Goal: Task Accomplishment & Management: Use online tool/utility

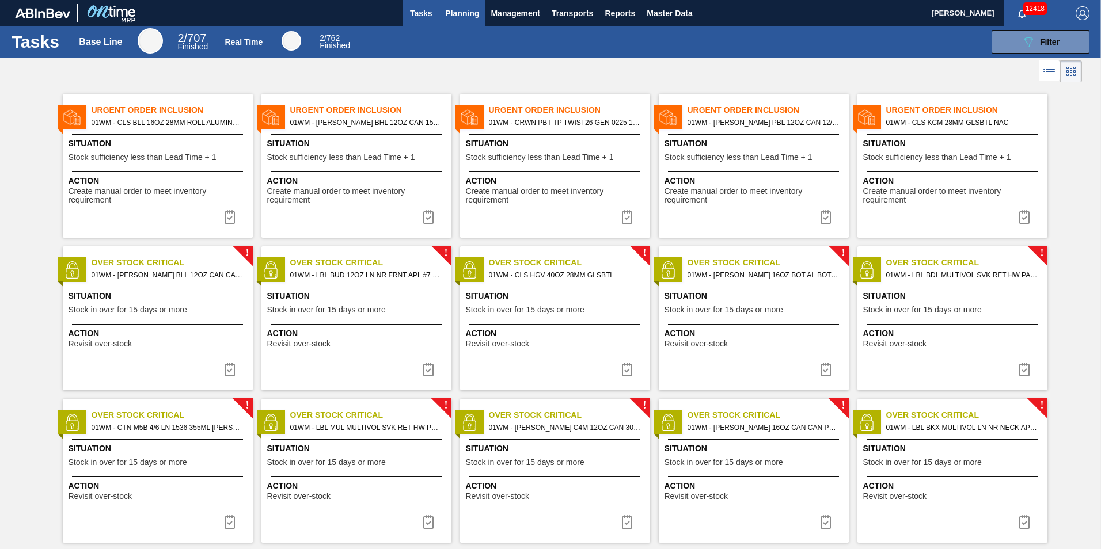
click at [461, 5] on button "Planning" at bounding box center [461, 13] width 45 height 26
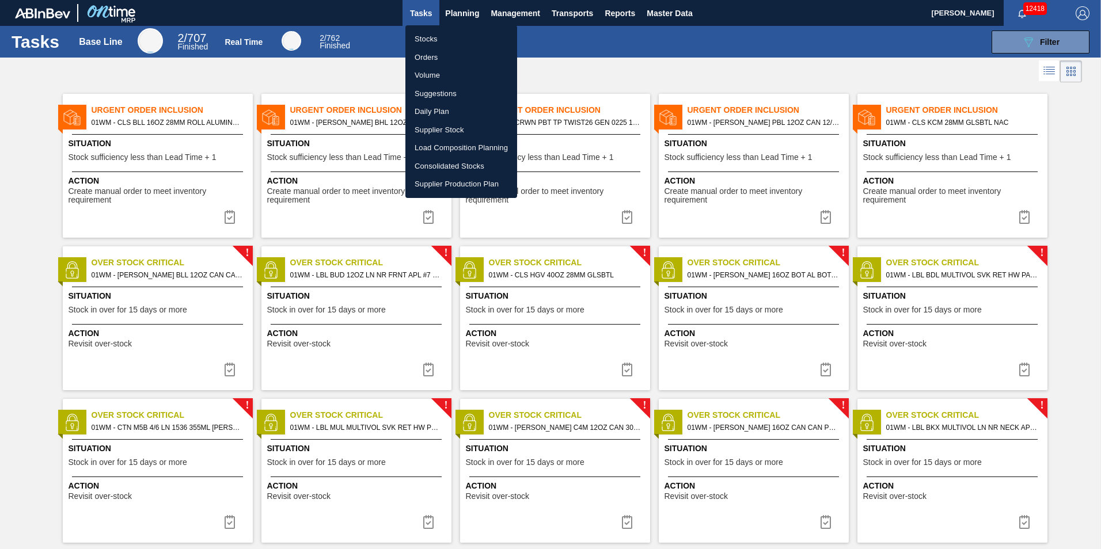
click at [439, 91] on li "Suggestions" at bounding box center [461, 94] width 112 height 18
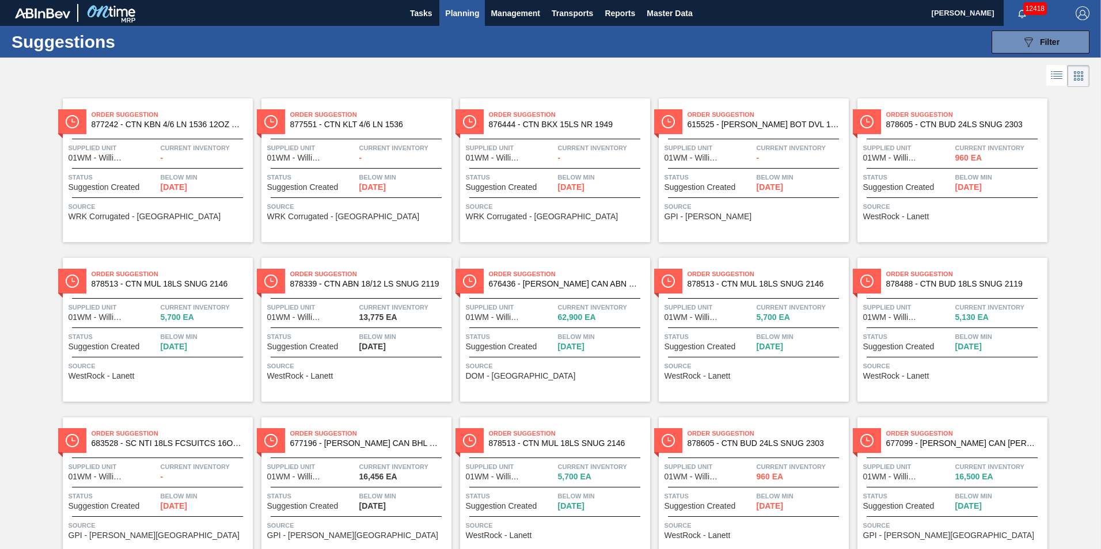
click at [466, 13] on span "Planning" at bounding box center [462, 13] width 34 height 14
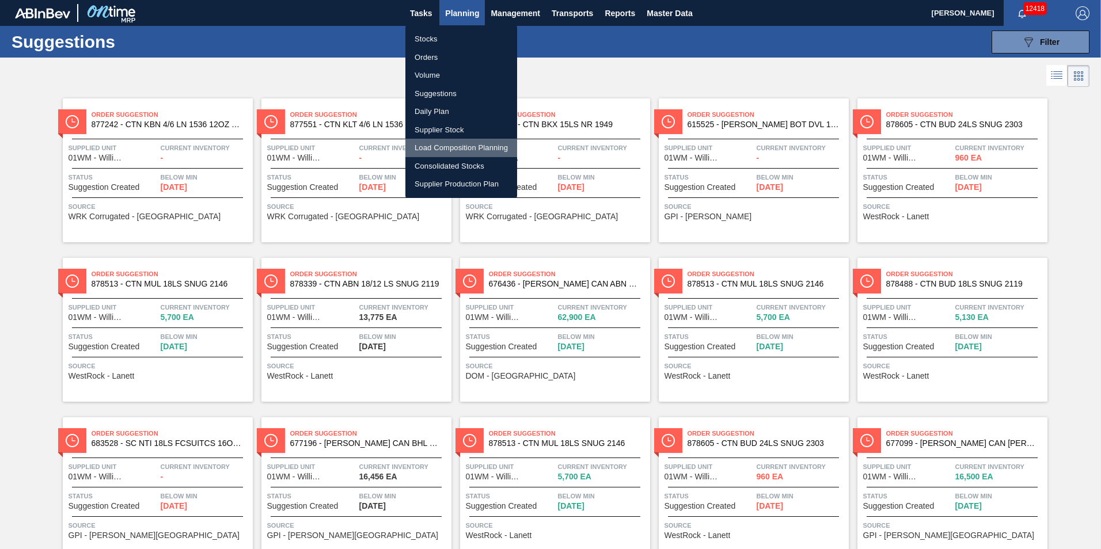
click at [458, 143] on li "Load Composition Planning" at bounding box center [461, 148] width 112 height 18
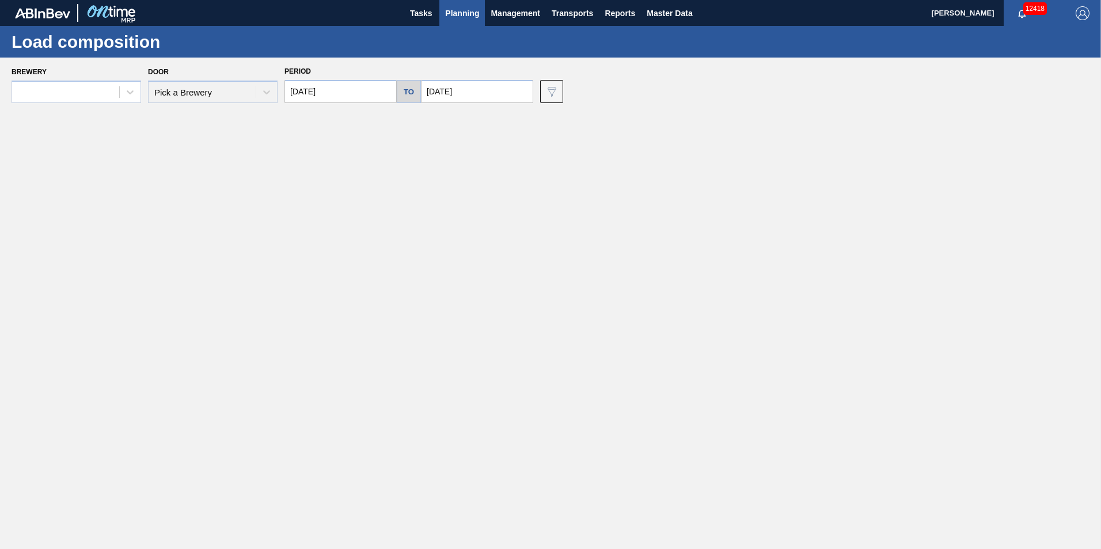
click at [446, 94] on input "[DATE]" at bounding box center [477, 91] width 112 height 23
click at [526, 232] on div "31" at bounding box center [528, 231] width 16 height 16
type input "[DATE]"
click at [90, 82] on div at bounding box center [77, 92] width 130 height 22
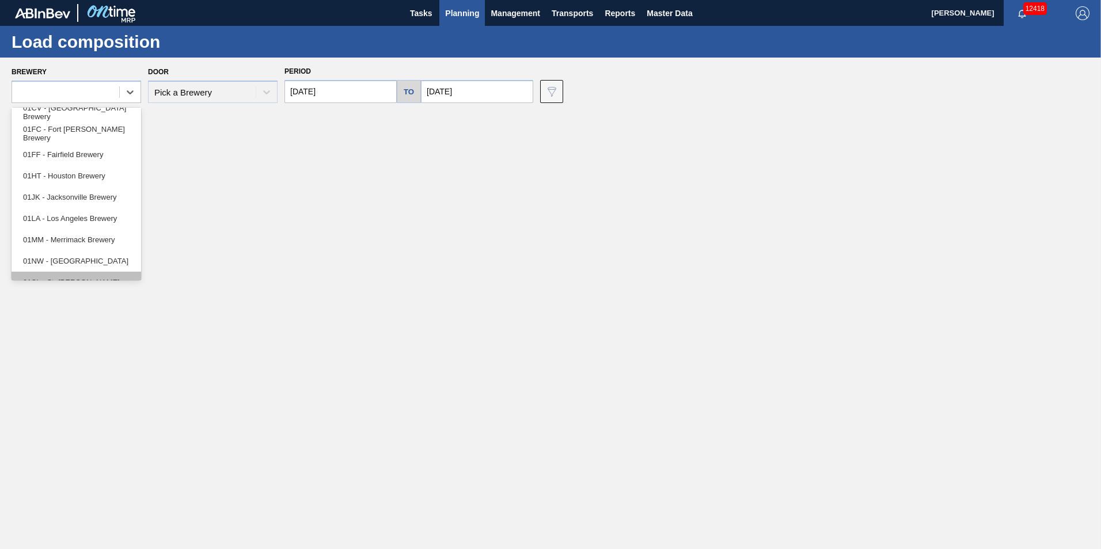
scroll to position [88, 0]
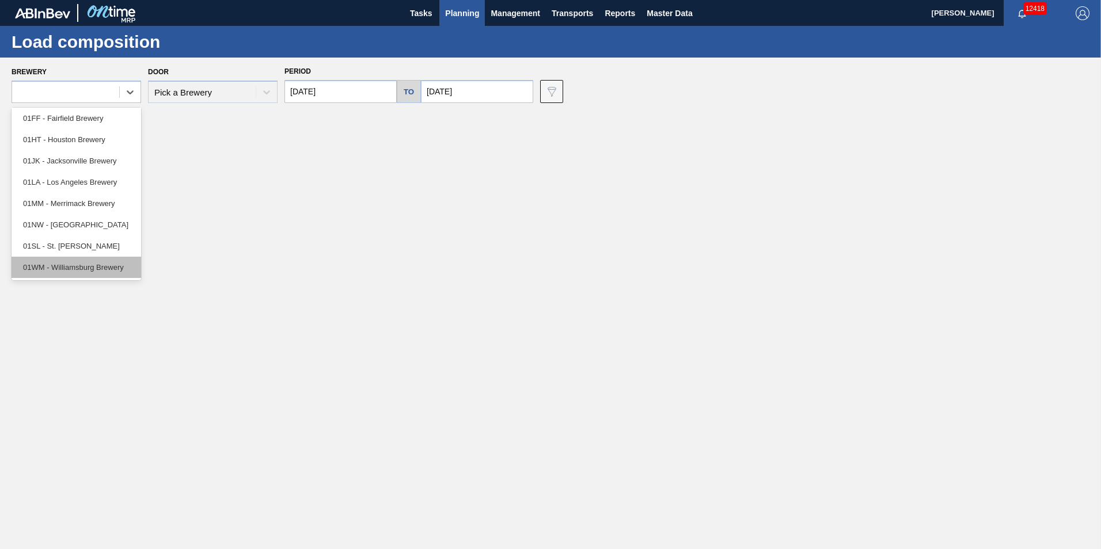
click at [76, 271] on div "01WM - Williamsburg Brewery" at bounding box center [77, 267] width 130 height 21
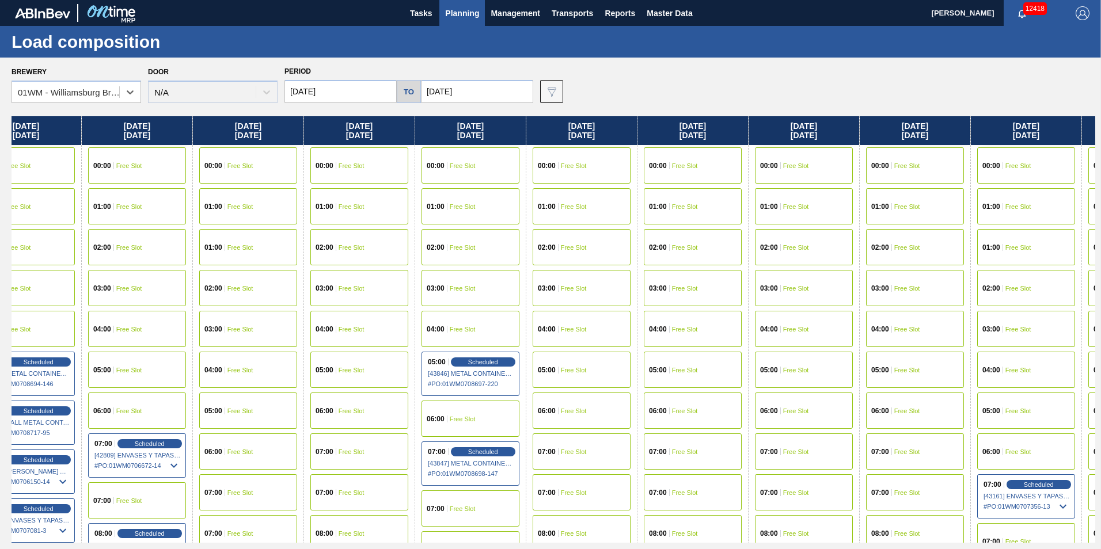
drag, startPoint x: 1051, startPoint y: 136, endPoint x: 338, endPoint y: 172, distance: 713.5
click at [316, 181] on div "[DATE] 00:00 Free Slot 01:00 Free Slot 02:00 Free Slot 03:00 Free Slot 04:00 Fr…" at bounding box center [553, 329] width 1083 height 427
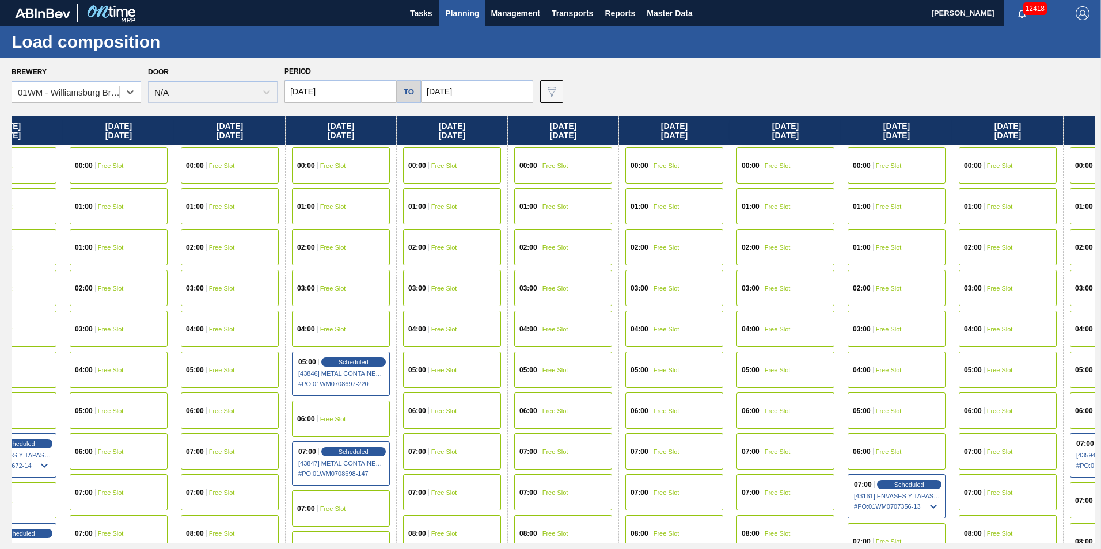
scroll to position [0, 916]
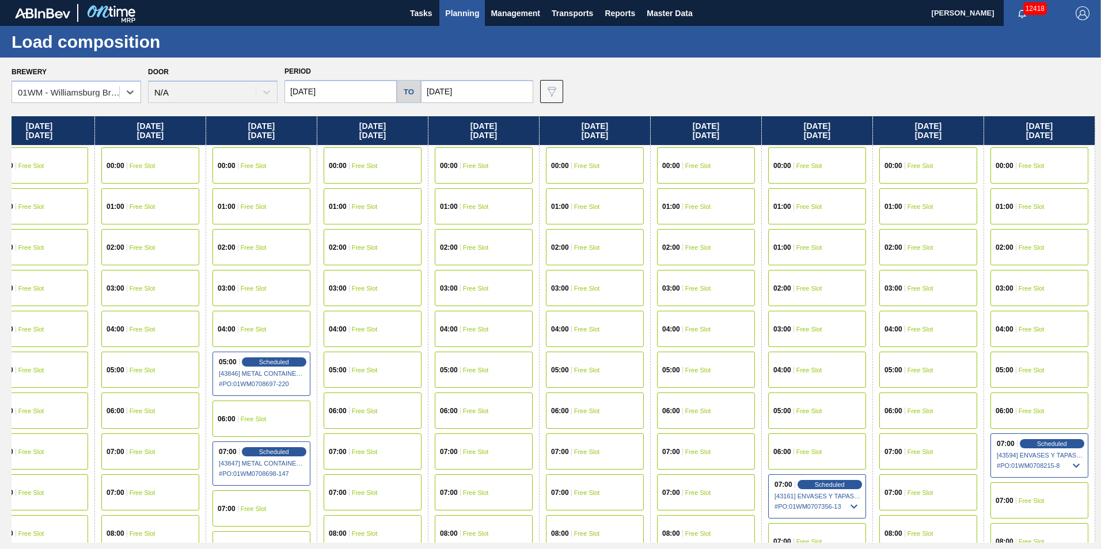
drag, startPoint x: 967, startPoint y: 132, endPoint x: 690, endPoint y: 164, distance: 279.3
click at [748, 157] on div "[DATE] 00:00 Free Slot 01:00 Free Slot 02:00 Free Slot 03:00 Free Slot 04:00 Fr…" at bounding box center [553, 329] width 1083 height 427
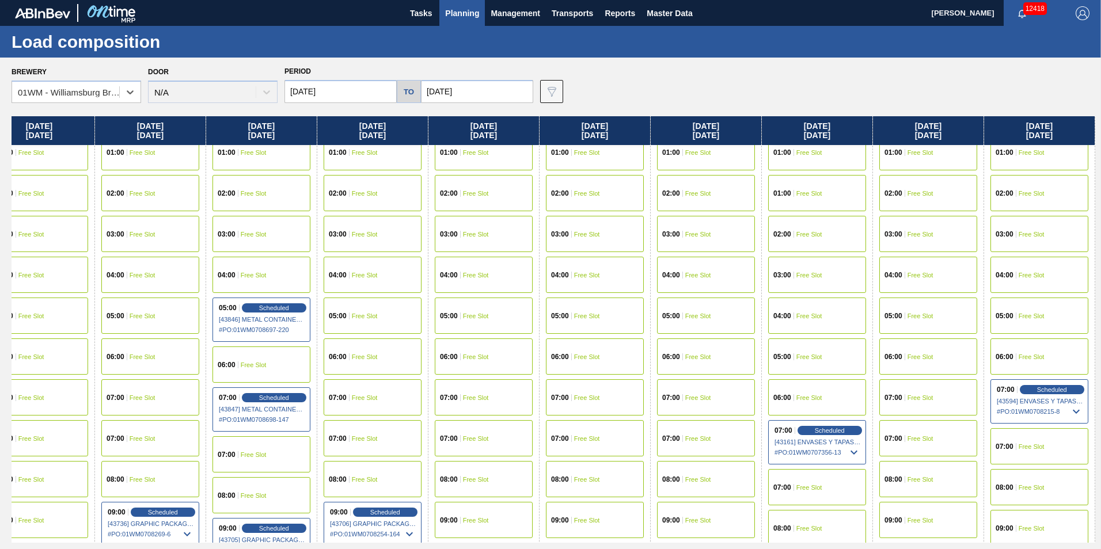
scroll to position [173, 916]
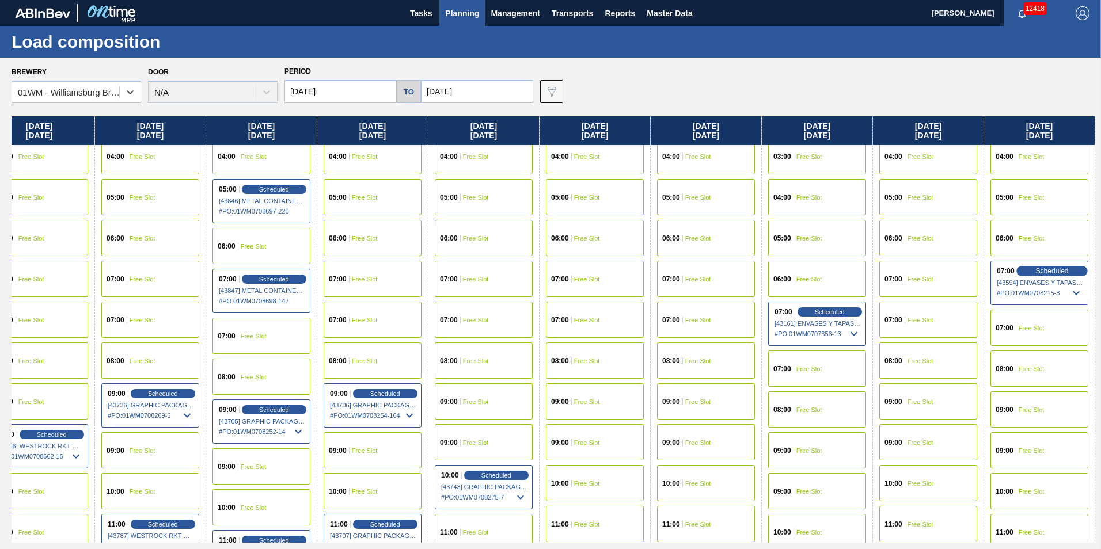
click at [1047, 271] on span "Scheduled" at bounding box center [1051, 270] width 33 height 7
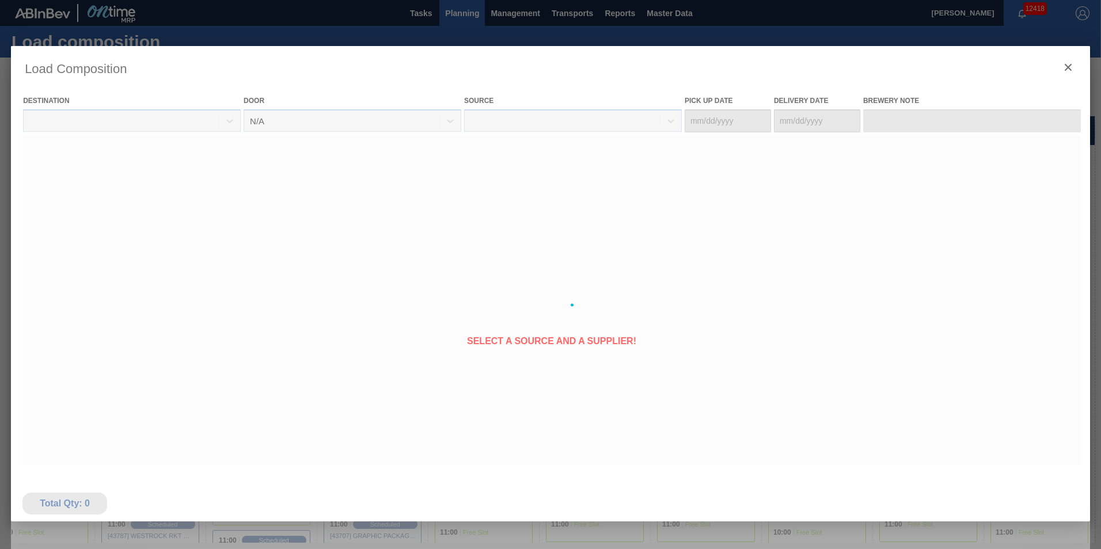
type Date "[DATE]"
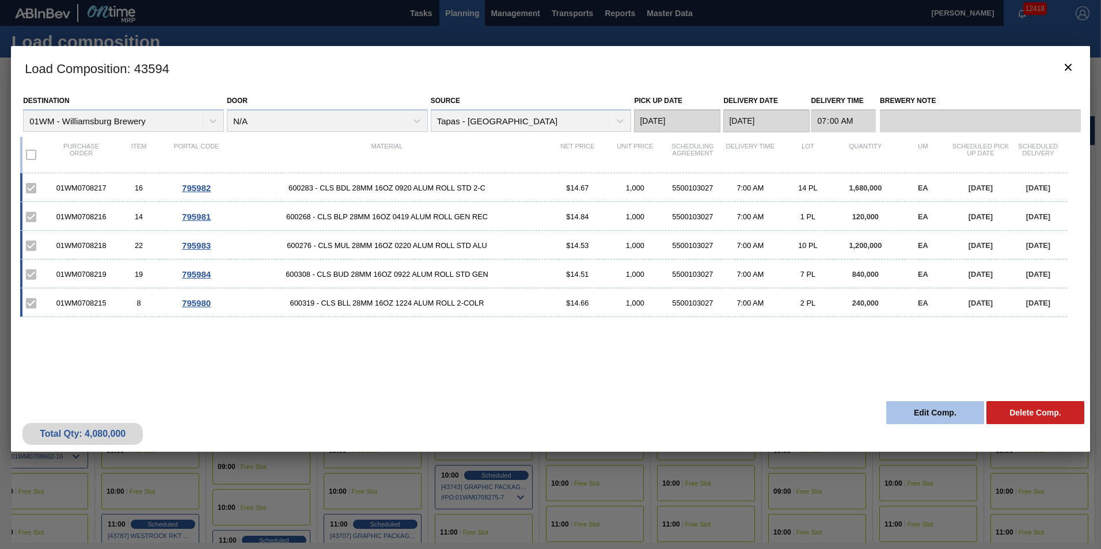
click at [934, 413] on button "Edit Comp." at bounding box center [935, 412] width 98 height 23
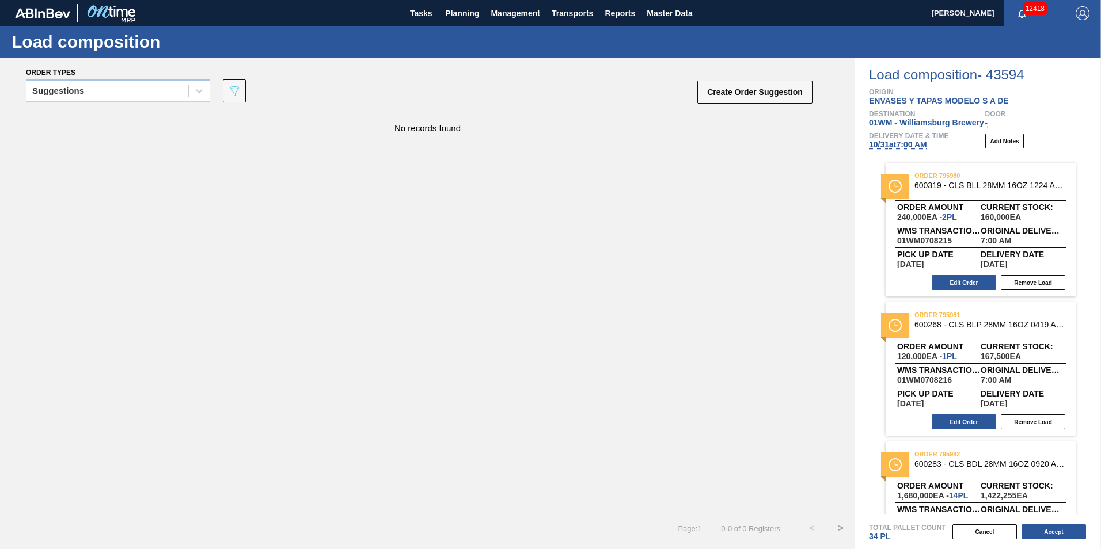
click at [893, 143] on span "[DATE] 7:00 AM" at bounding box center [898, 144] width 58 height 9
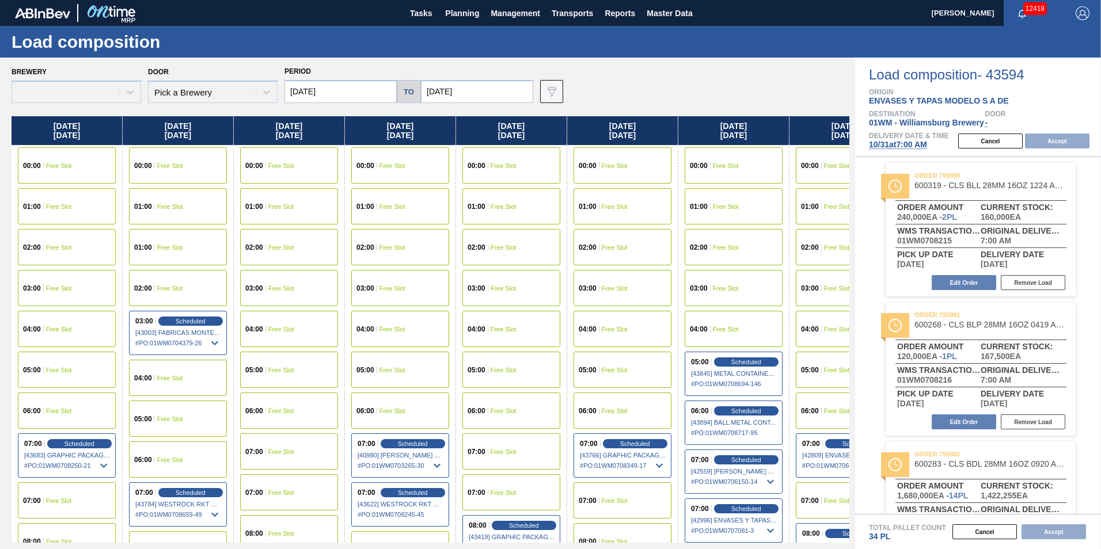
type input "[DATE]"
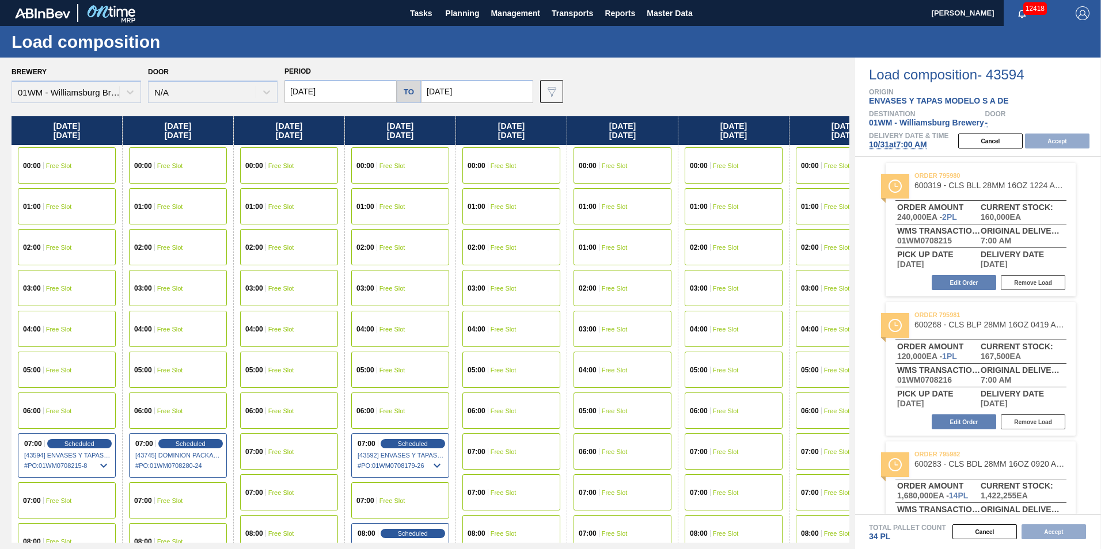
click at [359, 92] on input "[DATE]" at bounding box center [340, 91] width 112 height 23
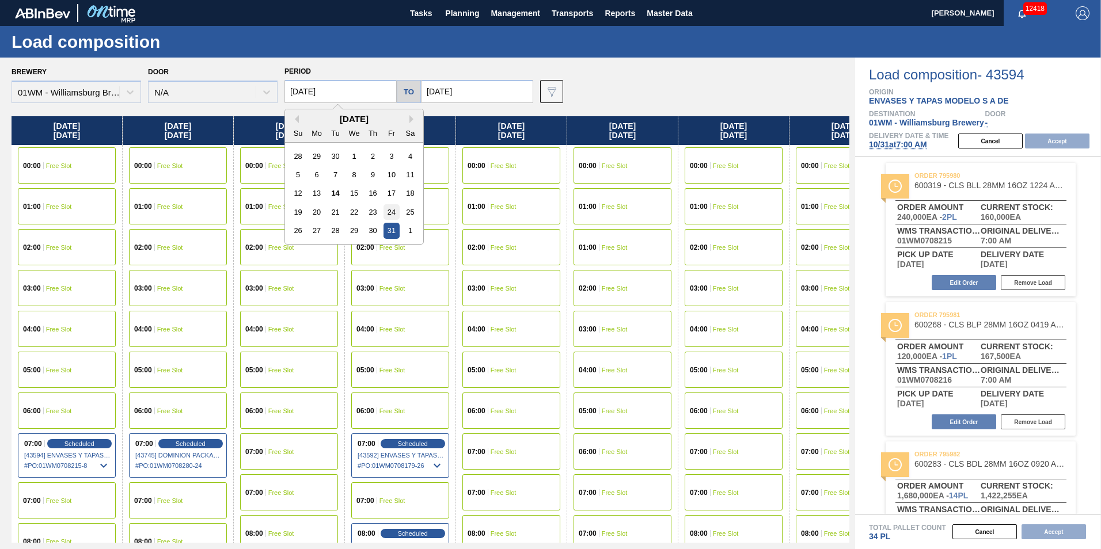
click at [390, 211] on div "24" at bounding box center [391, 212] width 16 height 16
type input "[DATE]"
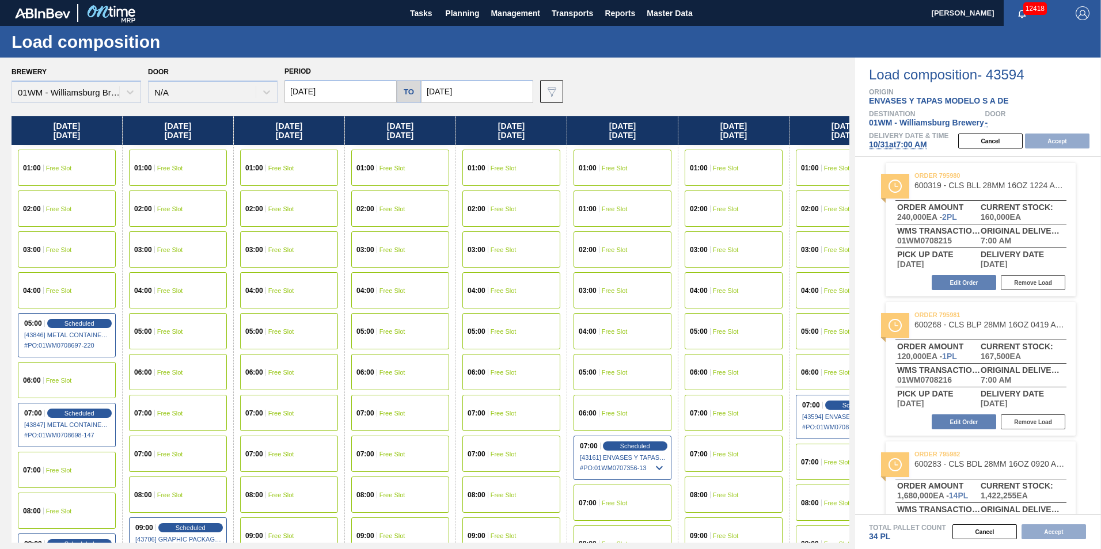
scroll to position [115, 0]
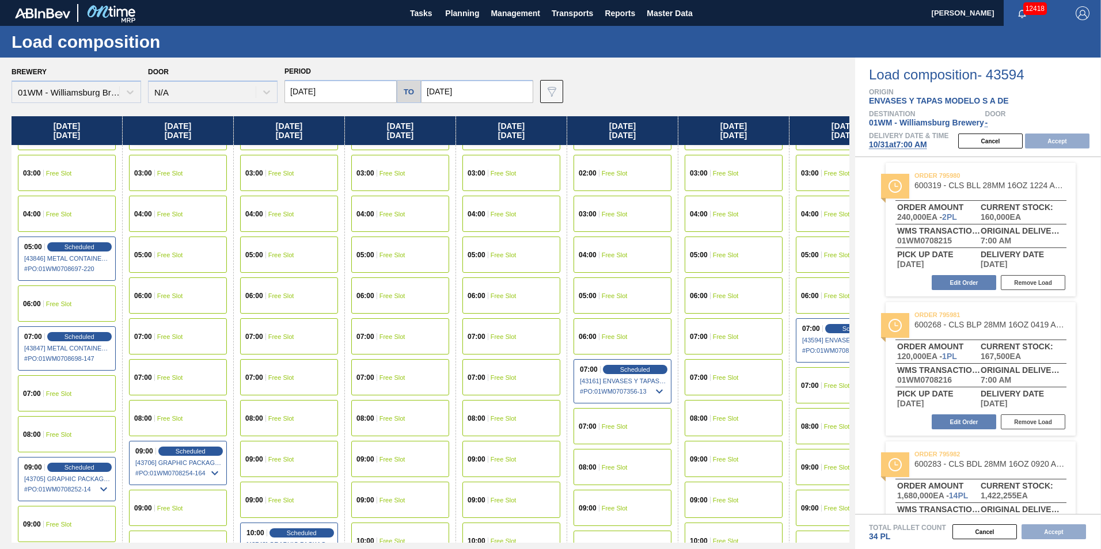
click at [79, 389] on div "07:00 Free Slot" at bounding box center [67, 393] width 98 height 36
click at [1070, 140] on button "Accept" at bounding box center [1057, 141] width 64 height 15
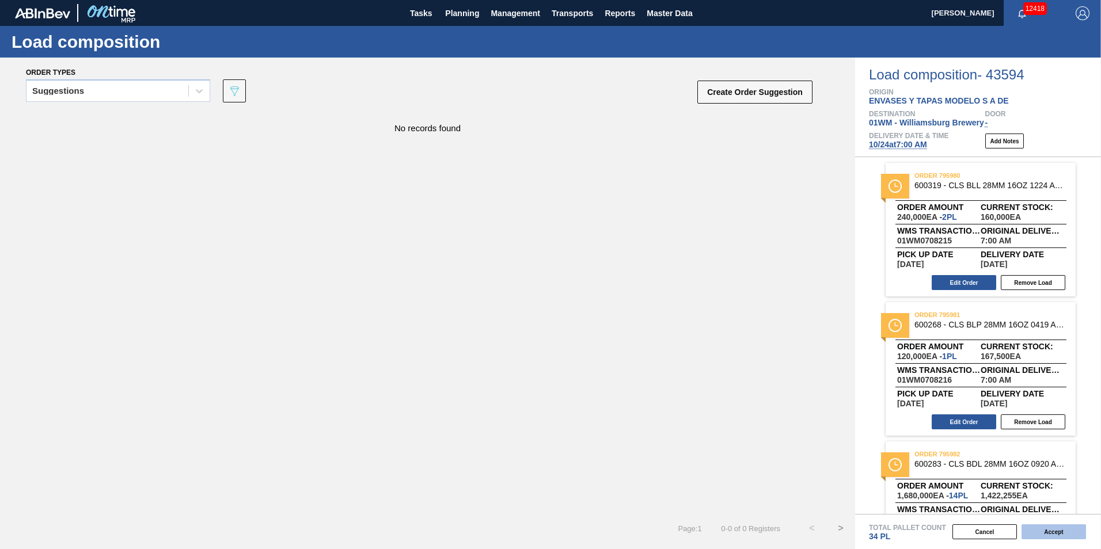
click at [1059, 530] on button "Accept" at bounding box center [1053, 531] width 64 height 15
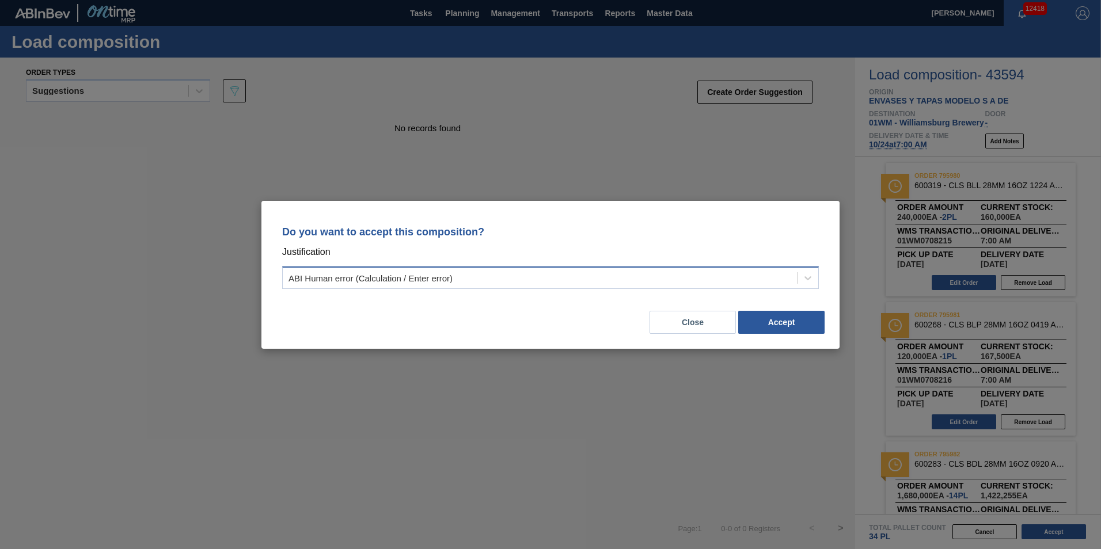
click at [624, 282] on div "ABI Human error (Calculation / Enter error)" at bounding box center [540, 277] width 514 height 17
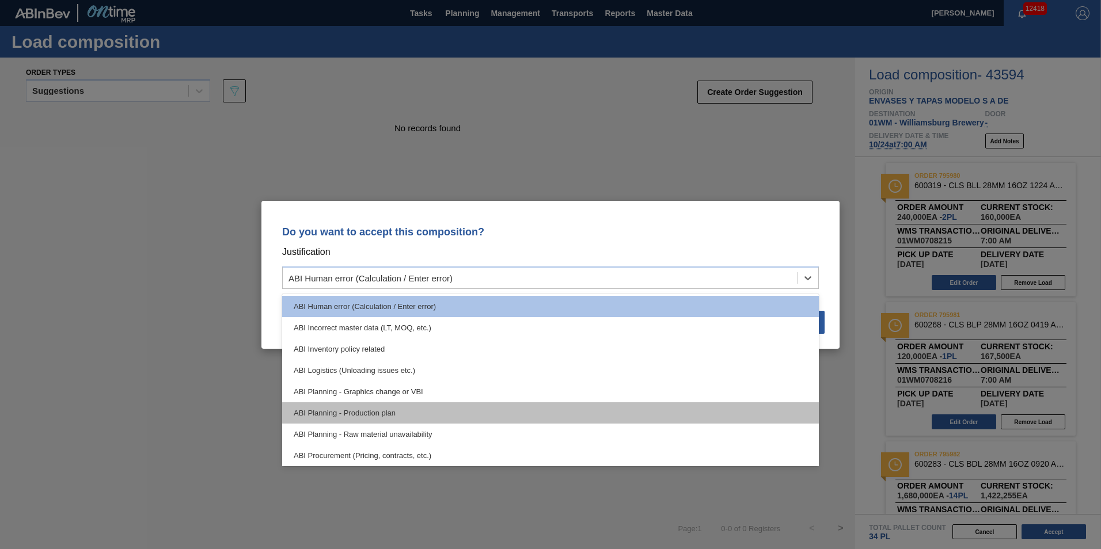
click at [544, 410] on div "ABI Planning - Production plan" at bounding box center [550, 412] width 537 height 21
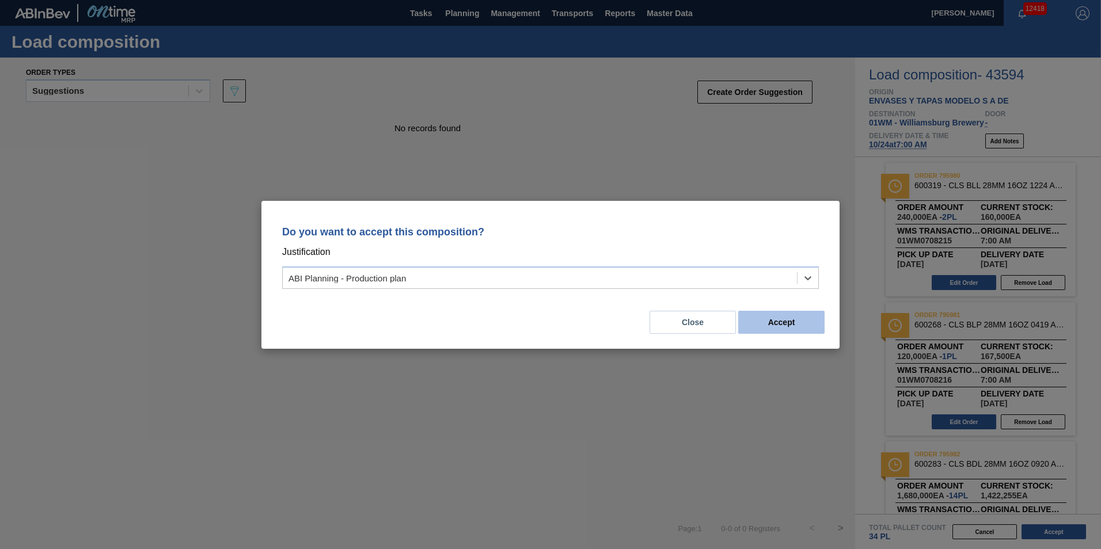
click at [794, 332] on button "Accept" at bounding box center [781, 322] width 86 height 23
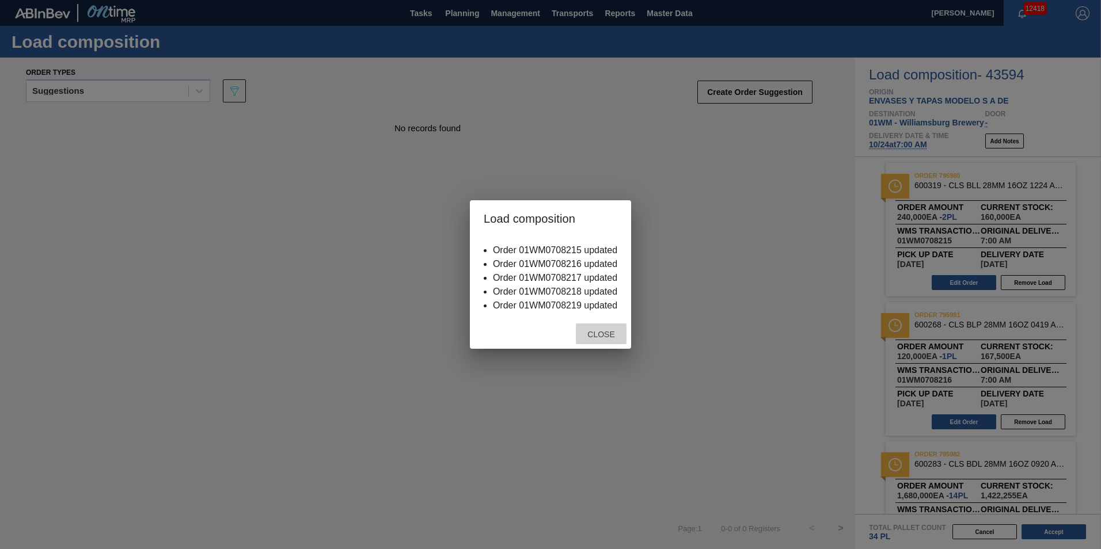
click at [583, 330] on div "Close" at bounding box center [601, 334] width 51 height 21
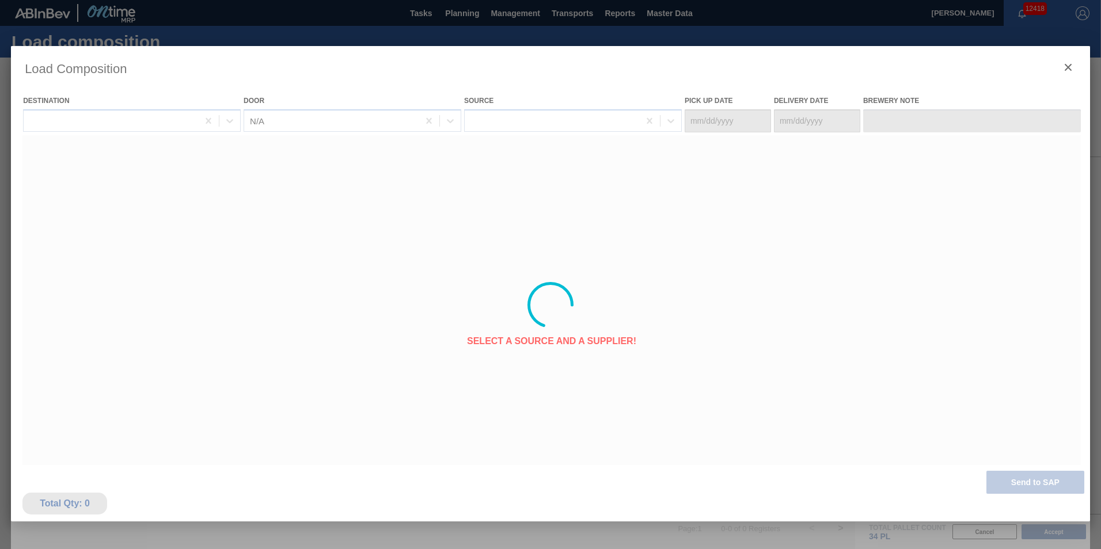
type Date "[DATE]"
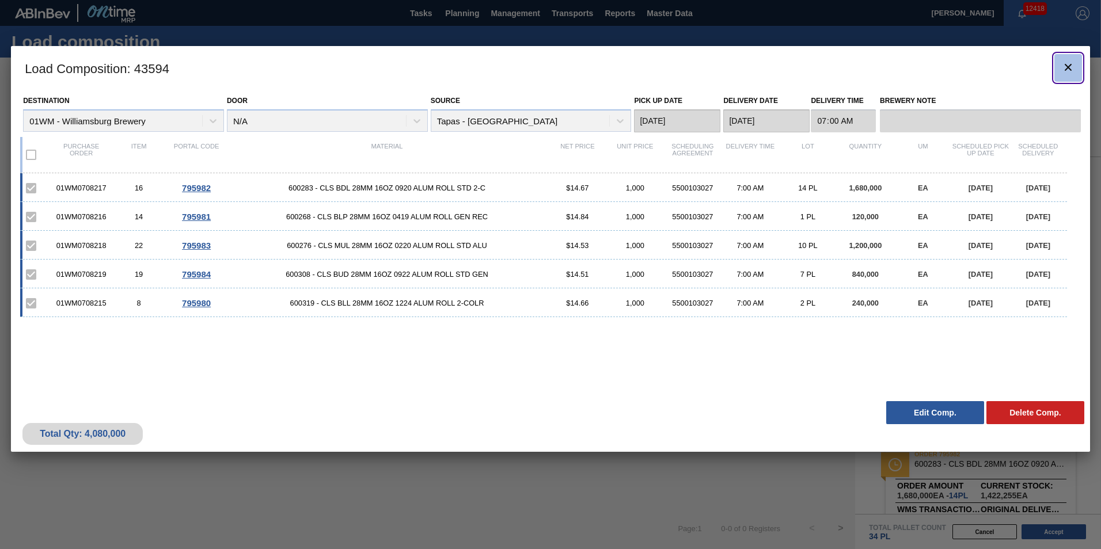
click at [1065, 67] on icon "botão de ícone" at bounding box center [1068, 67] width 14 height 14
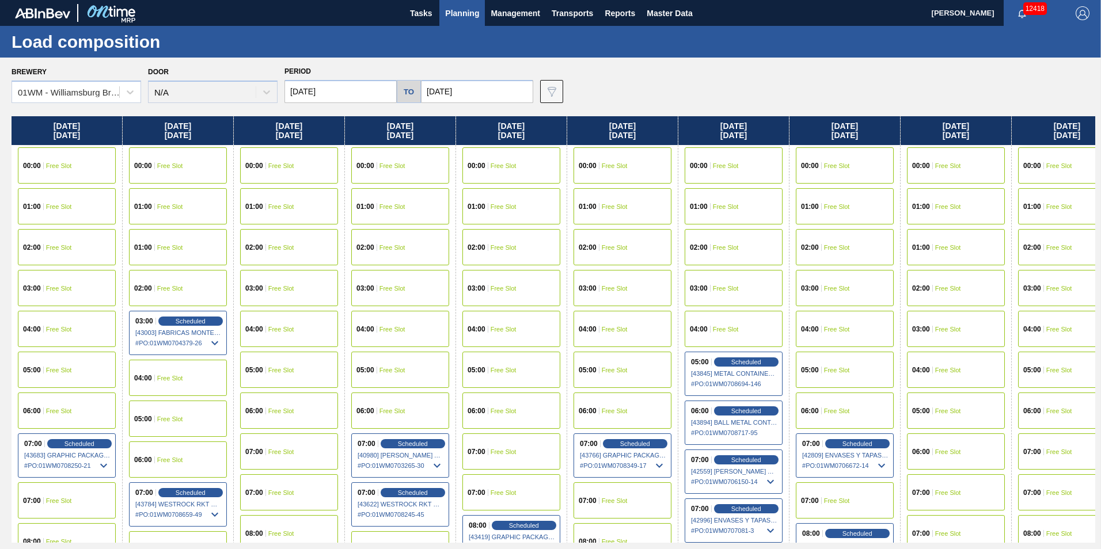
click at [482, 13] on div "Tasks Planning Management Transports Reports Master Data" at bounding box center [550, 13] width 1101 height 26
click at [473, 13] on span "Planning" at bounding box center [462, 13] width 34 height 14
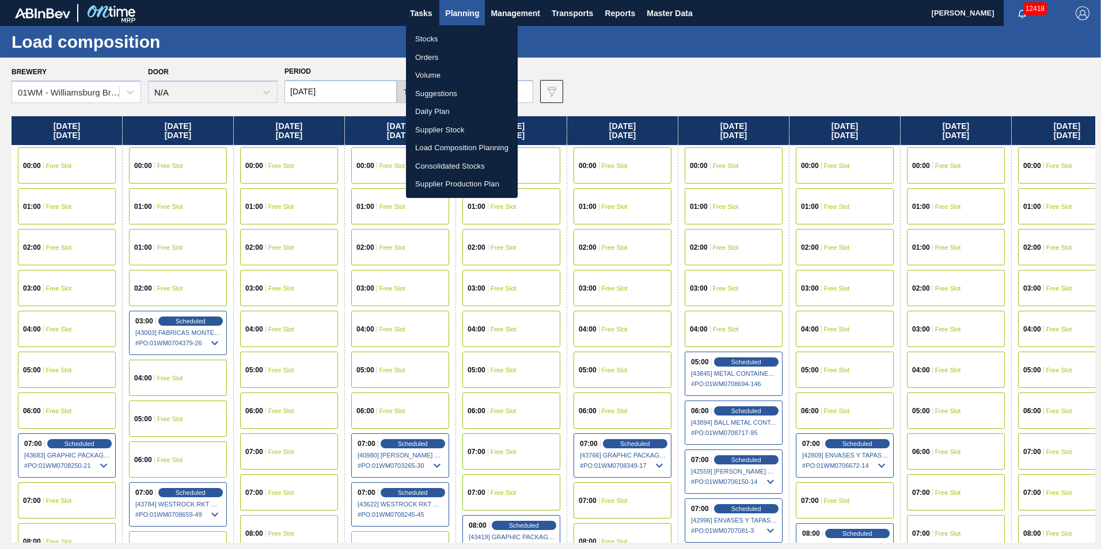
click at [430, 90] on li "Suggestions" at bounding box center [462, 94] width 112 height 18
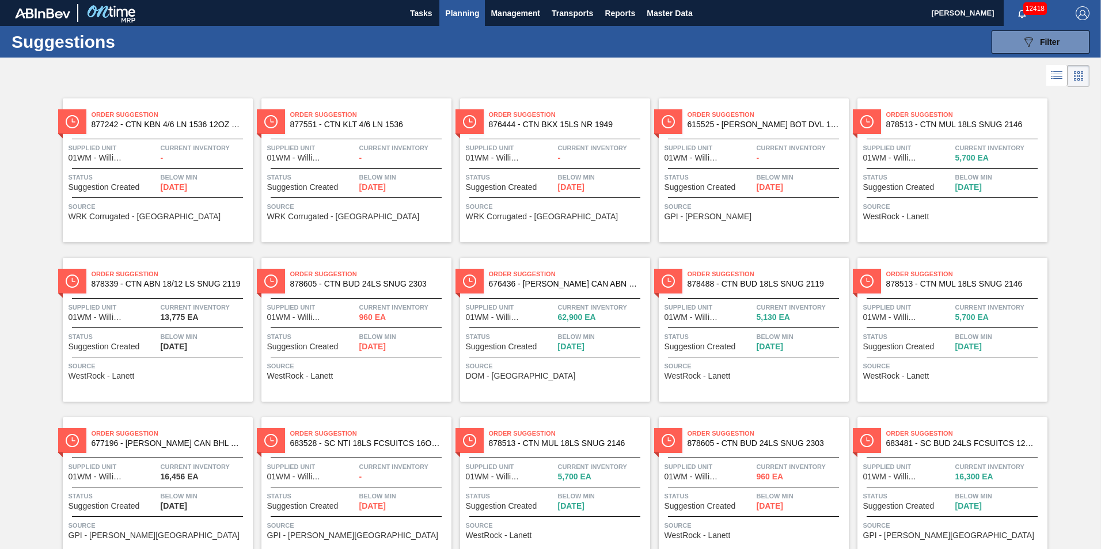
click at [460, 9] on span "Planning" at bounding box center [462, 13] width 34 height 14
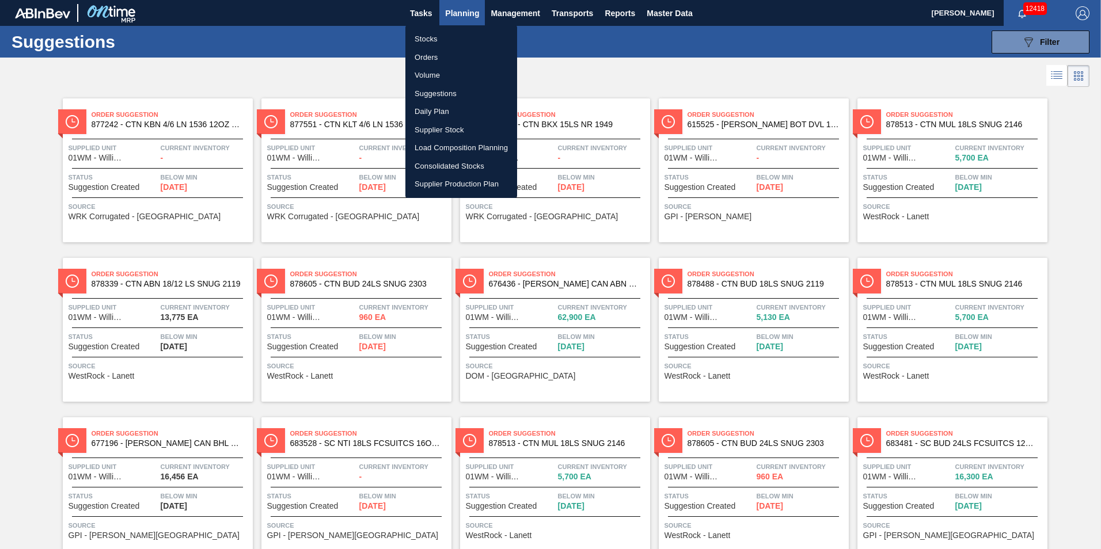
click at [420, 17] on div at bounding box center [550, 274] width 1101 height 549
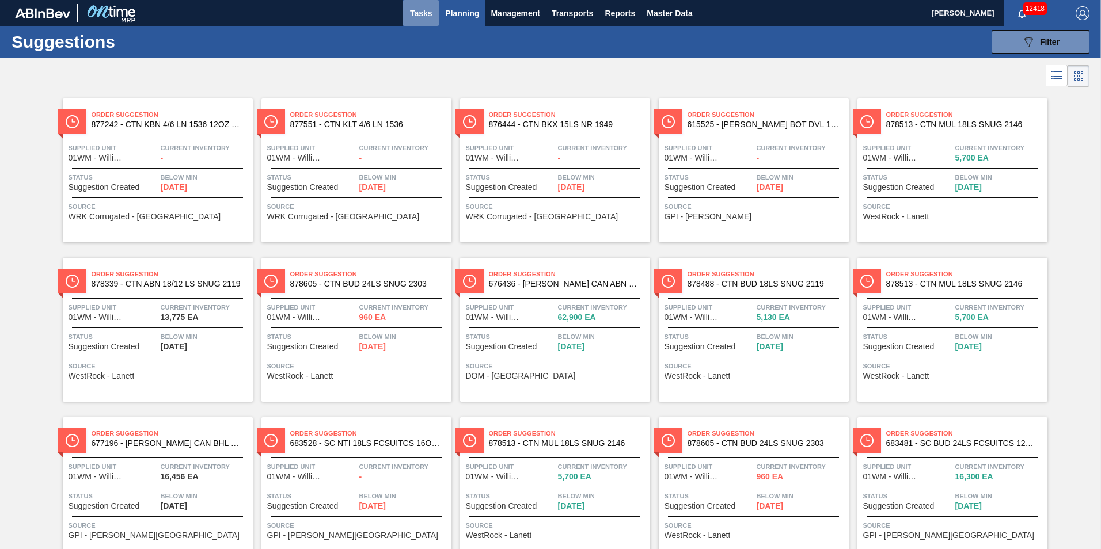
click at [421, 10] on span "Tasks" at bounding box center [420, 13] width 25 height 14
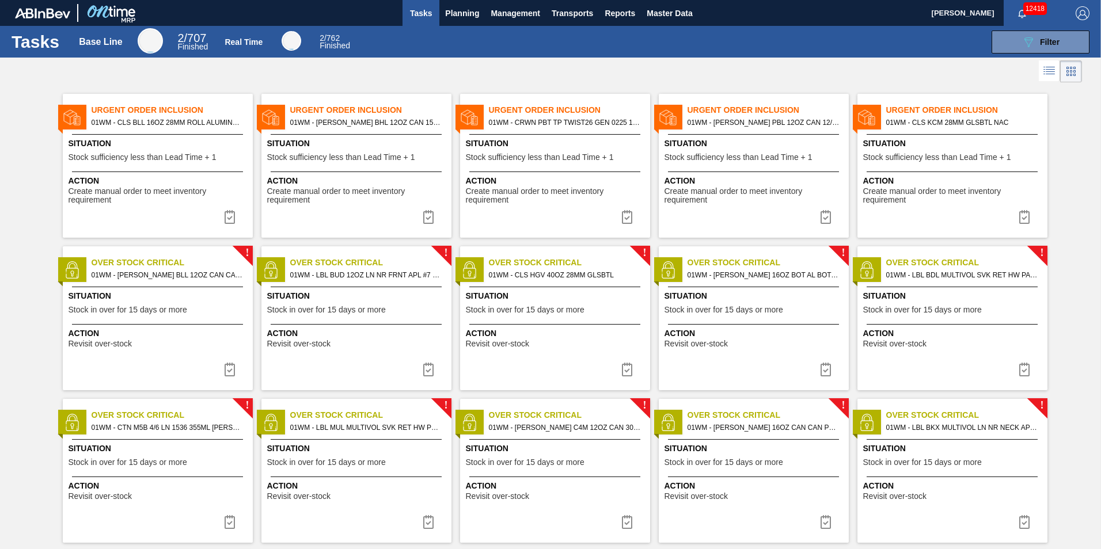
click at [154, 139] on span "Situation" at bounding box center [159, 144] width 181 height 12
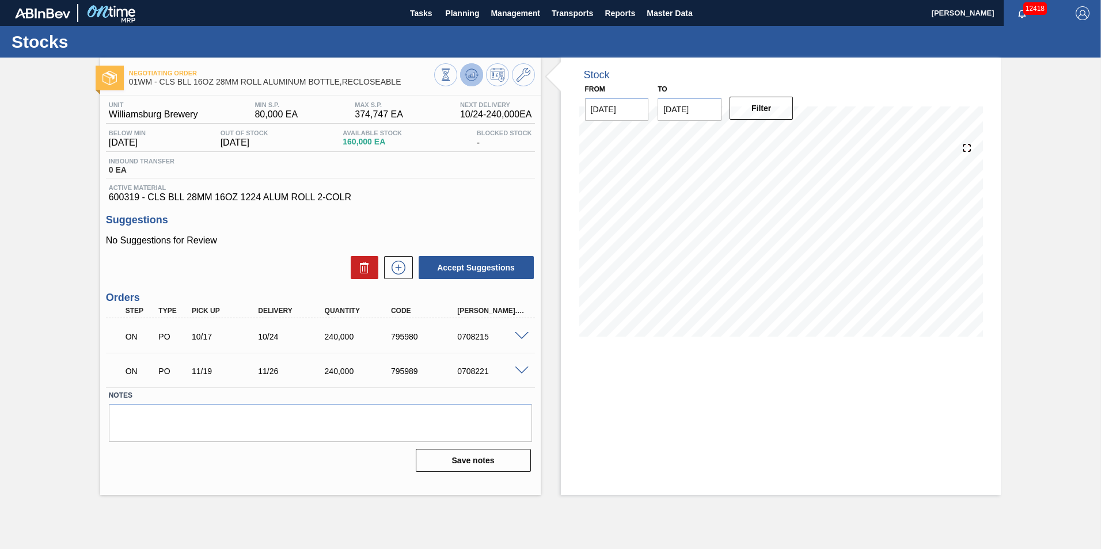
click at [467, 75] on icon at bounding box center [472, 75] width 14 height 14
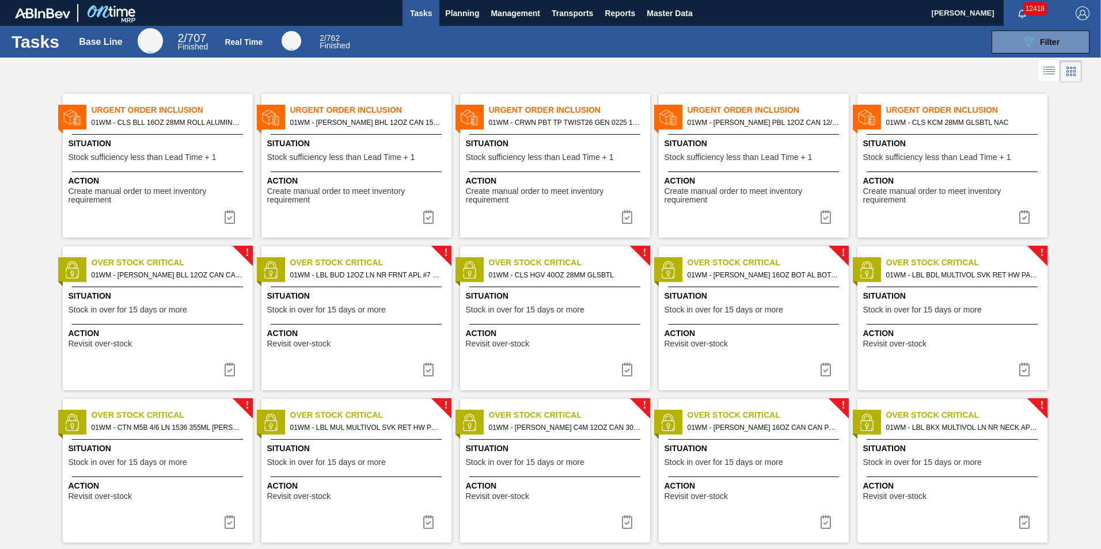
click at [230, 216] on img at bounding box center [230, 217] width 14 height 14
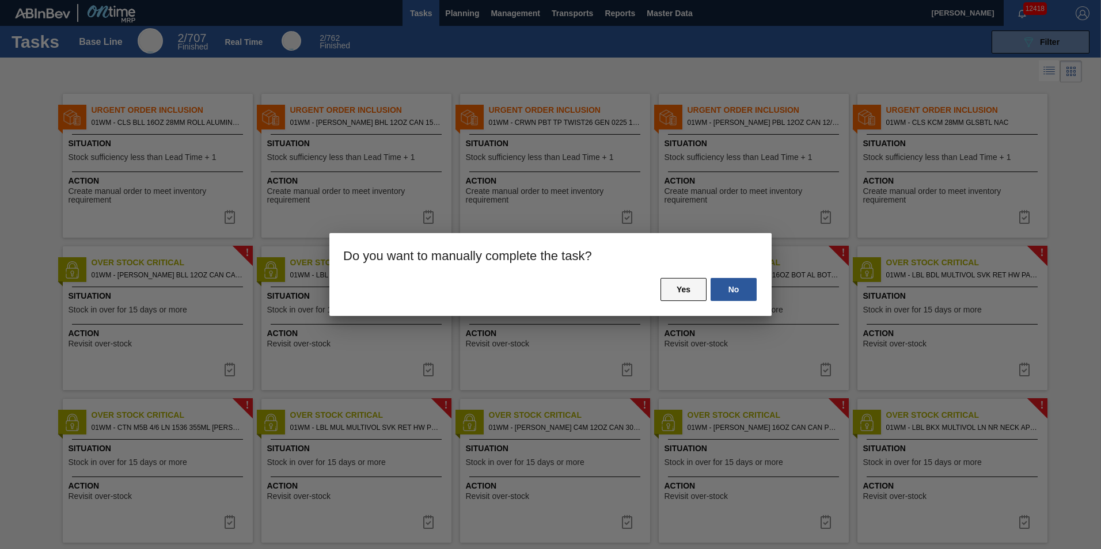
click at [698, 296] on button "Yes" at bounding box center [683, 289] width 46 height 23
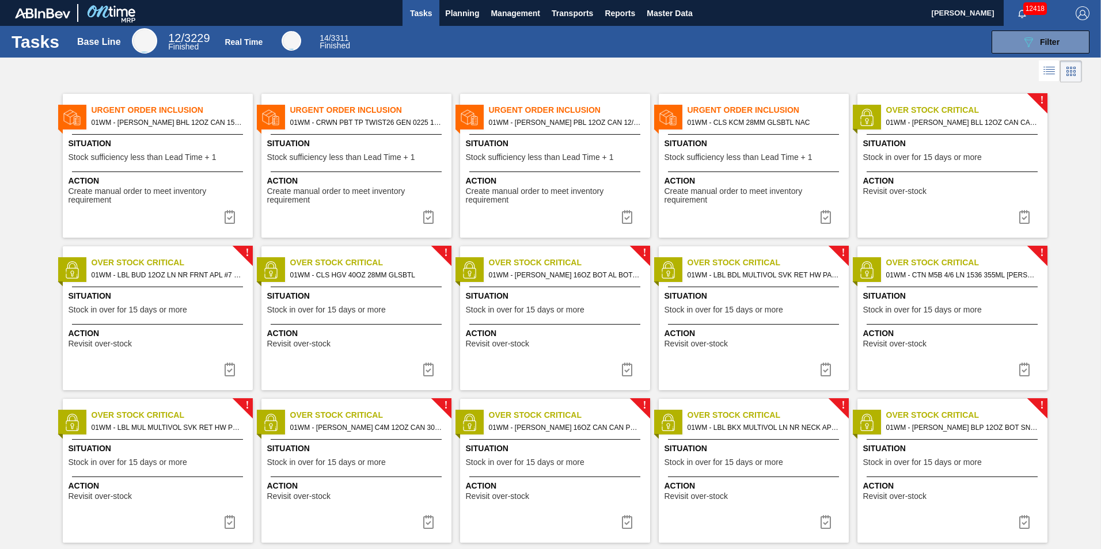
click at [329, 142] on span "Situation" at bounding box center [357, 144] width 181 height 12
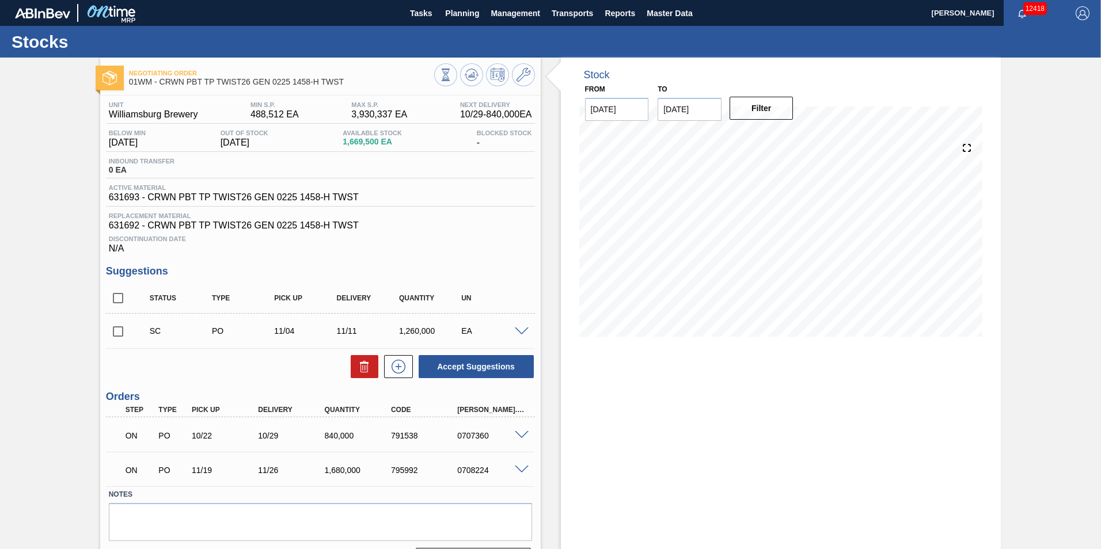
click at [517, 332] on span at bounding box center [522, 332] width 14 height 9
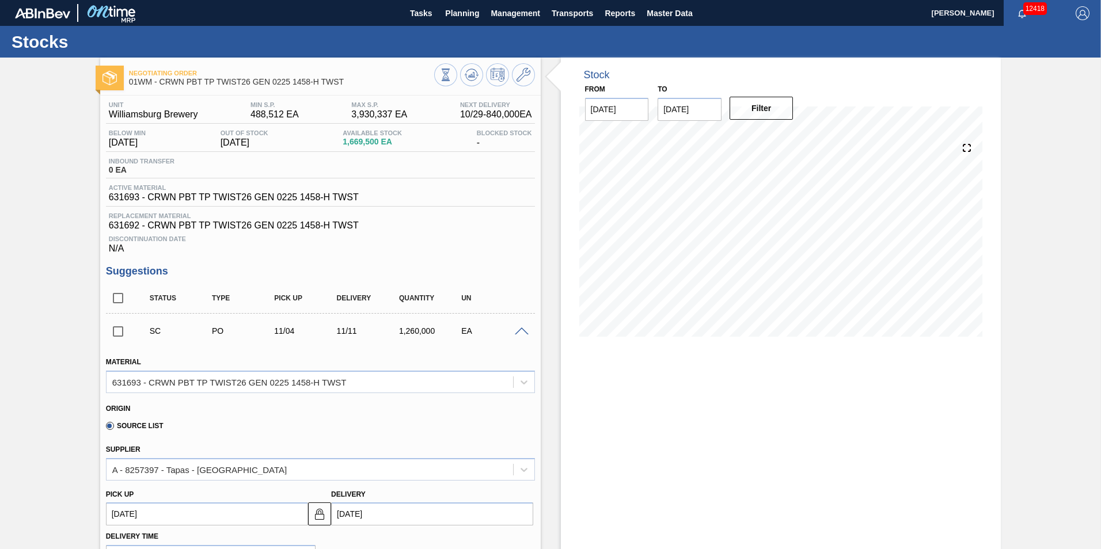
click at [517, 331] on span at bounding box center [522, 332] width 14 height 9
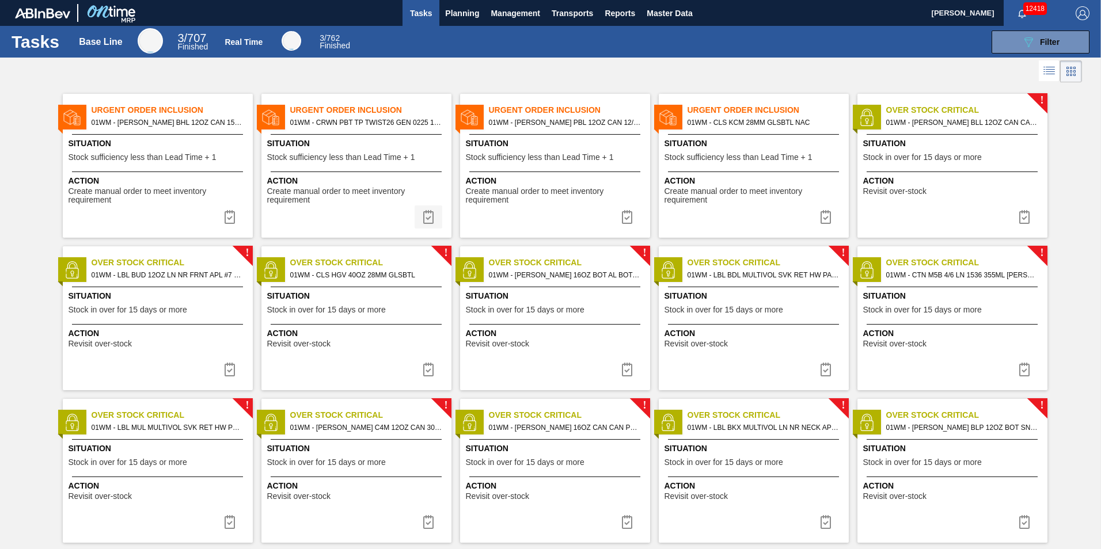
click at [428, 218] on img at bounding box center [428, 217] width 14 height 14
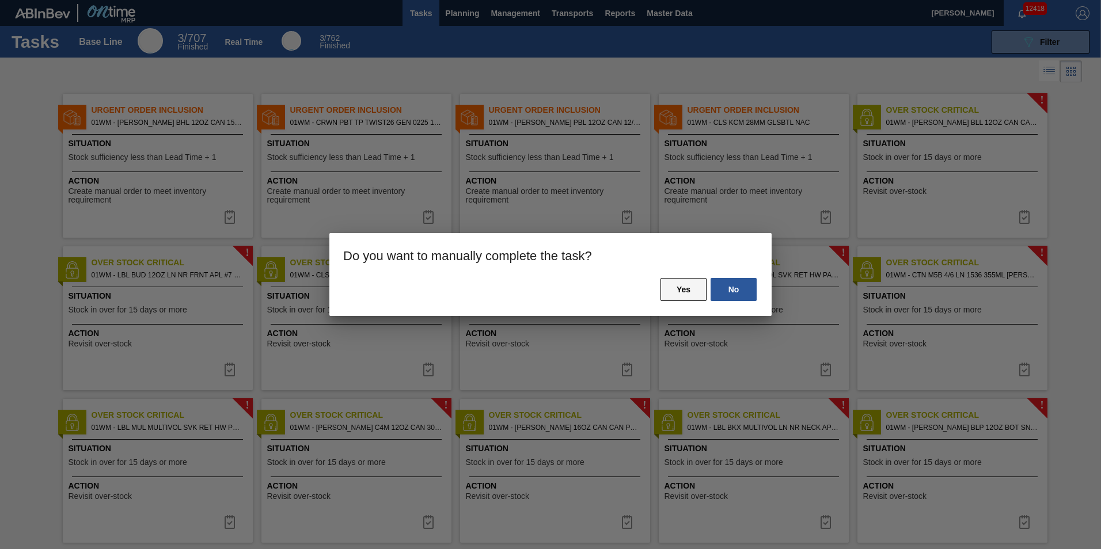
click at [674, 281] on button "Yes" at bounding box center [683, 289] width 46 height 23
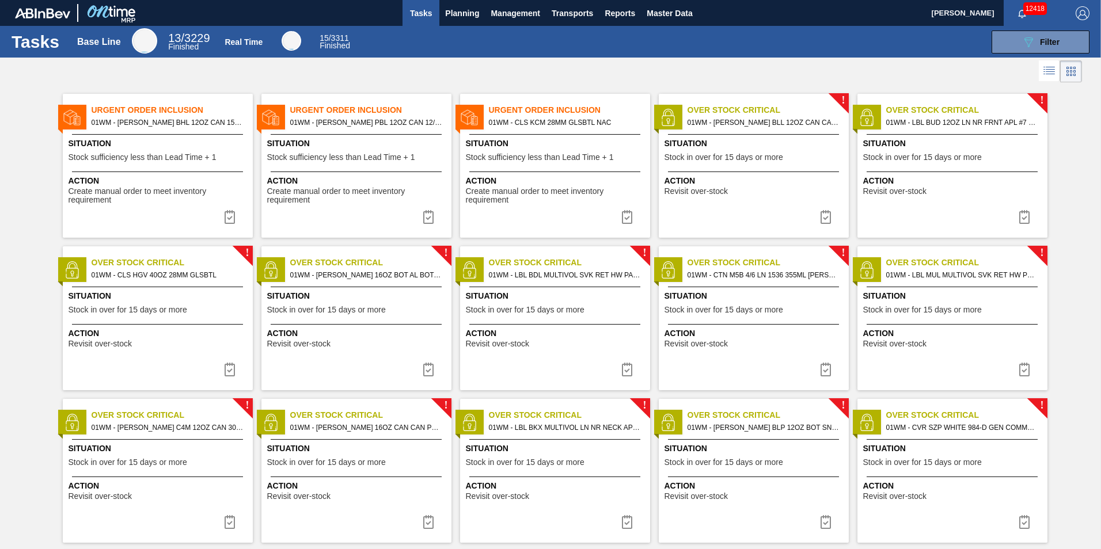
click at [533, 120] on span "01WM - CLS KCM 28MM GLSBTL NAC" at bounding box center [565, 122] width 152 height 13
click at [360, 134] on div at bounding box center [356, 134] width 171 height 1
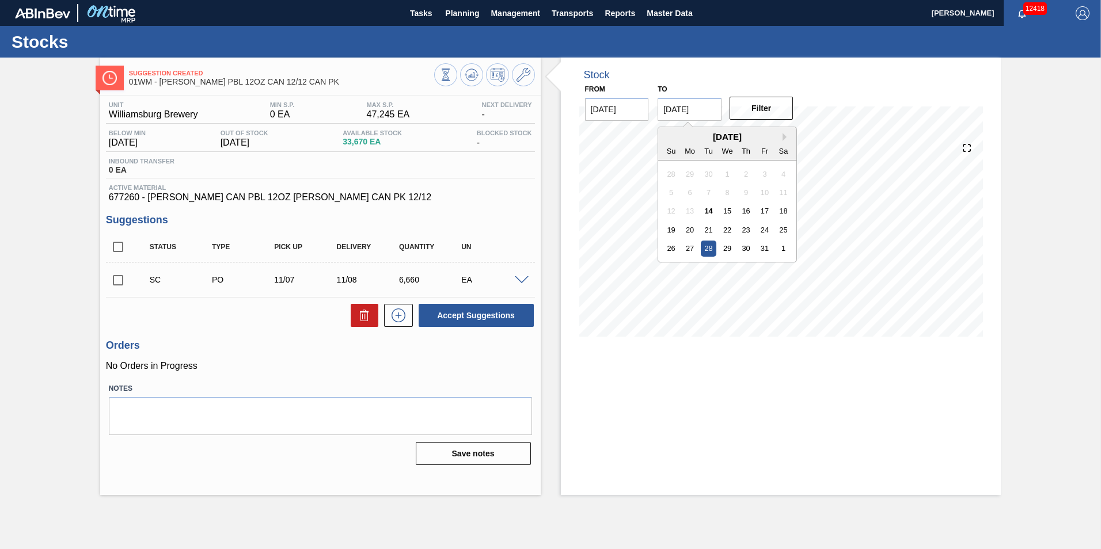
click at [663, 111] on input "[DATE]" at bounding box center [689, 109] width 64 height 23
click at [765, 248] on div "31" at bounding box center [765, 249] width 16 height 16
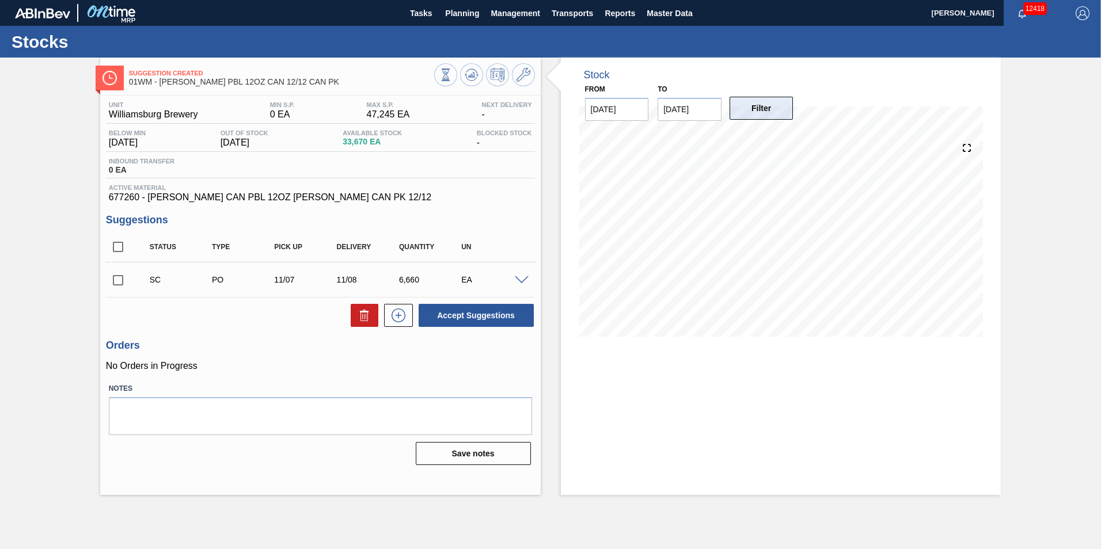
click at [778, 115] on button "Filter" at bounding box center [761, 108] width 64 height 23
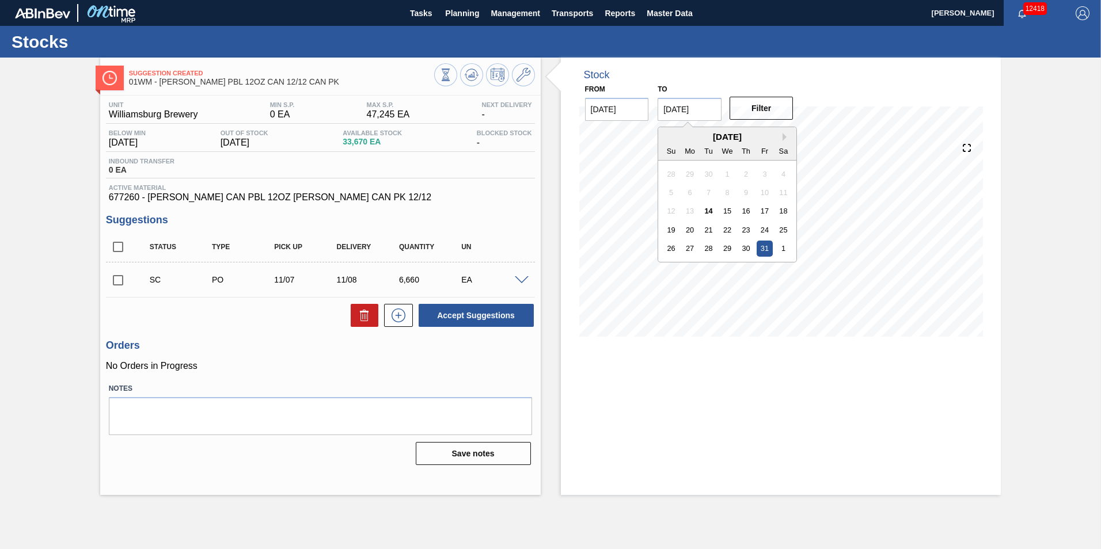
click at [702, 113] on input "[DATE]" at bounding box center [689, 109] width 64 height 23
click at [789, 140] on button "Next Month" at bounding box center [786, 137] width 8 height 8
click at [779, 194] on div "8" at bounding box center [783, 193] width 16 height 16
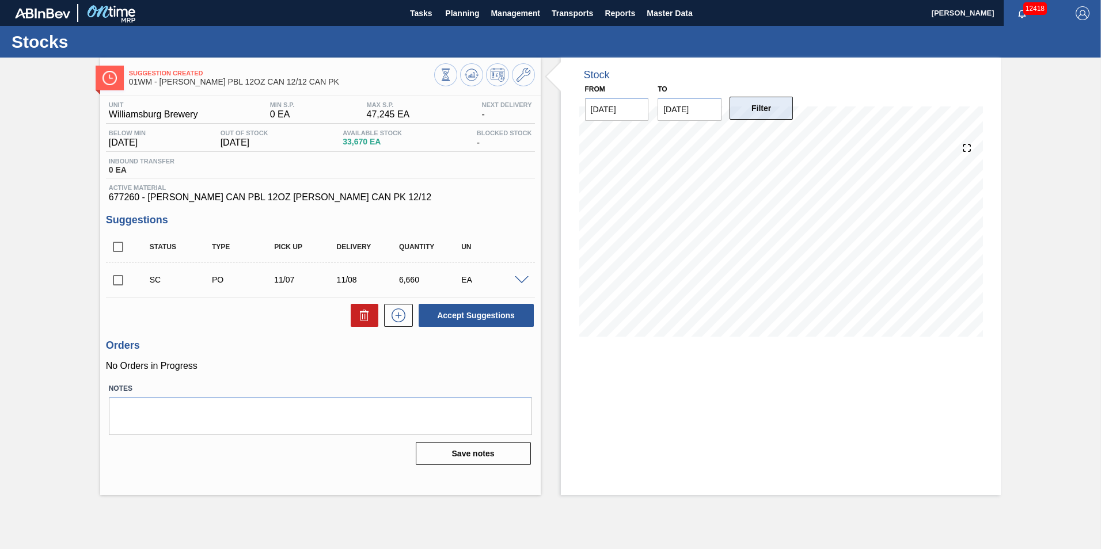
click at [773, 100] on button "Filter" at bounding box center [761, 108] width 64 height 23
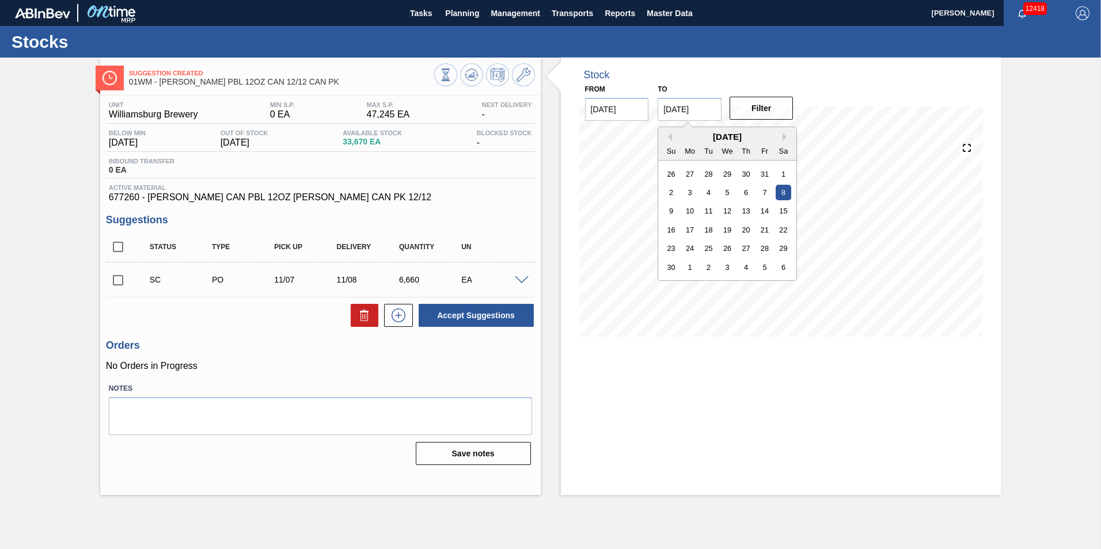
click at [710, 101] on input "[DATE]" at bounding box center [689, 109] width 64 height 23
click at [676, 208] on div "9" at bounding box center [671, 211] width 16 height 16
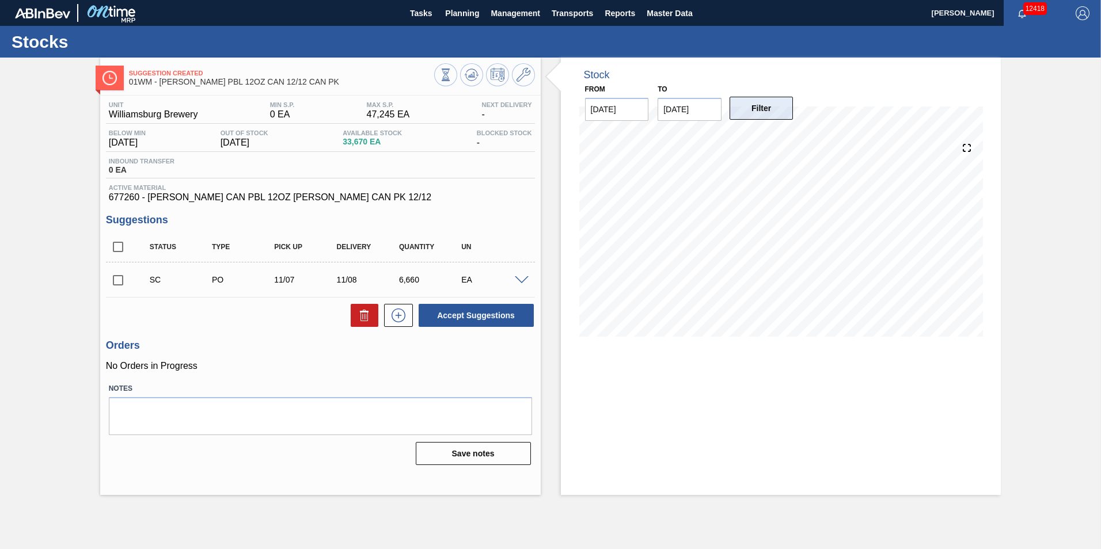
click at [762, 103] on button "Filter" at bounding box center [761, 108] width 64 height 23
click at [699, 108] on input "[DATE]" at bounding box center [689, 109] width 64 height 23
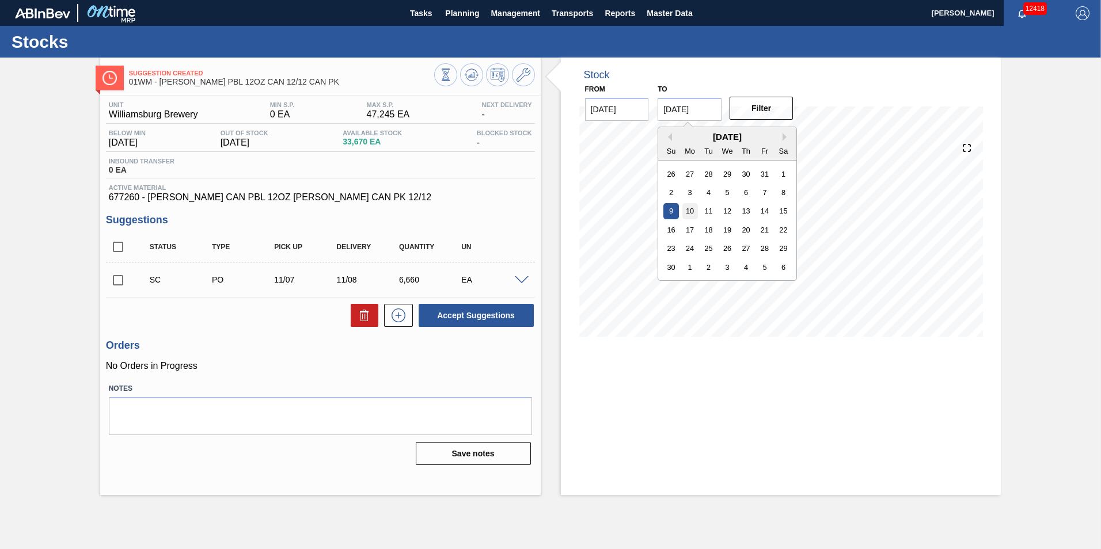
click at [688, 212] on div "10" at bounding box center [690, 211] width 16 height 16
type input "[DATE]"
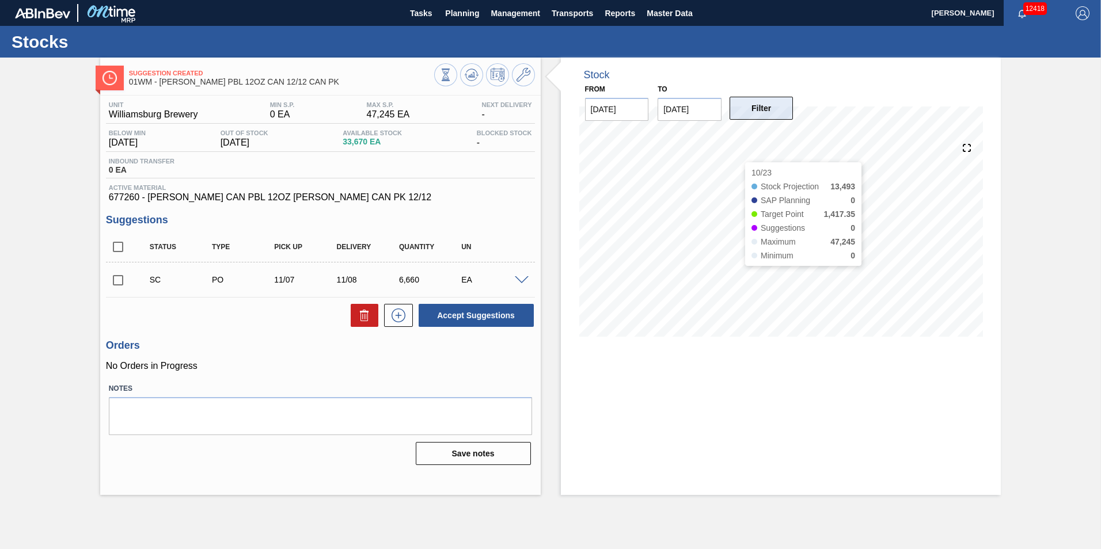
click at [774, 113] on button "Filter" at bounding box center [761, 108] width 64 height 23
click at [627, 110] on input "[DATE]" at bounding box center [617, 109] width 64 height 23
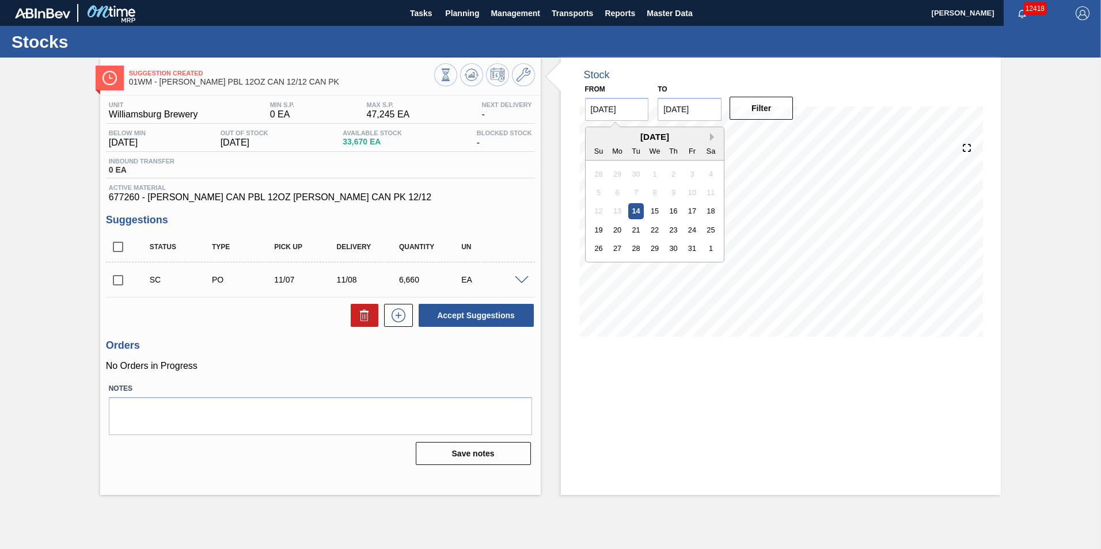
click at [712, 136] on button "Next Month" at bounding box center [714, 137] width 8 height 8
click at [615, 191] on div "3" at bounding box center [617, 193] width 16 height 16
click at [764, 113] on button "Filter" at bounding box center [761, 108] width 64 height 23
click at [603, 109] on input "[DATE]" at bounding box center [617, 109] width 64 height 23
click at [595, 139] on button "Previous Month" at bounding box center [595, 137] width 8 height 8
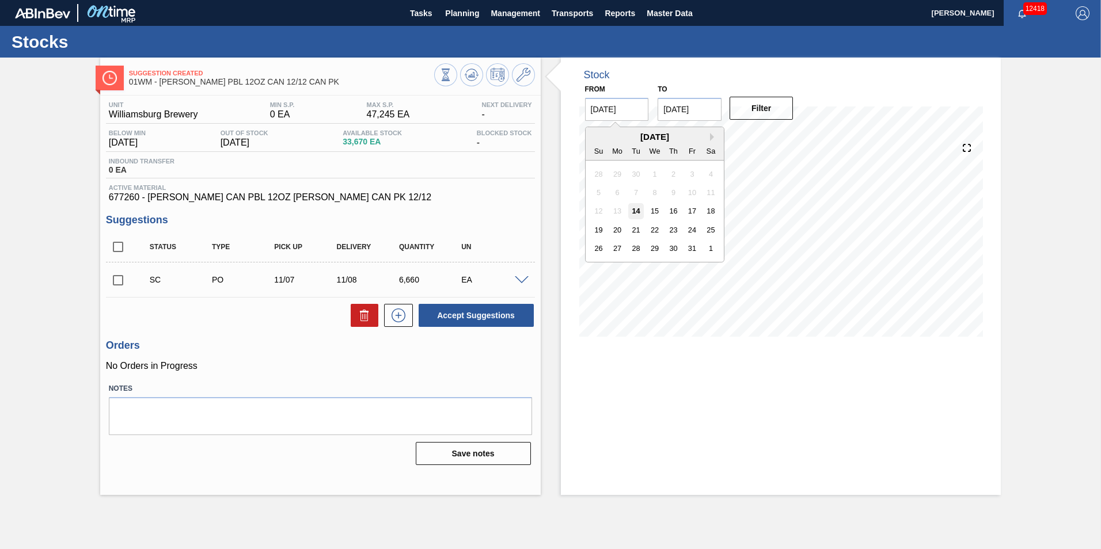
click at [636, 217] on div "14" at bounding box center [635, 211] width 16 height 16
type input "[DATE]"
click at [763, 112] on button "Filter" at bounding box center [761, 108] width 64 height 23
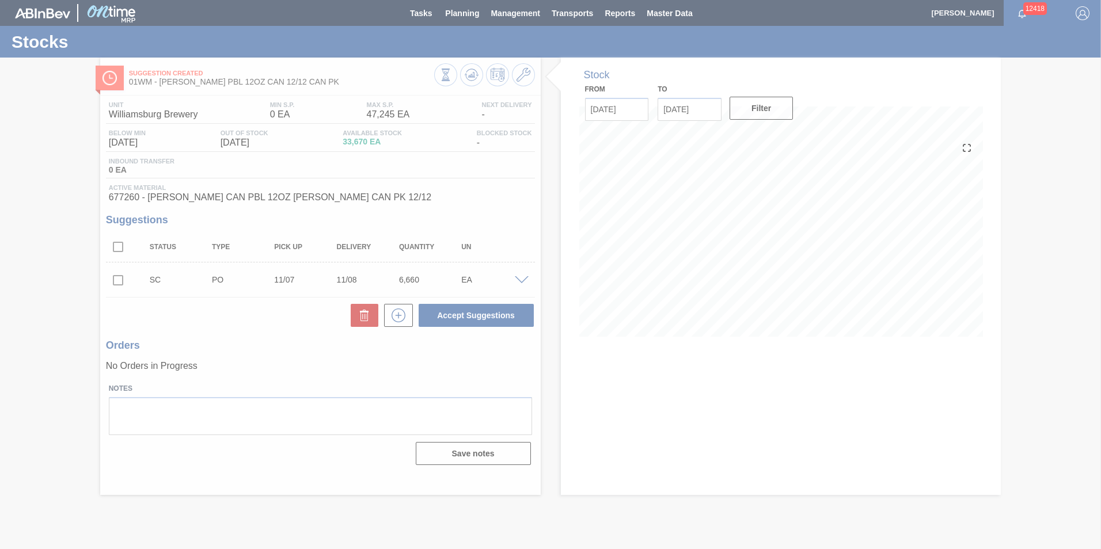
click at [699, 108] on div at bounding box center [550, 274] width 1101 height 549
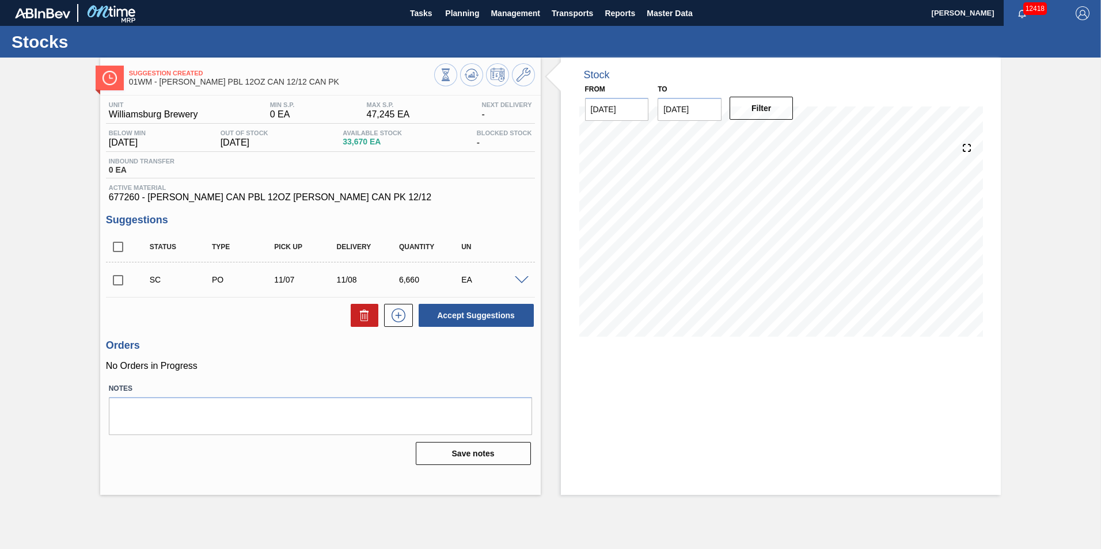
drag, startPoint x: 795, startPoint y: 400, endPoint x: 795, endPoint y: 366, distance: 34.0
click at [795, 400] on div "Stock From [DATE] to [DATE] Filter 10/30 Stock Projection 13,493 SAP Planning 0…" at bounding box center [781, 277] width 440 height 438
click at [702, 117] on input "[DATE]" at bounding box center [689, 109] width 64 height 23
click at [692, 189] on div "3" at bounding box center [690, 193] width 16 height 16
type input "[DATE]"
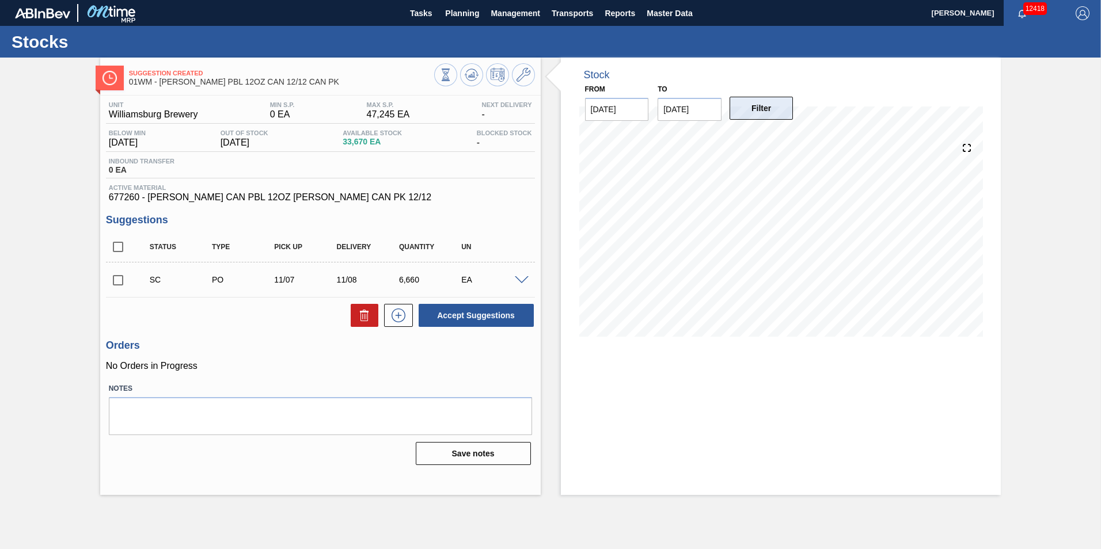
click at [768, 119] on button "Filter" at bounding box center [761, 108] width 64 height 23
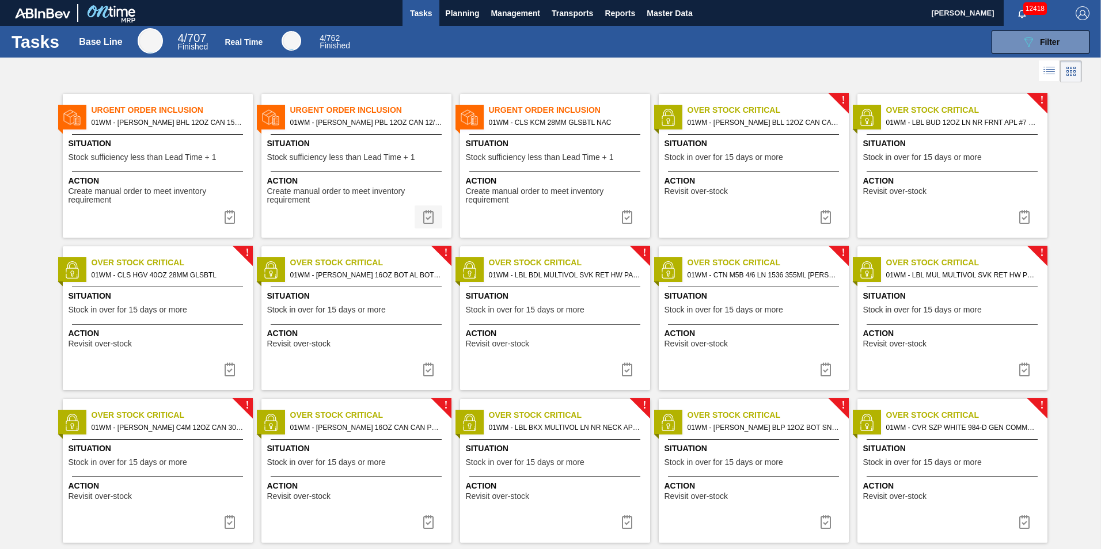
click at [427, 219] on img at bounding box center [428, 217] width 14 height 14
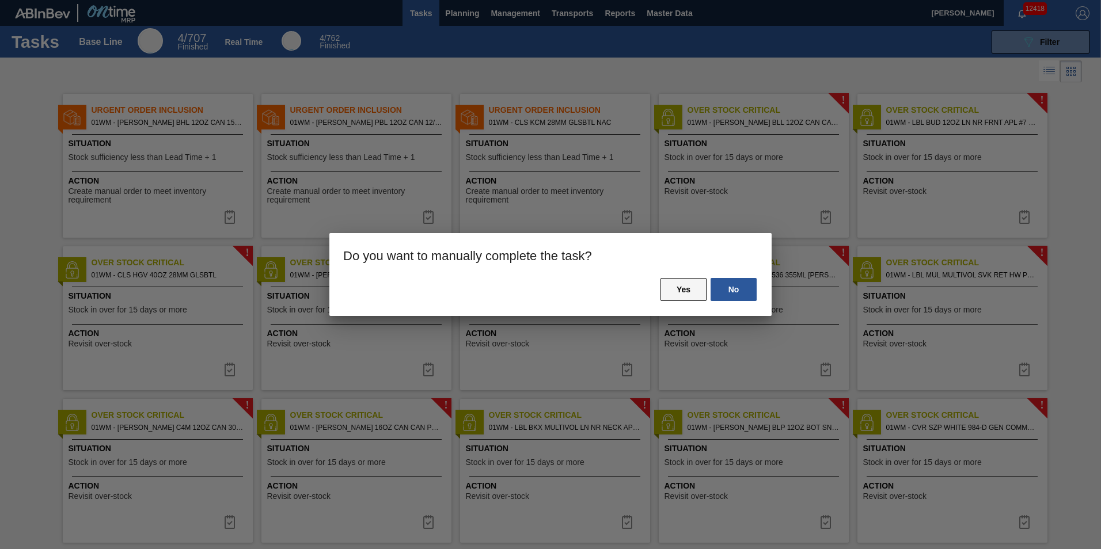
click at [684, 291] on button "Yes" at bounding box center [683, 289] width 46 height 23
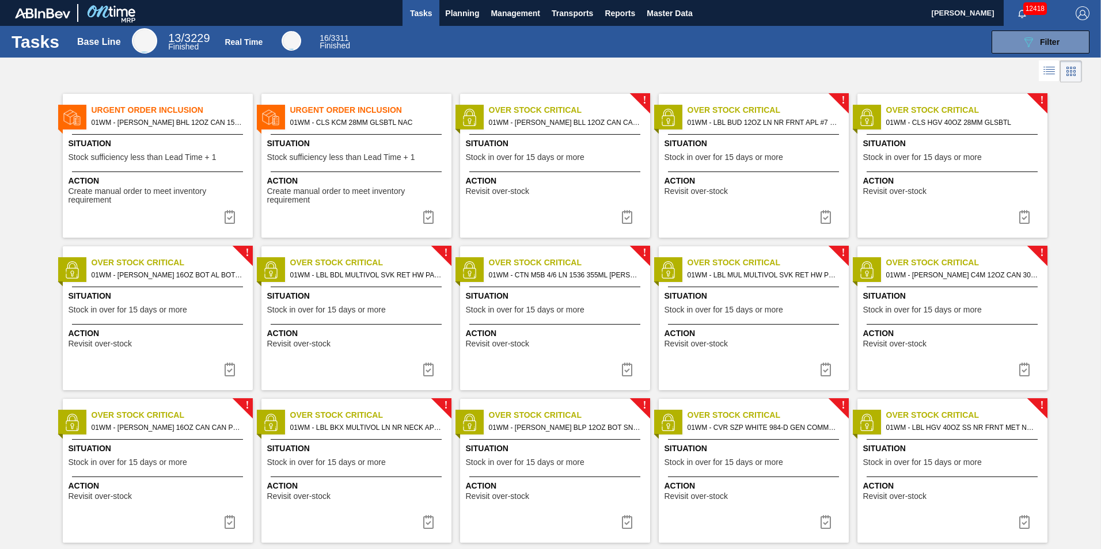
click at [145, 129] on span "01WM - [PERSON_NAME] BHL 12OZ CAN 15/12 CAN PK OUTDOOR" at bounding box center [168, 122] width 152 height 13
click at [226, 218] on img at bounding box center [230, 217] width 14 height 14
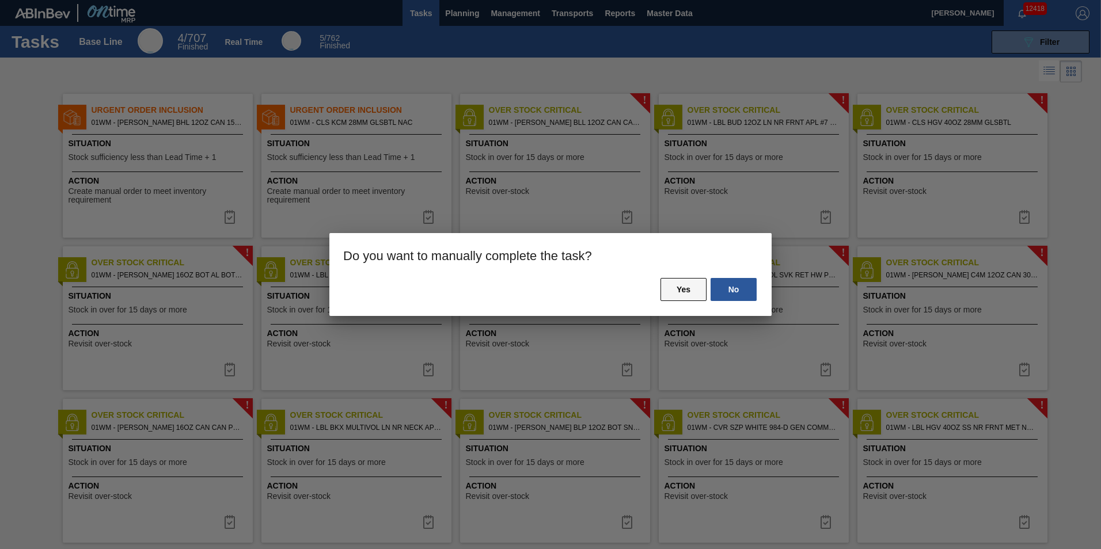
click at [690, 286] on button "Yes" at bounding box center [683, 289] width 46 height 23
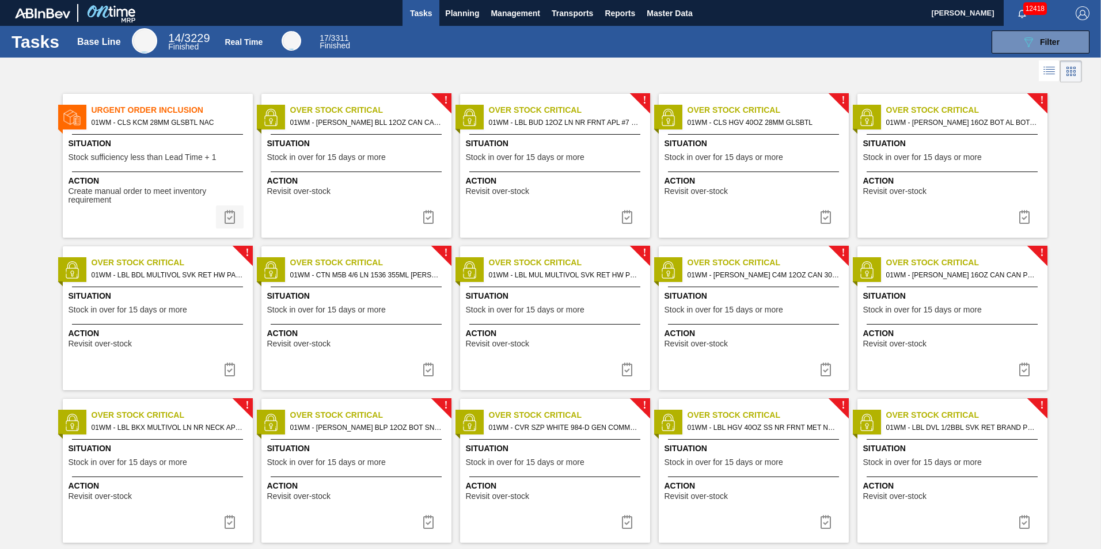
click at [230, 214] on img at bounding box center [230, 217] width 14 height 14
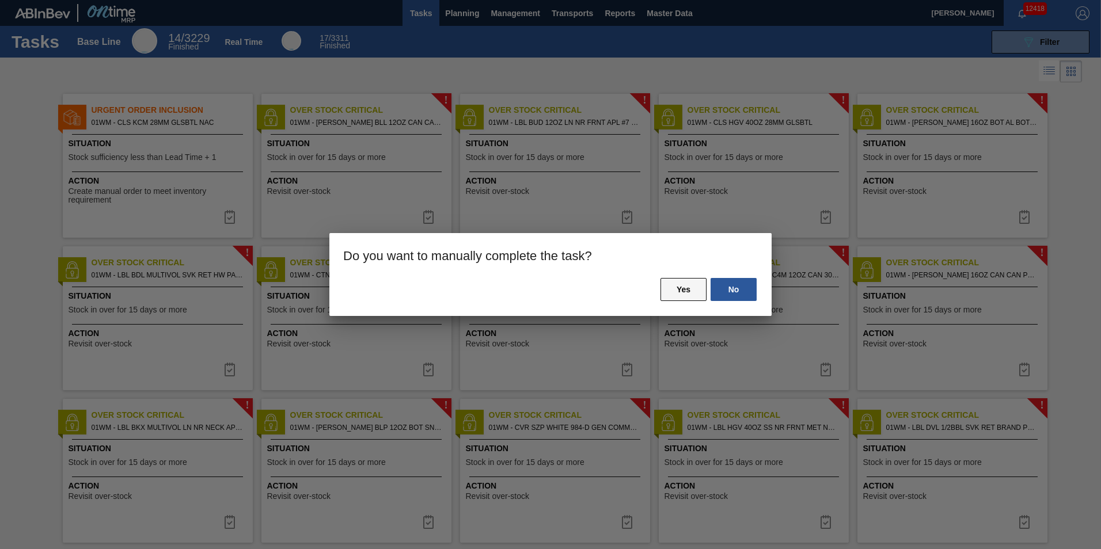
click at [696, 280] on button "Yes" at bounding box center [683, 289] width 46 height 23
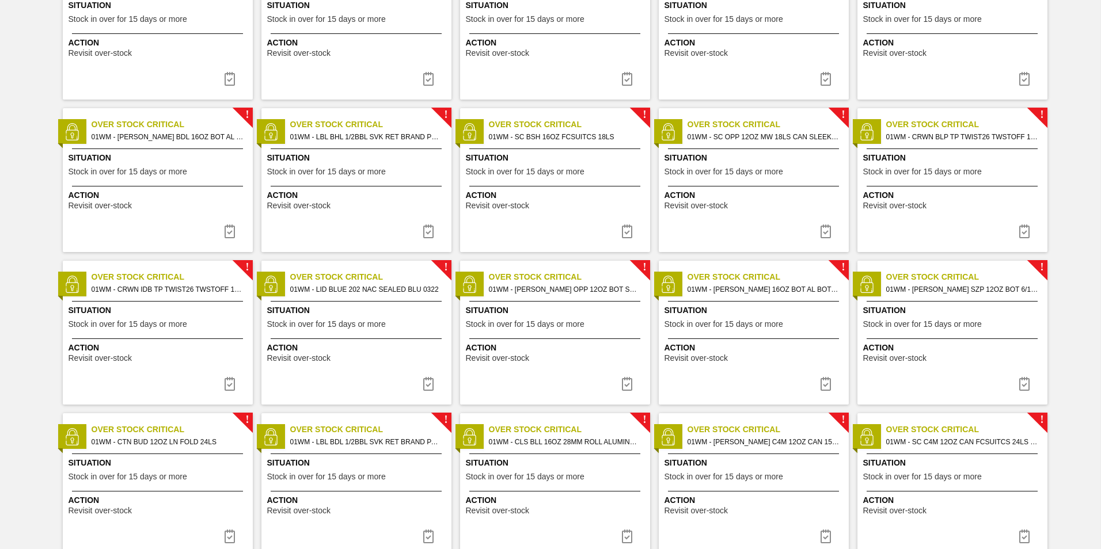
scroll to position [1090, 0]
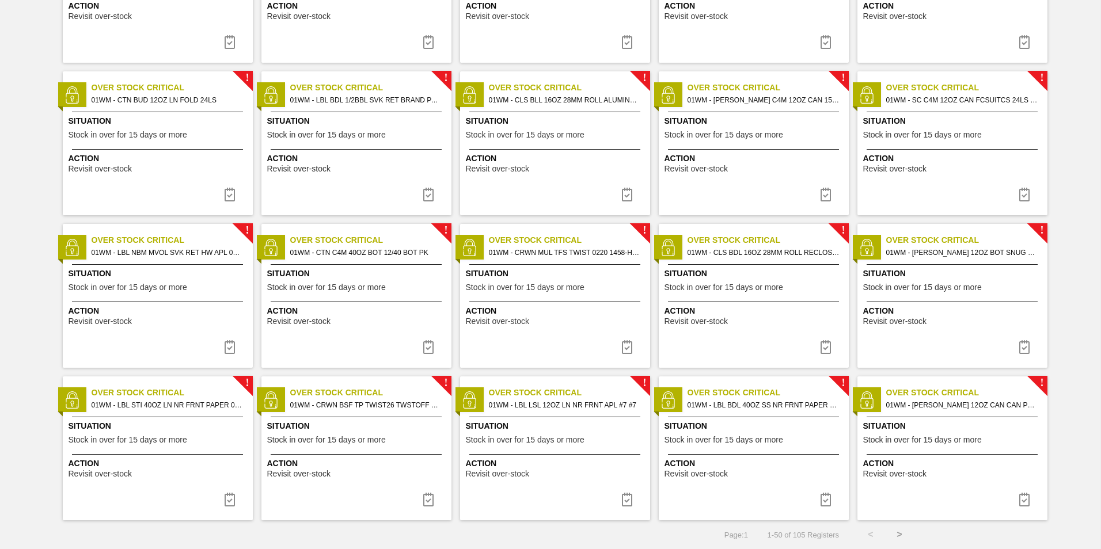
click at [362, 303] on div "Action Revisit over-stock" at bounding box center [356, 314] width 190 height 24
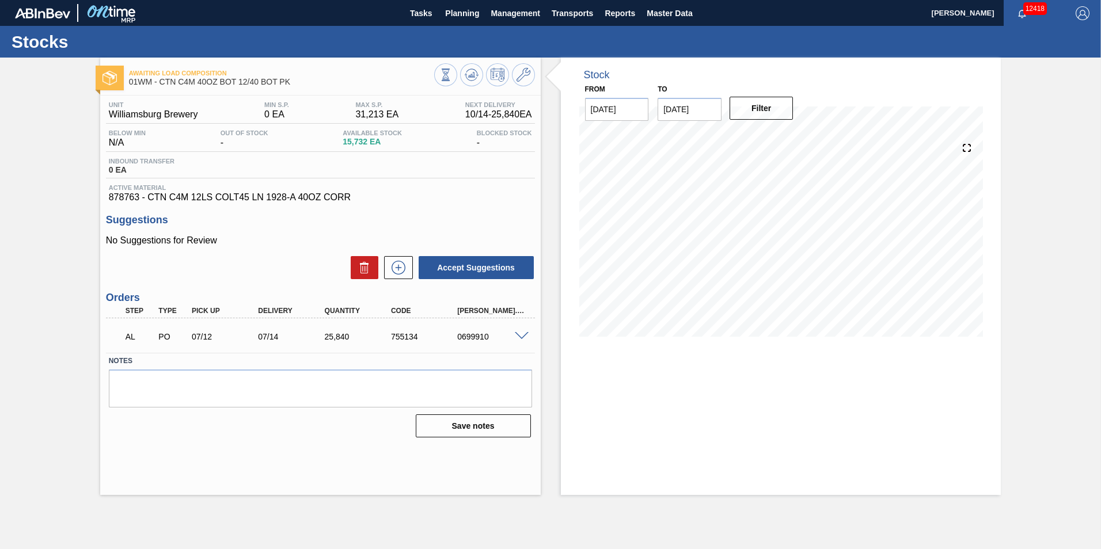
click at [522, 337] on span at bounding box center [522, 336] width 14 height 9
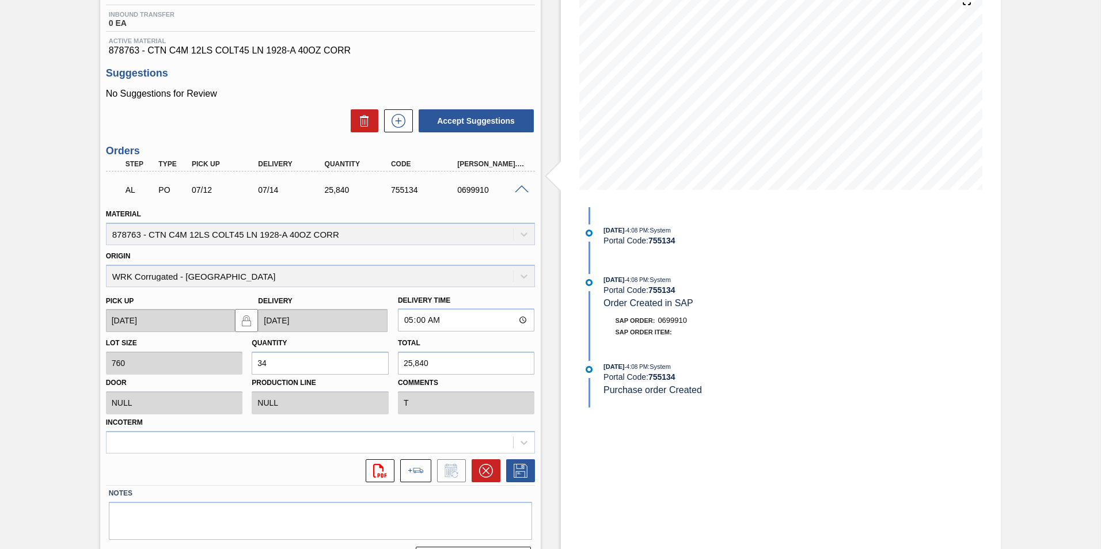
scroll to position [173, 0]
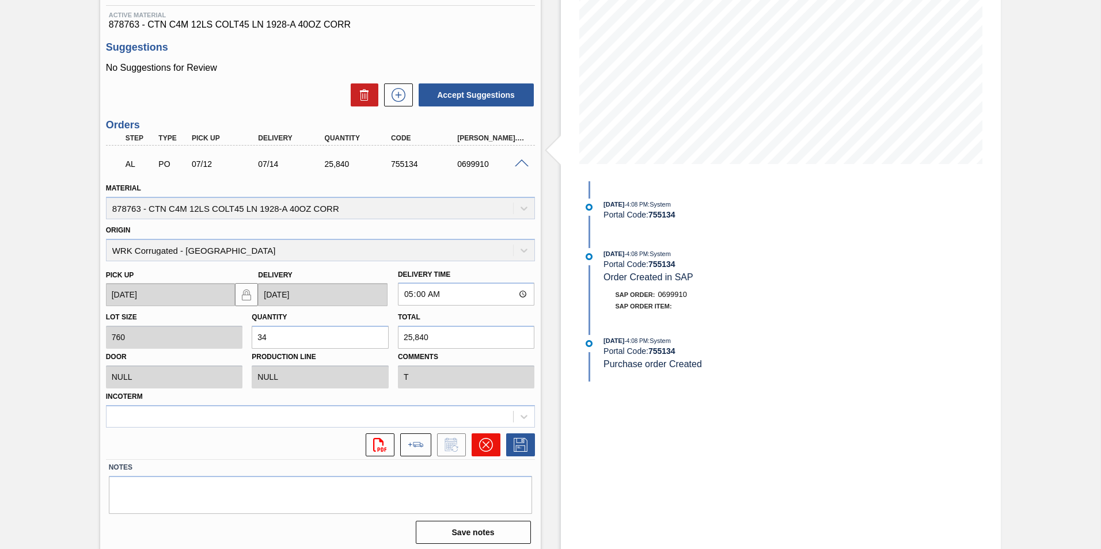
click at [471, 450] on div at bounding box center [483, 444] width 35 height 23
click at [481, 445] on icon at bounding box center [486, 445] width 14 height 14
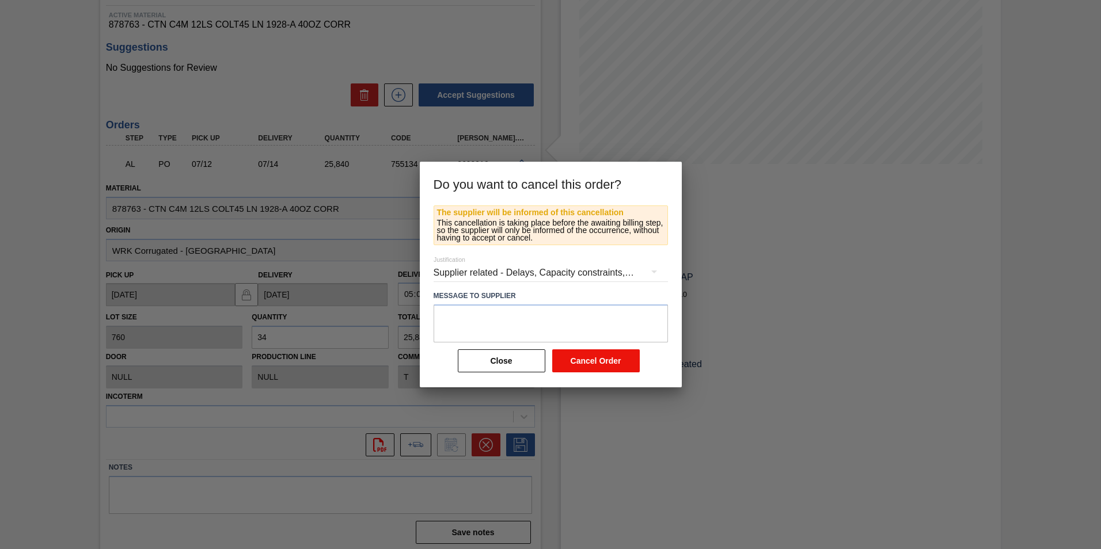
click at [577, 359] on button "Cancel Order" at bounding box center [596, 360] width 88 height 23
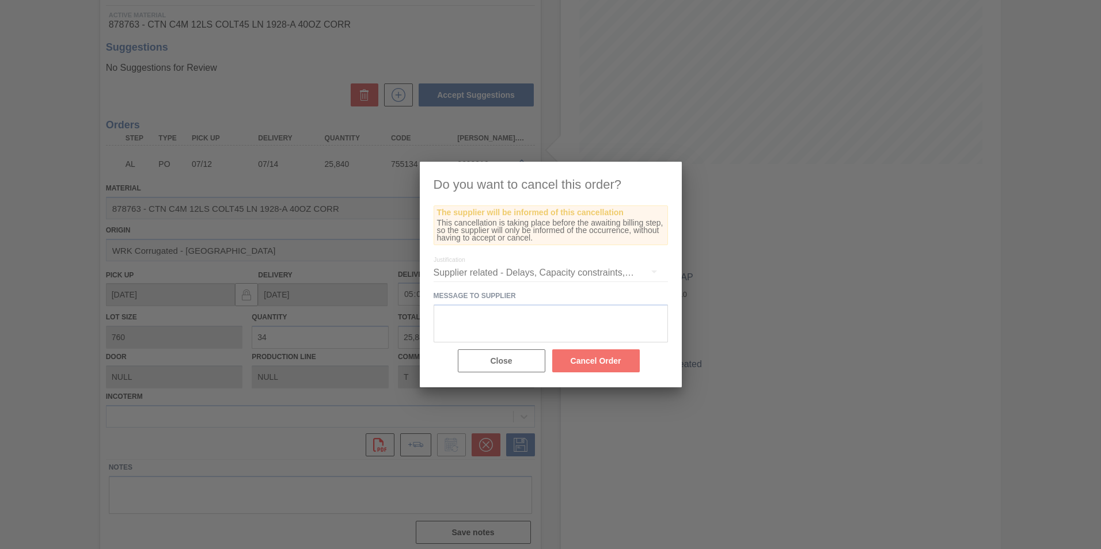
scroll to position [0, 0]
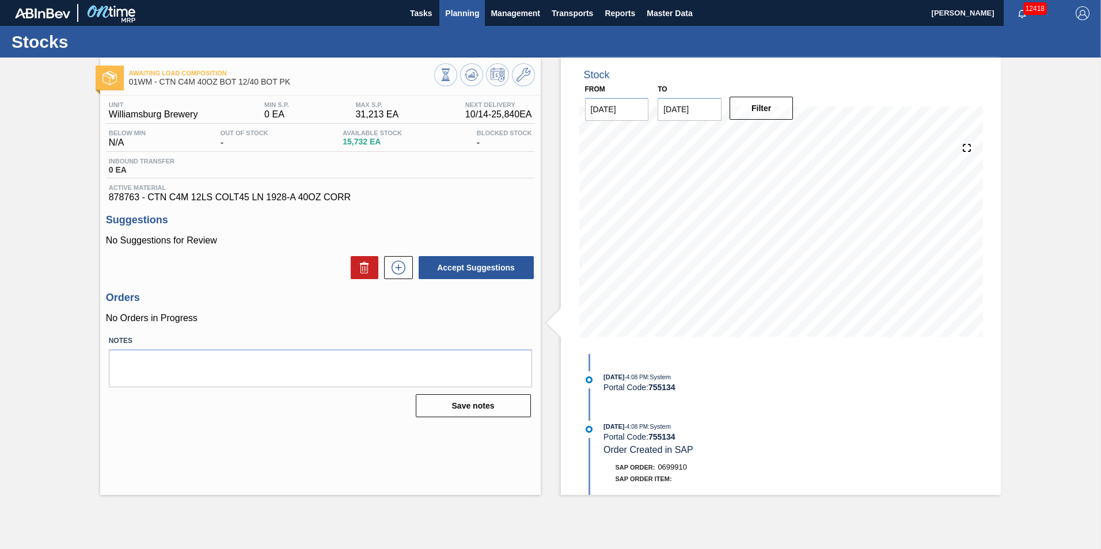
click at [458, 12] on span "Planning" at bounding box center [462, 13] width 34 height 14
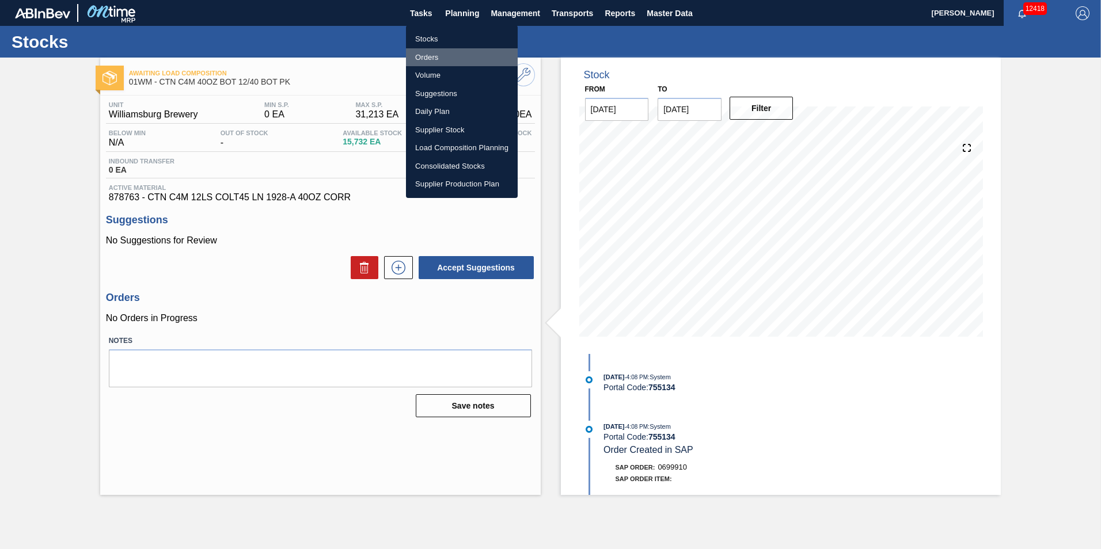
click at [439, 55] on li "Orders" at bounding box center [462, 57] width 112 height 18
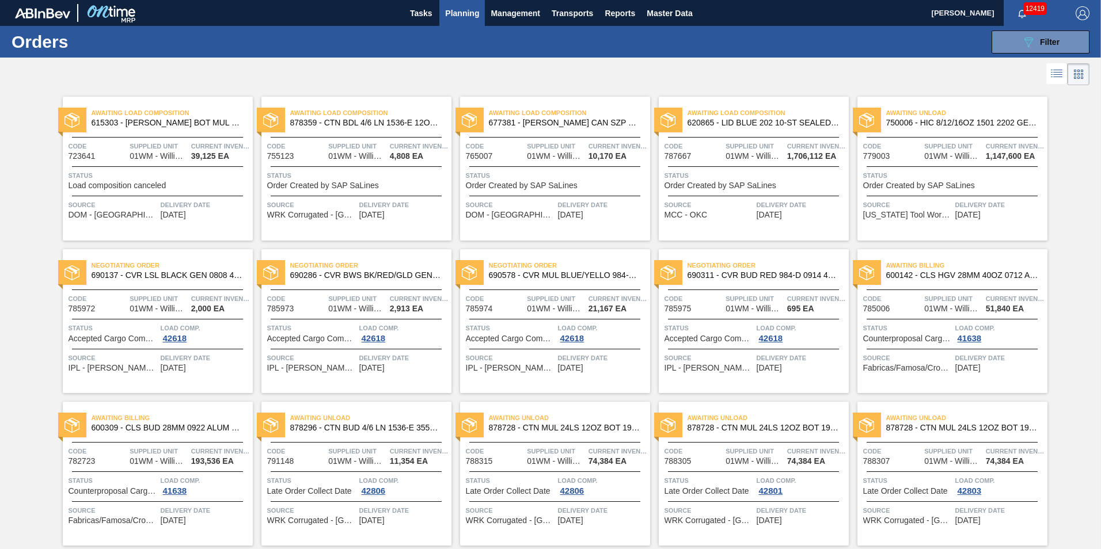
click at [448, 14] on span "Planning" at bounding box center [462, 13] width 34 height 14
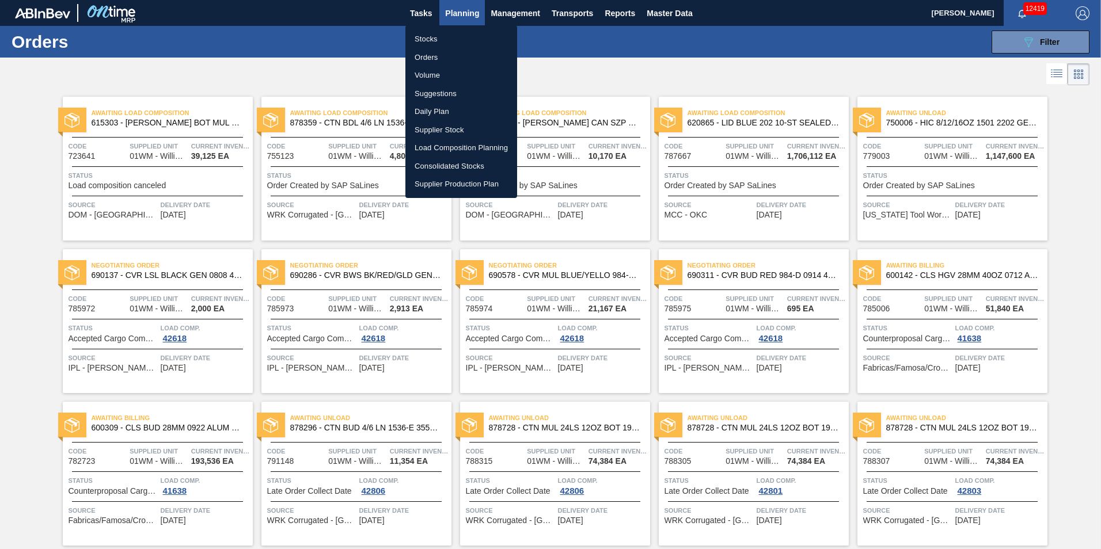
click at [448, 90] on li "Suggestions" at bounding box center [461, 94] width 112 height 18
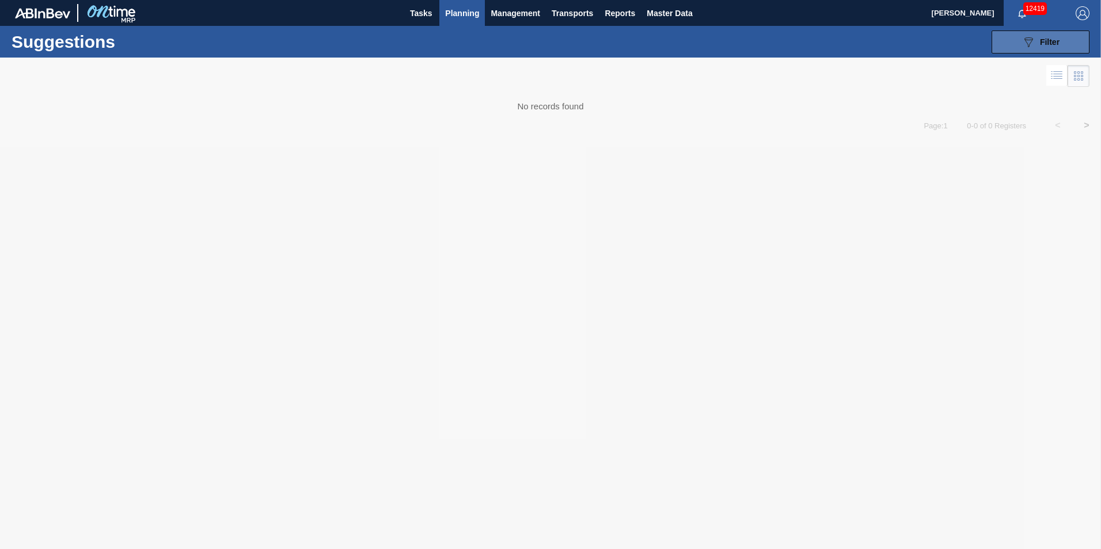
click at [1044, 45] on span "Filter" at bounding box center [1050, 41] width 20 height 9
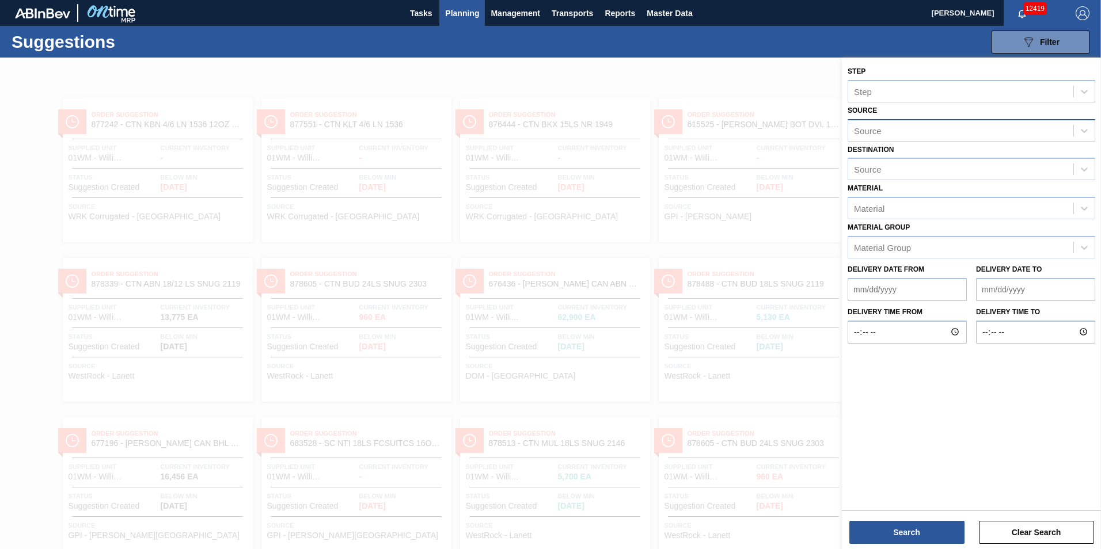
click at [882, 132] on div "Source" at bounding box center [960, 130] width 225 height 17
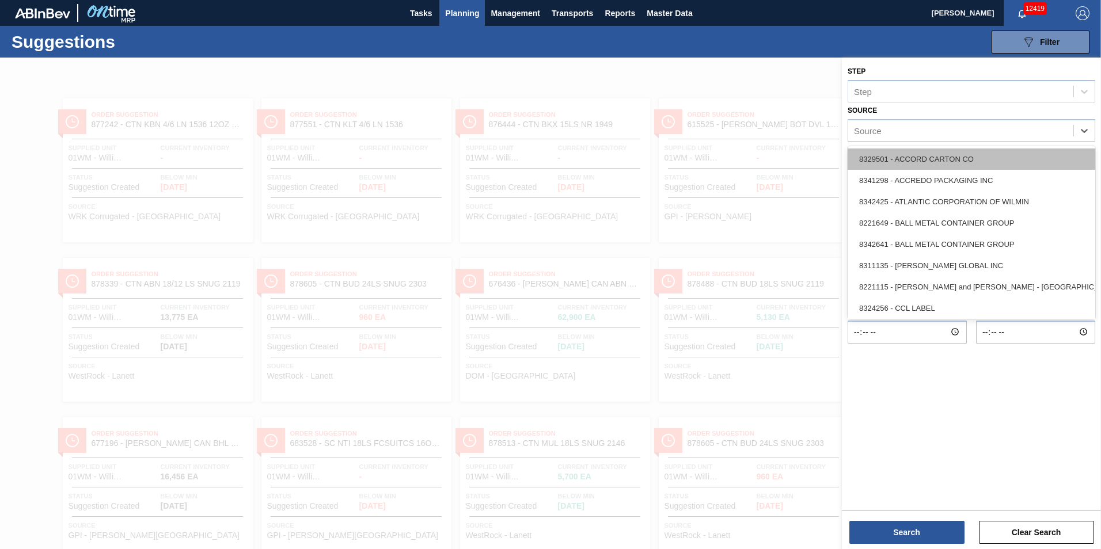
click at [930, 157] on div "8329501 - ACCORD CARTON CO" at bounding box center [971, 159] width 248 height 21
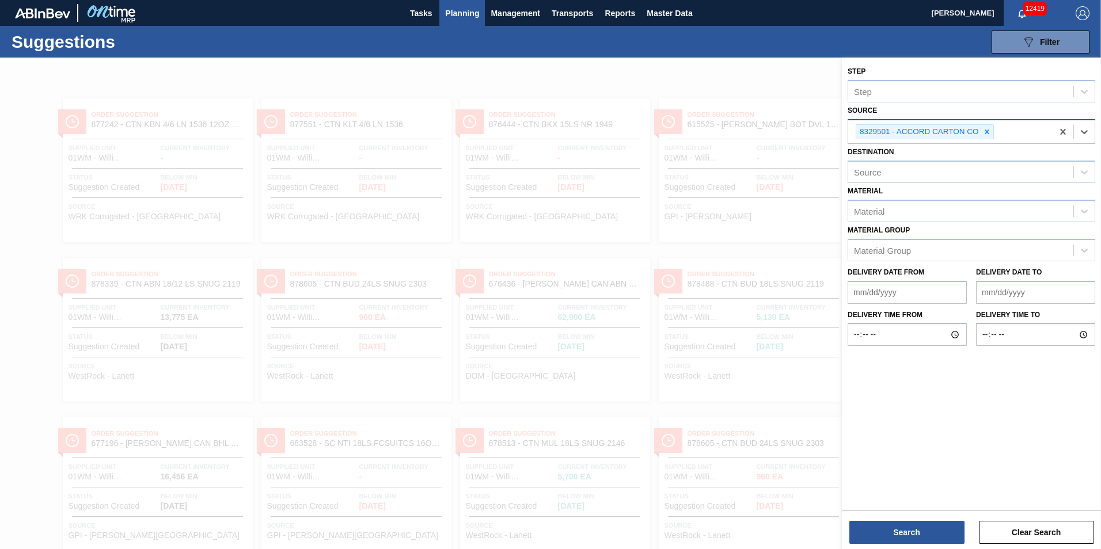
click at [985, 132] on icon at bounding box center [987, 132] width 8 height 8
click at [1088, 130] on icon at bounding box center [1084, 131] width 12 height 12
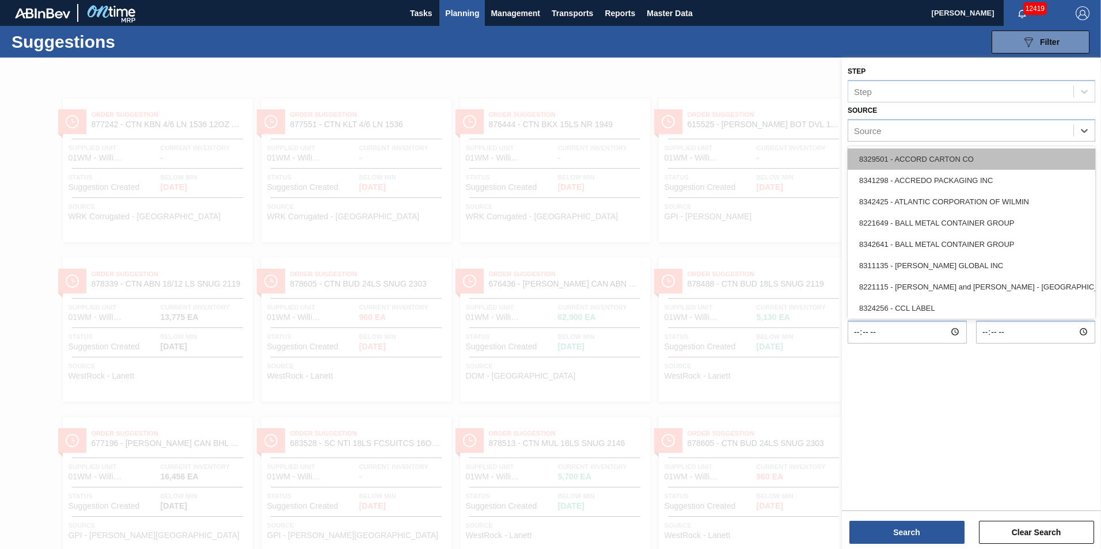
click at [969, 151] on div "8329501 - ACCORD CARTON CO" at bounding box center [971, 159] width 248 height 21
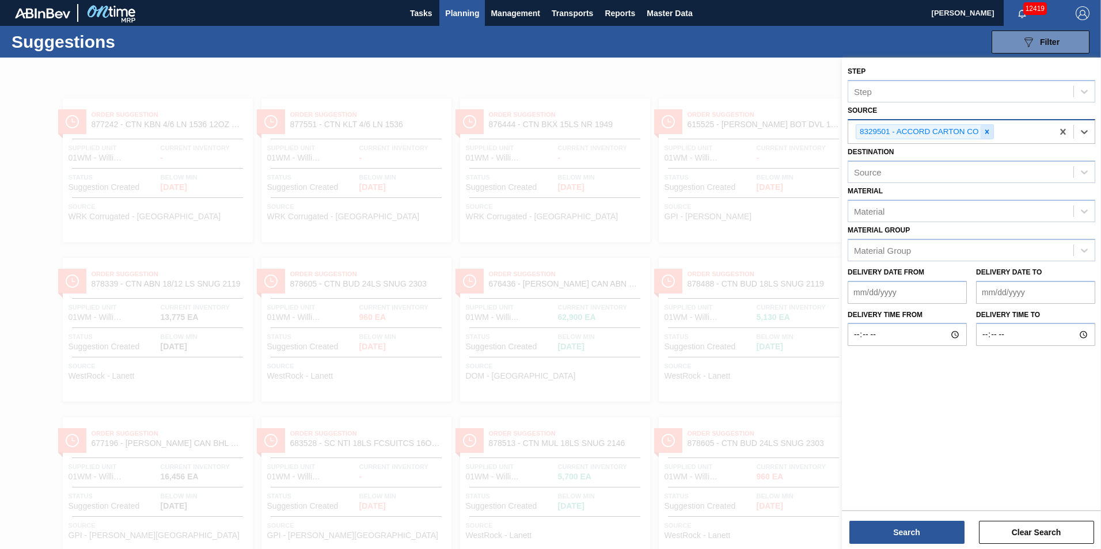
click at [986, 137] on div at bounding box center [986, 132] width 13 height 14
click at [1079, 130] on icon at bounding box center [1084, 131] width 12 height 12
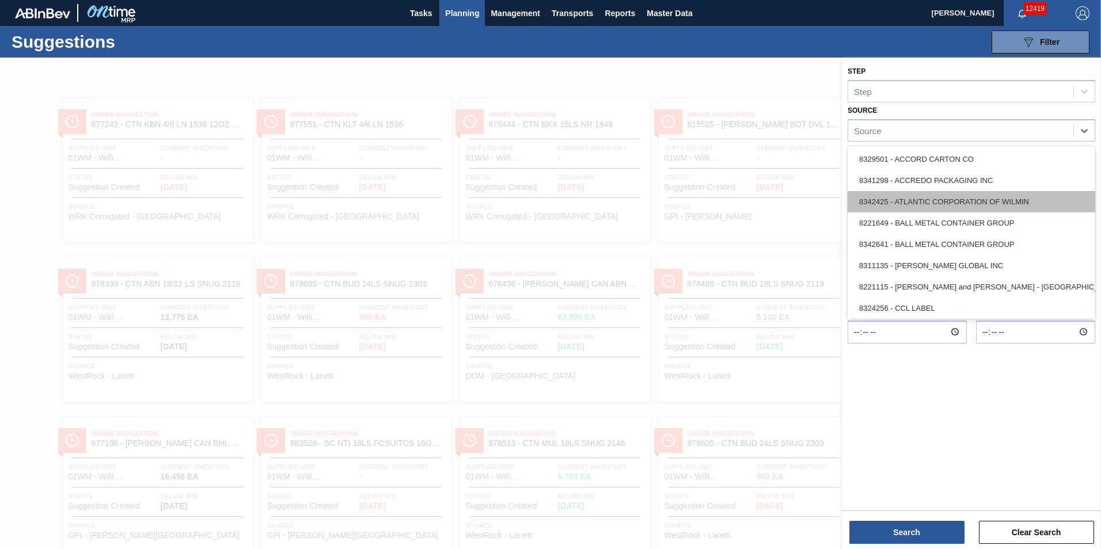
click at [994, 205] on div "8342425 - ATLANTIC CORPORATION OF WILMIN" at bounding box center [971, 201] width 248 height 21
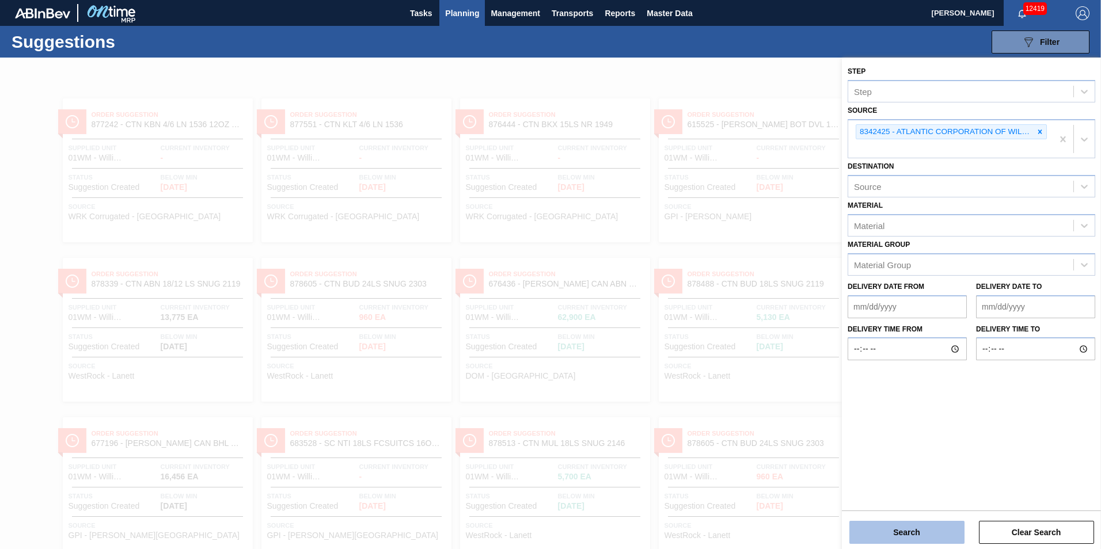
click at [942, 531] on button "Search" at bounding box center [906, 532] width 115 height 23
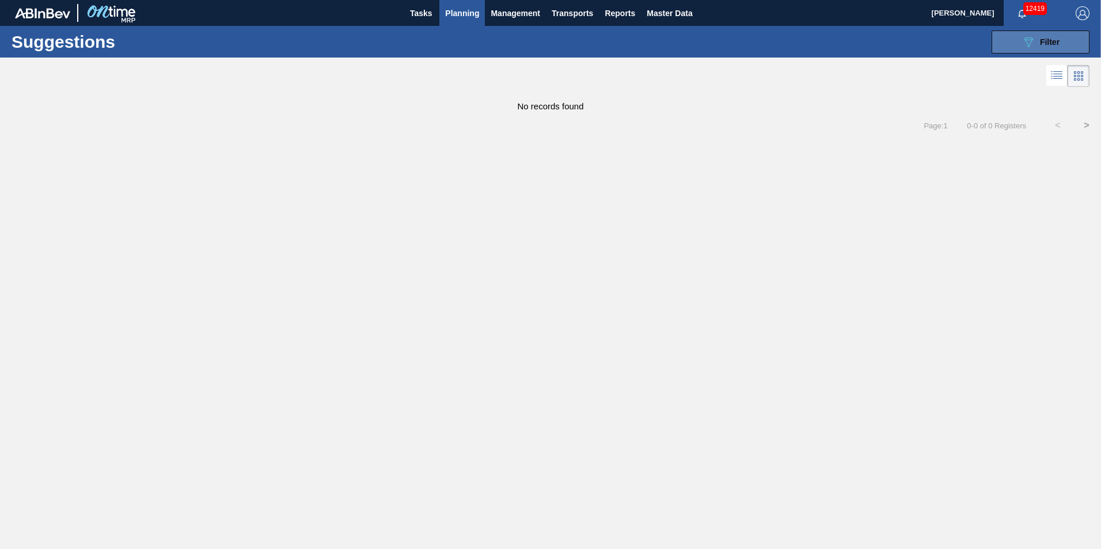
click at [1056, 38] on span "Filter" at bounding box center [1050, 41] width 20 height 9
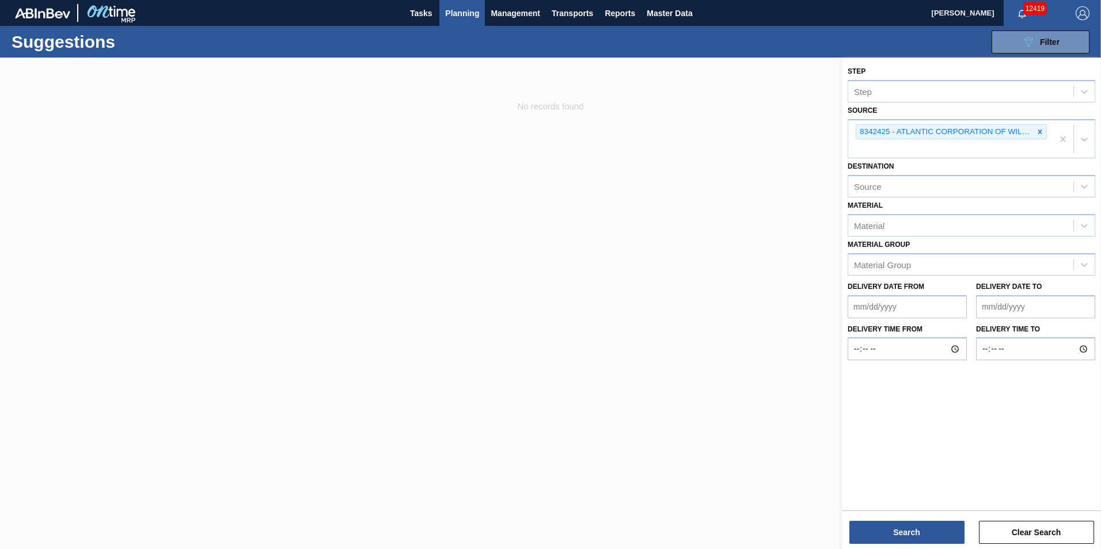
click at [1037, 131] on icon at bounding box center [1040, 132] width 8 height 8
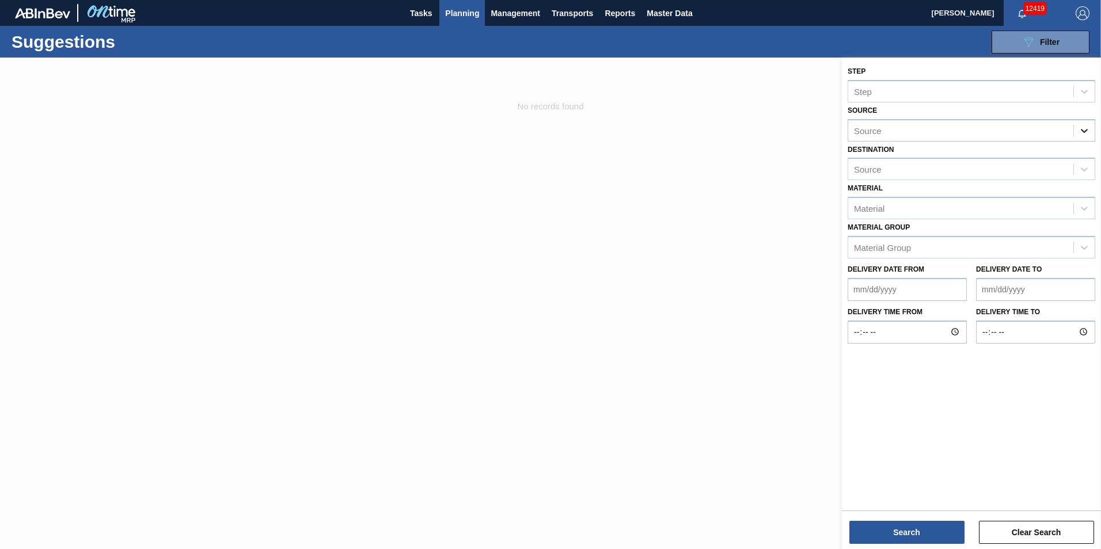
click at [1088, 133] on icon at bounding box center [1084, 131] width 12 height 12
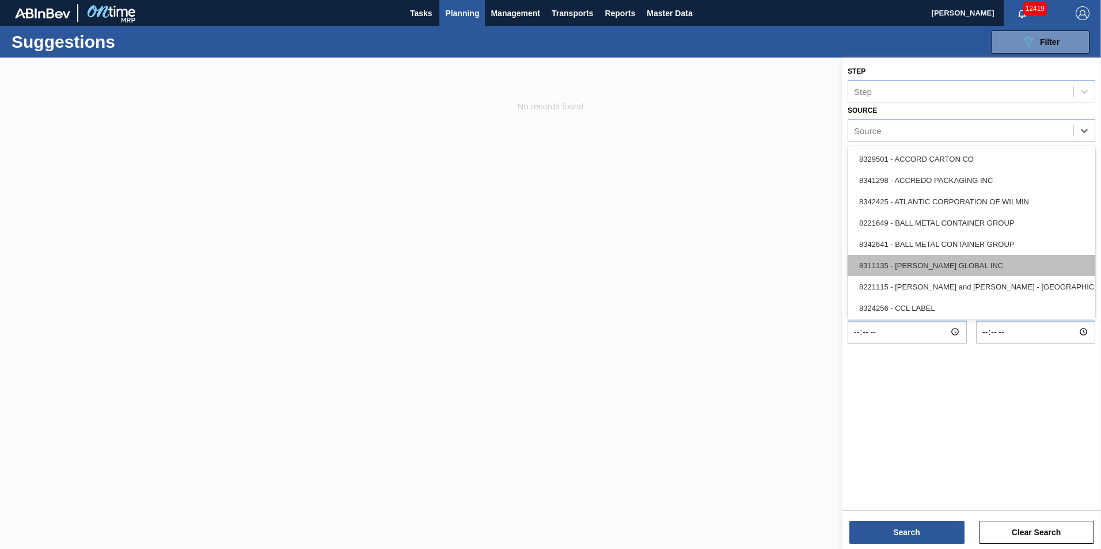
click at [930, 265] on div "8311135 - [PERSON_NAME] GLOBAL INC" at bounding box center [971, 265] width 248 height 21
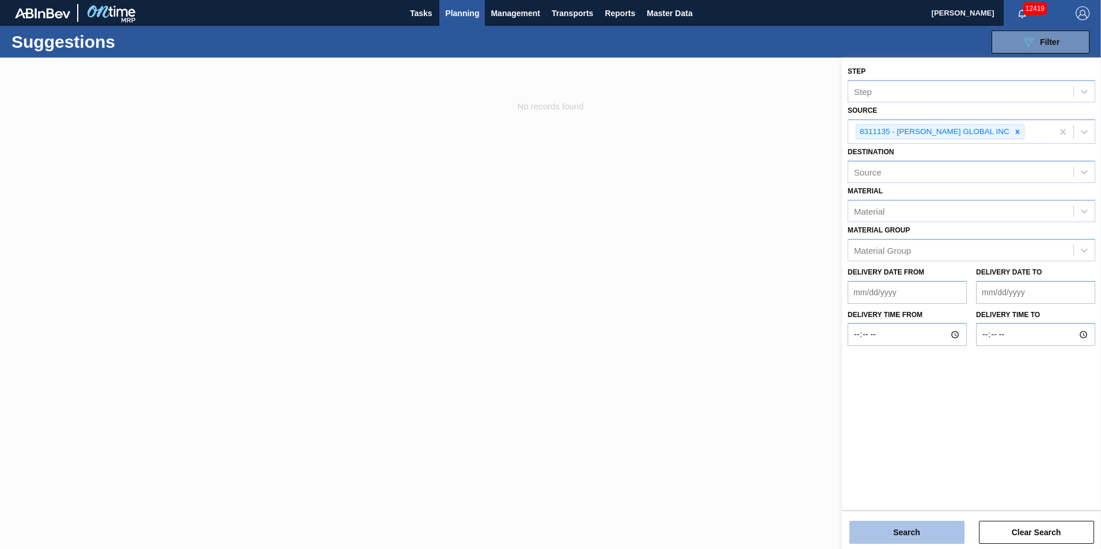
click at [926, 526] on button "Search" at bounding box center [906, 532] width 115 height 23
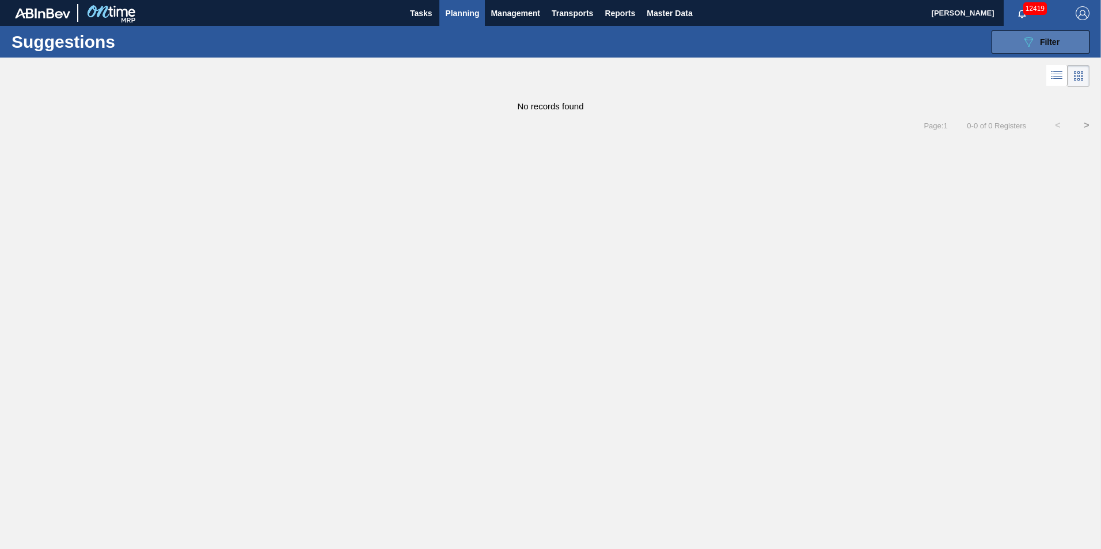
click at [1056, 43] on span "Filter" at bounding box center [1050, 41] width 20 height 9
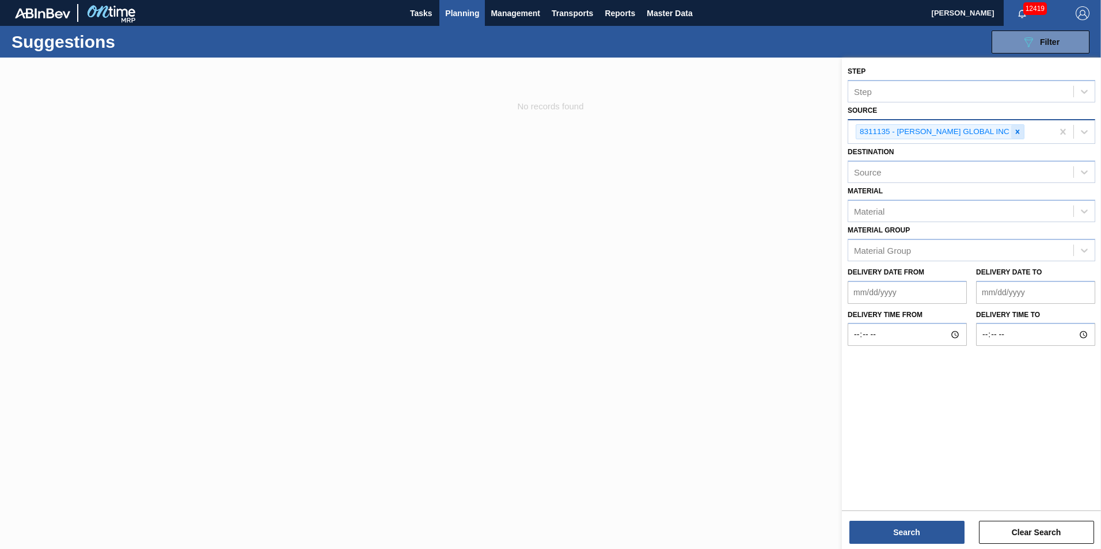
click at [1013, 134] on icon at bounding box center [1017, 132] width 8 height 8
click at [1087, 131] on icon at bounding box center [1084, 131] width 12 height 12
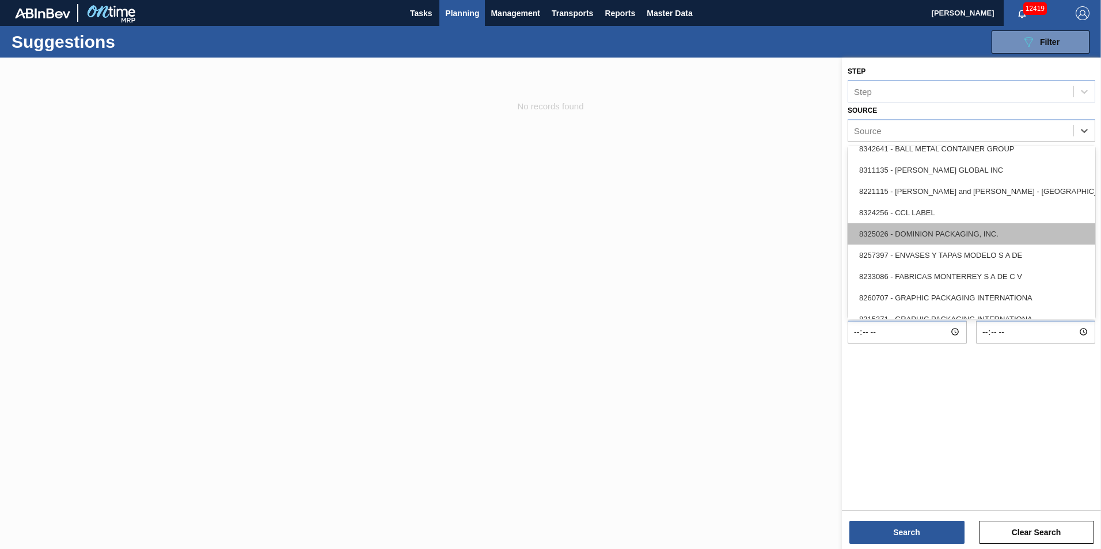
scroll to position [115, 0]
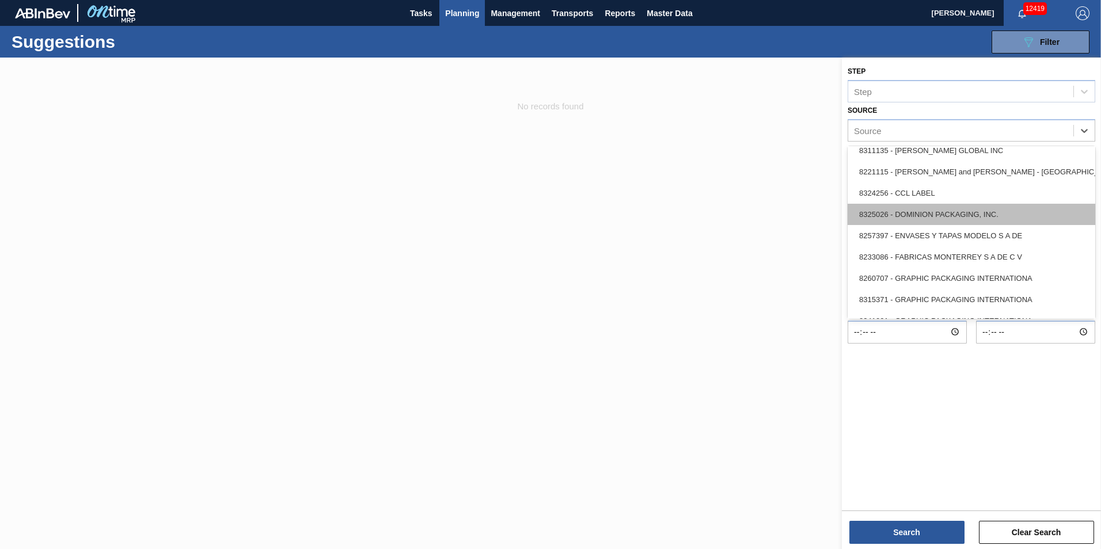
click at [990, 206] on div "8325026 - DOMINION PACKAGING, INC." at bounding box center [971, 214] width 248 height 21
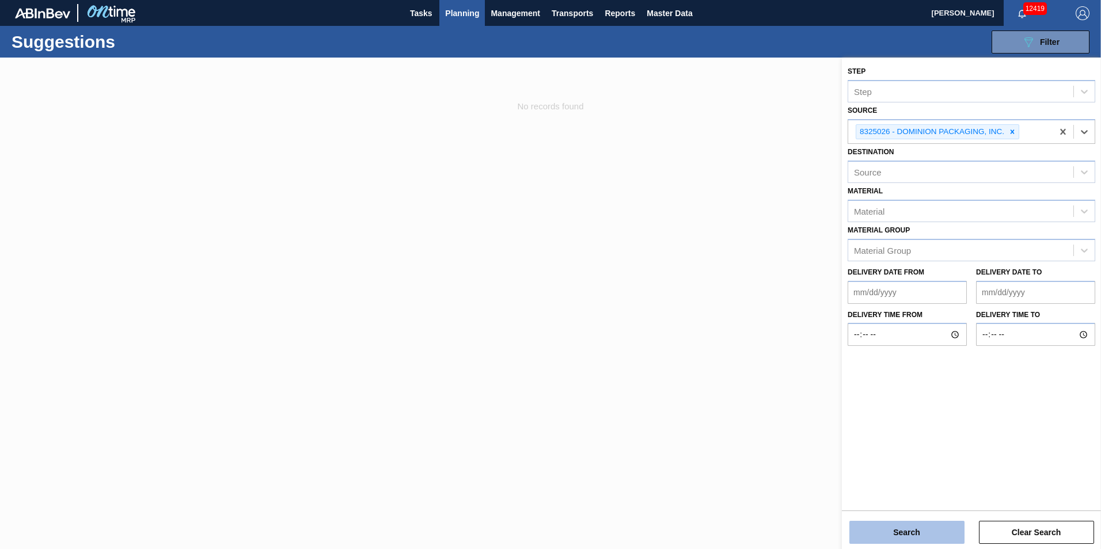
click at [927, 540] on button "Search" at bounding box center [906, 532] width 115 height 23
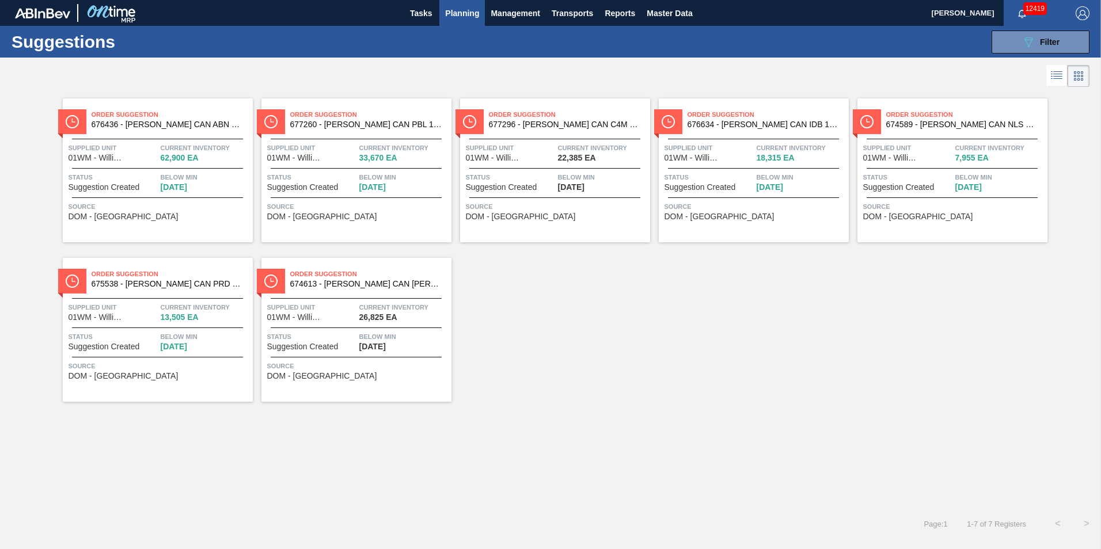
click at [1058, 76] on icon at bounding box center [1056, 76] width 14 height 14
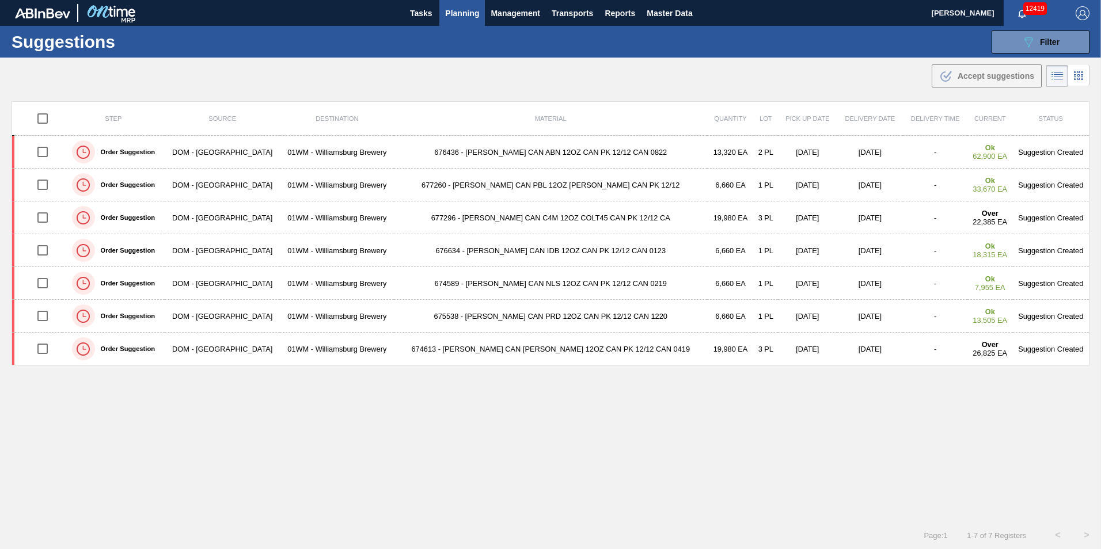
click at [43, 114] on input "checkbox" at bounding box center [43, 118] width 24 height 24
checkbox input "true"
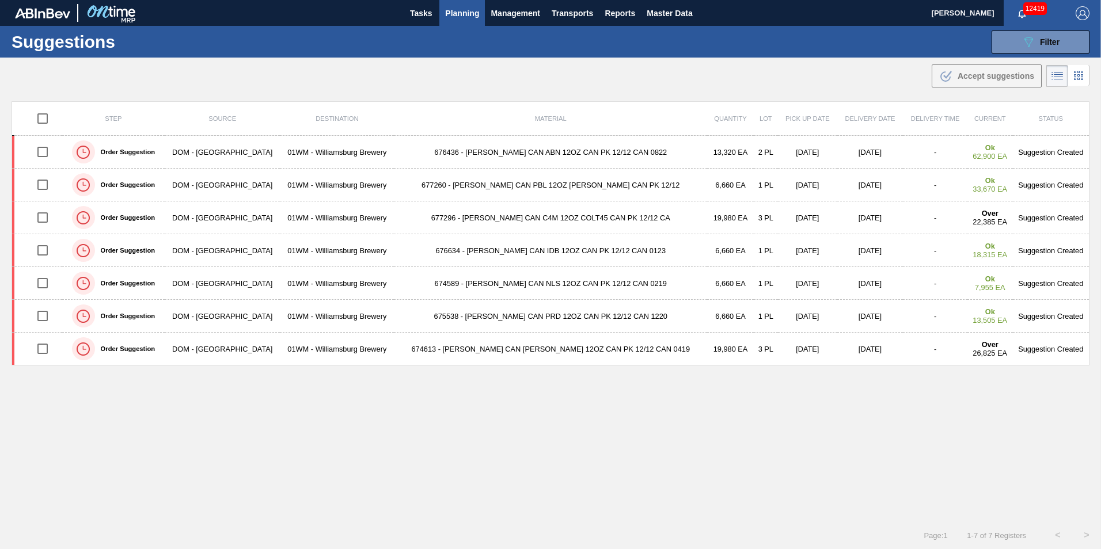
checkbox input "true"
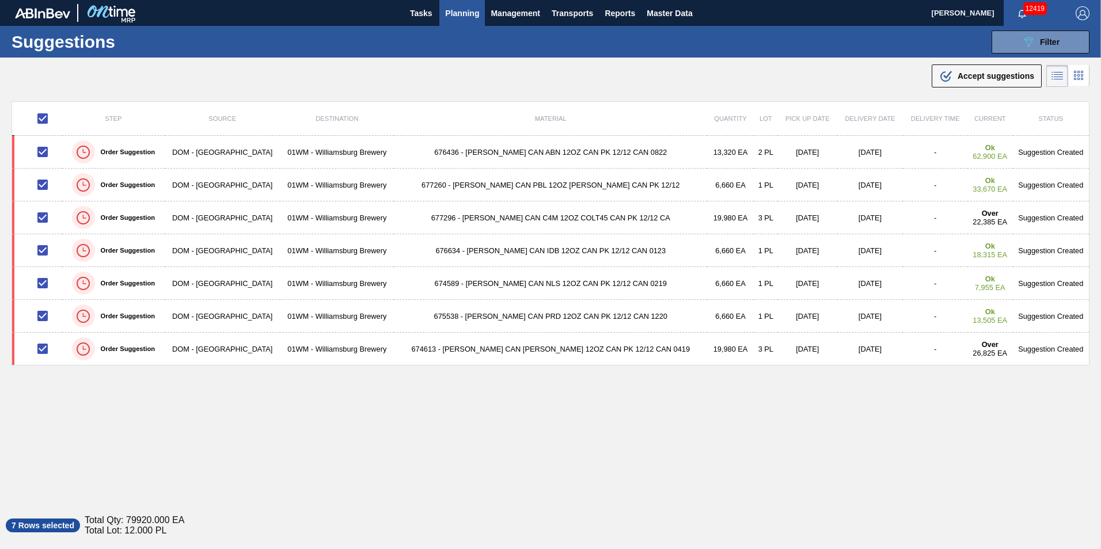
click at [43, 121] on input "checkbox" at bounding box center [43, 118] width 24 height 24
checkbox input "false"
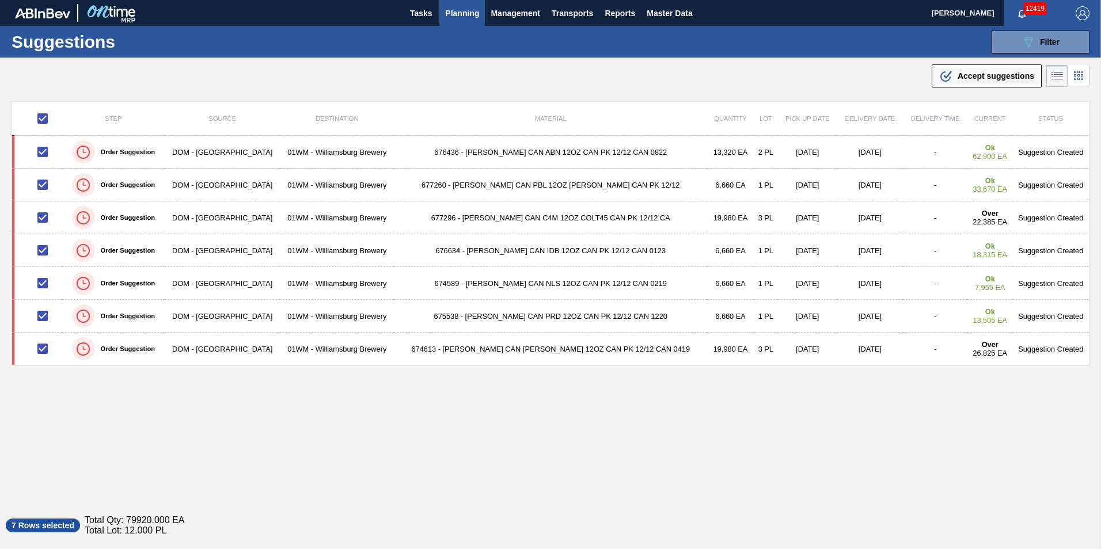
checkbox input "false"
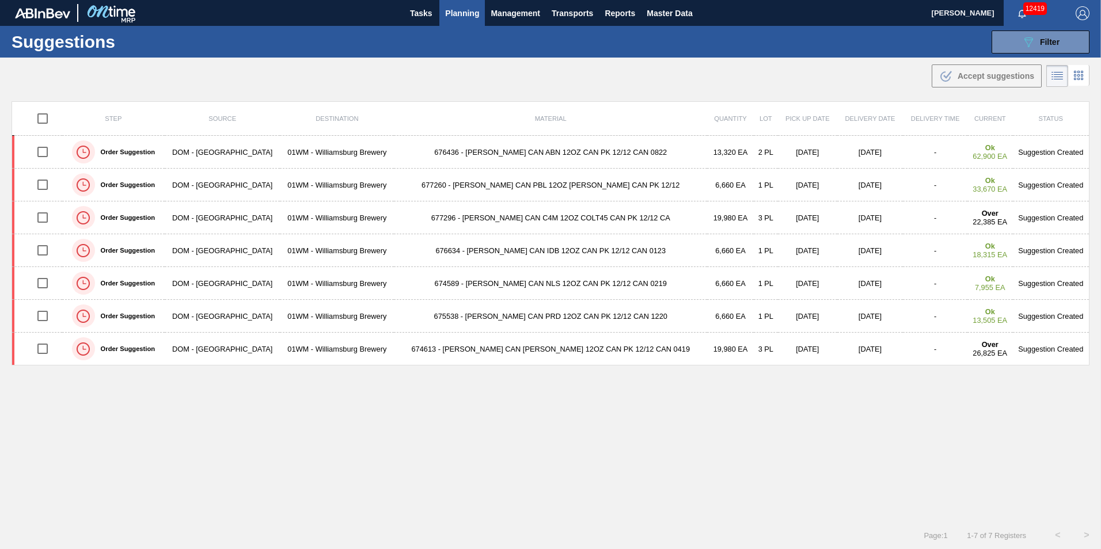
click at [844, 435] on div "Step Source Destination Material Quantity Lot Pick up Date Delivery Date Delive…" at bounding box center [551, 301] width 1078 height 400
drag, startPoint x: 480, startPoint y: 435, endPoint x: 489, endPoint y: 446, distance: 13.5
click at [480, 435] on div "Step Source Destination Material Quantity Lot Pick up Date Delivery Date Delive…" at bounding box center [551, 301] width 1078 height 400
click at [1018, 38] on button "089F7B8B-B2A5-4AFE-B5C0-19BA573D28AC Filter" at bounding box center [1040, 42] width 98 height 23
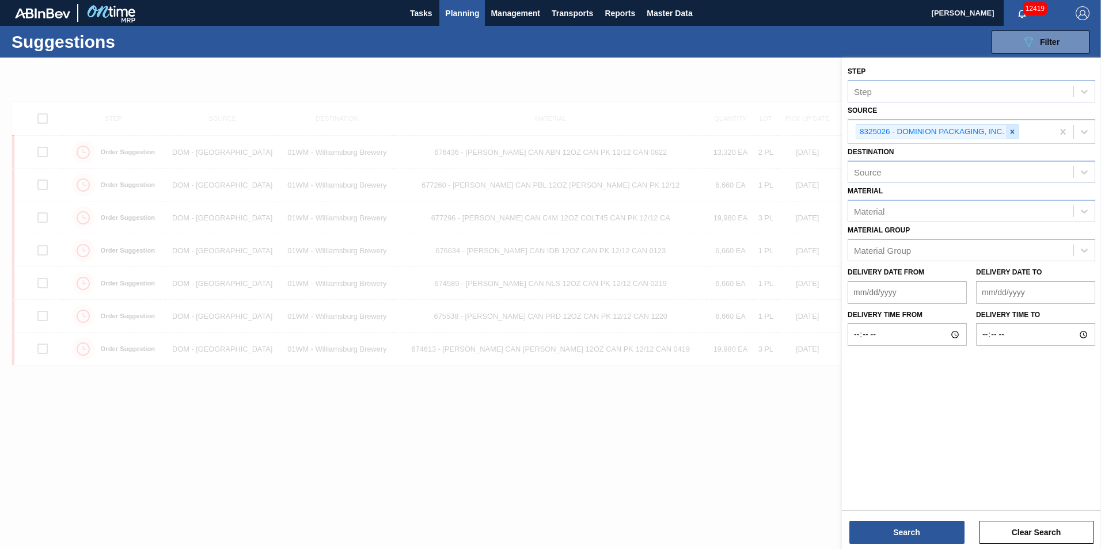
click at [1007, 134] on div at bounding box center [1012, 132] width 13 height 14
click at [1086, 132] on icon at bounding box center [1084, 131] width 12 height 12
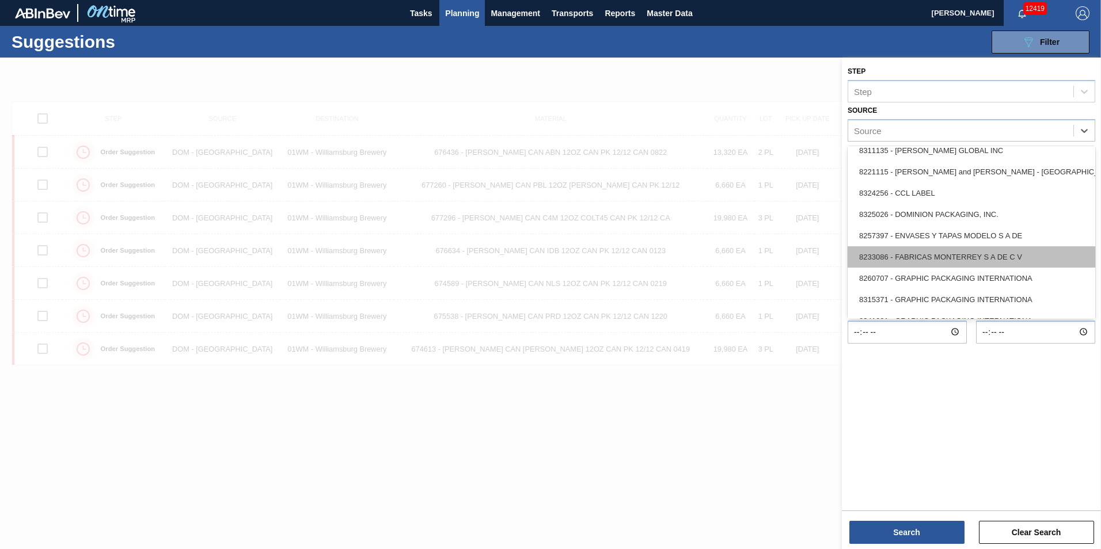
click at [1020, 257] on div "8233086 - FABRICAS MONTERREY S A DE C V" at bounding box center [971, 256] width 248 height 21
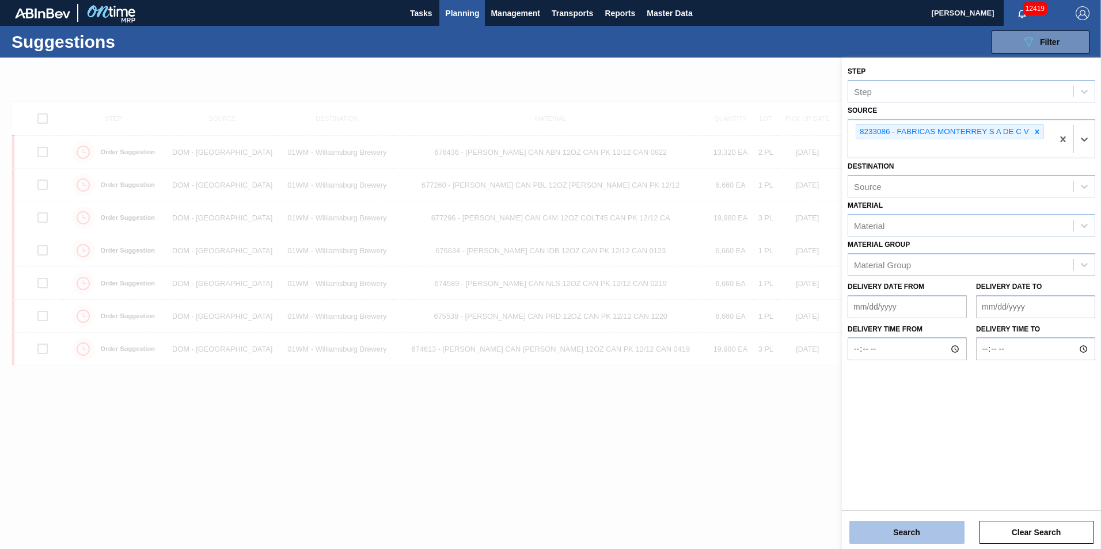
click at [901, 543] on button "Search" at bounding box center [906, 532] width 115 height 23
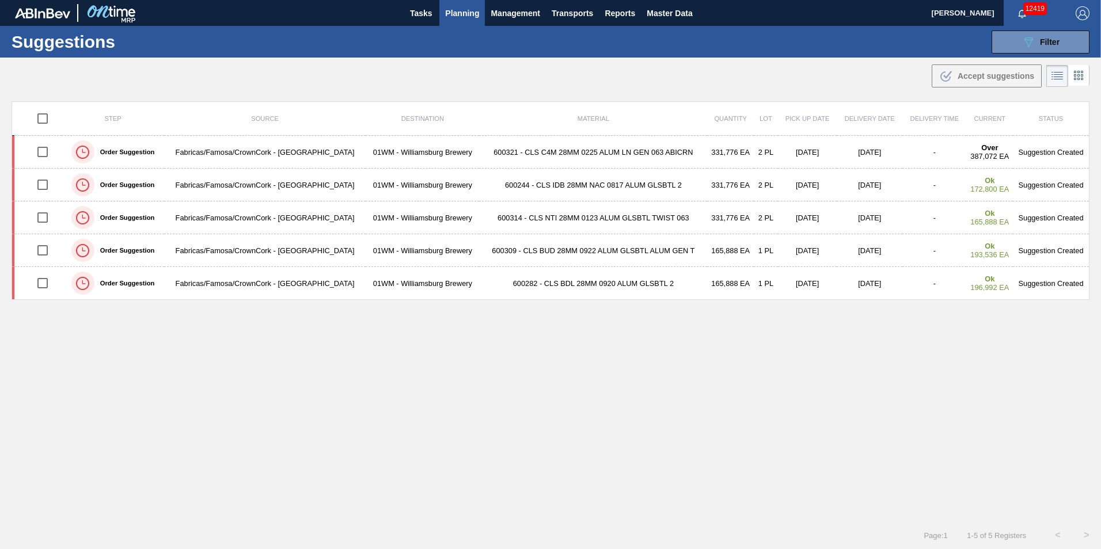
click at [48, 119] on input "checkbox" at bounding box center [43, 118] width 24 height 24
checkbox input "true"
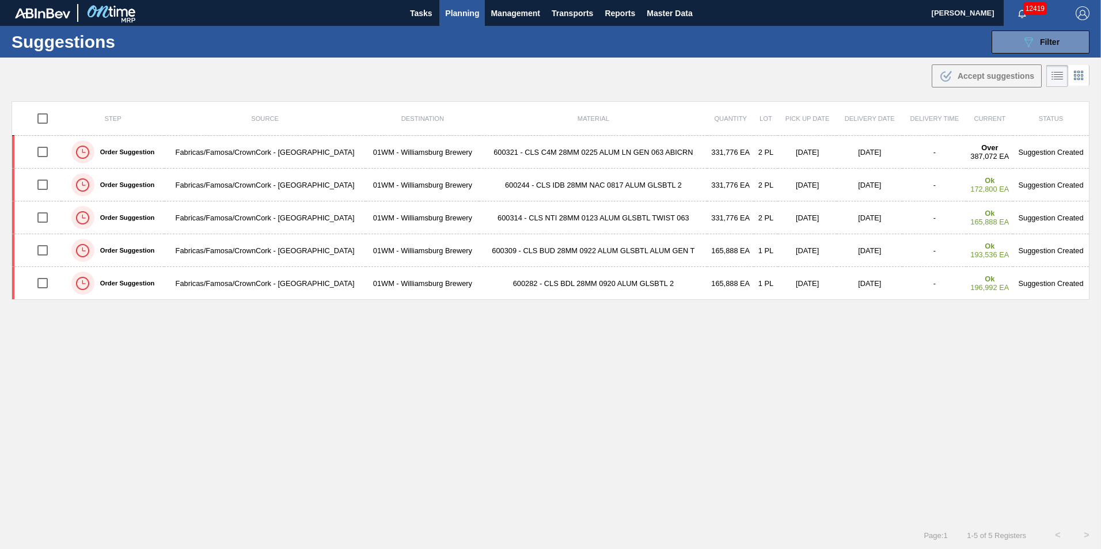
checkbox input "true"
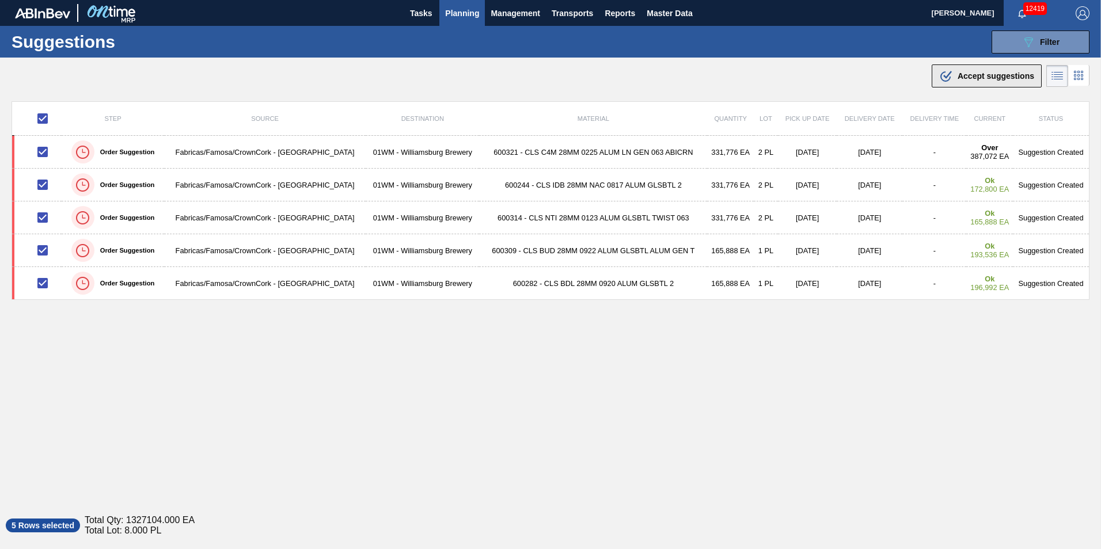
click at [957, 72] on span "Accept suggestions" at bounding box center [995, 75] width 77 height 9
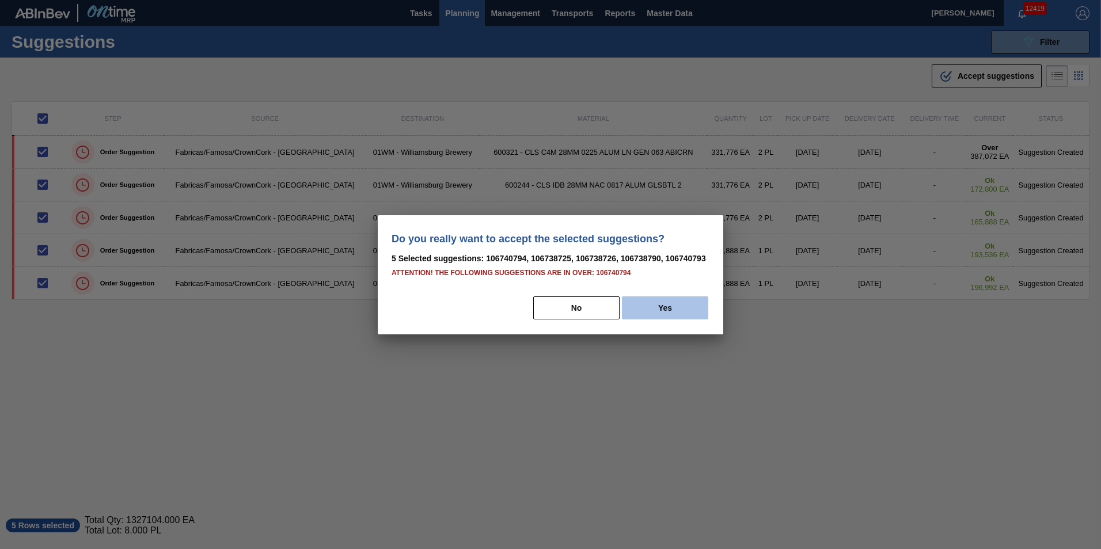
click at [638, 307] on button "Yes" at bounding box center [665, 307] width 86 height 23
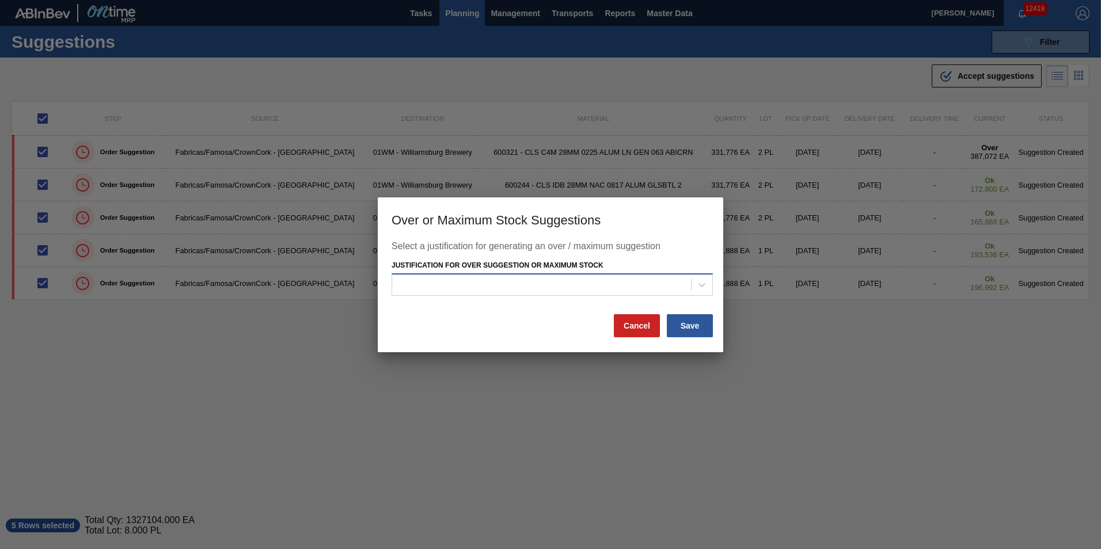
click at [626, 284] on div at bounding box center [541, 285] width 299 height 17
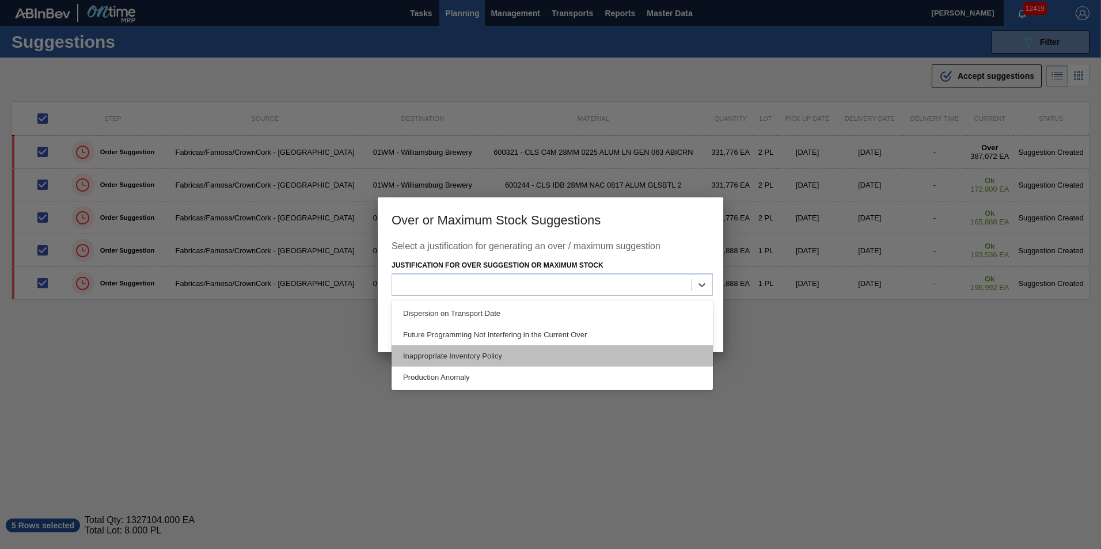
click at [579, 353] on div "Inappropriate Inventory Policy" at bounding box center [551, 355] width 321 height 21
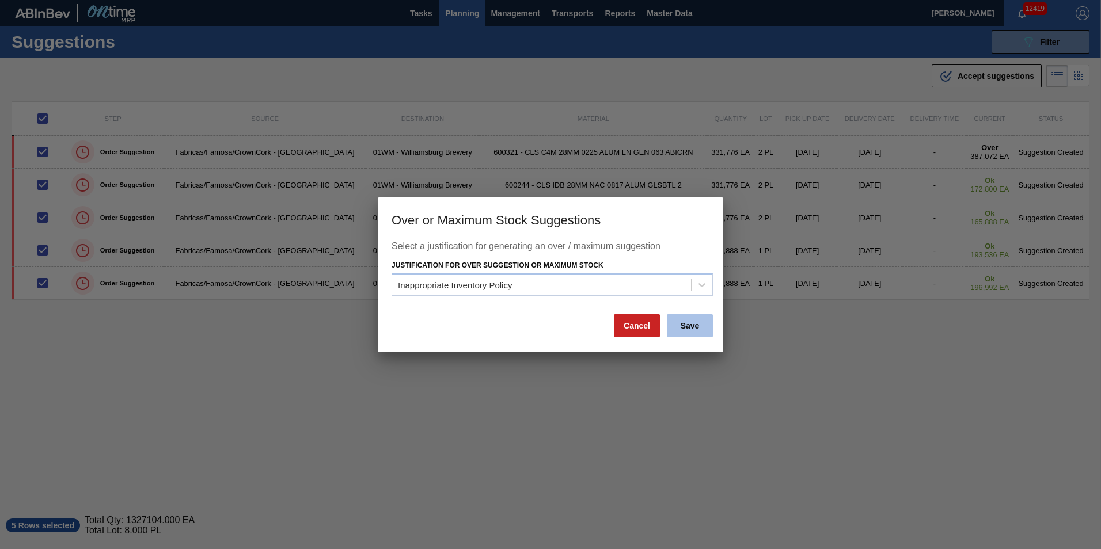
click at [672, 321] on button "Save" at bounding box center [690, 325] width 46 height 23
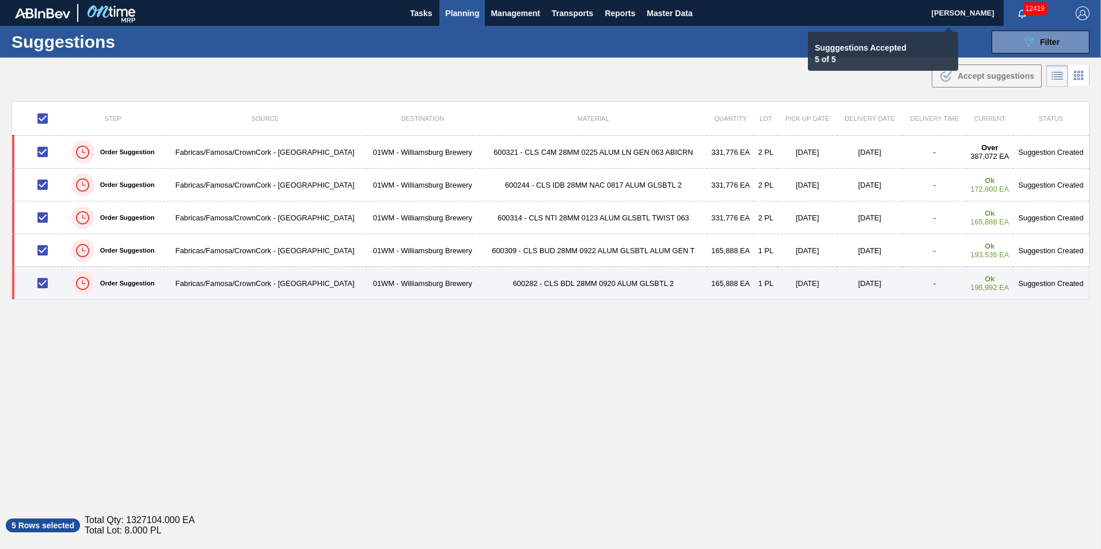
checkbox input "false"
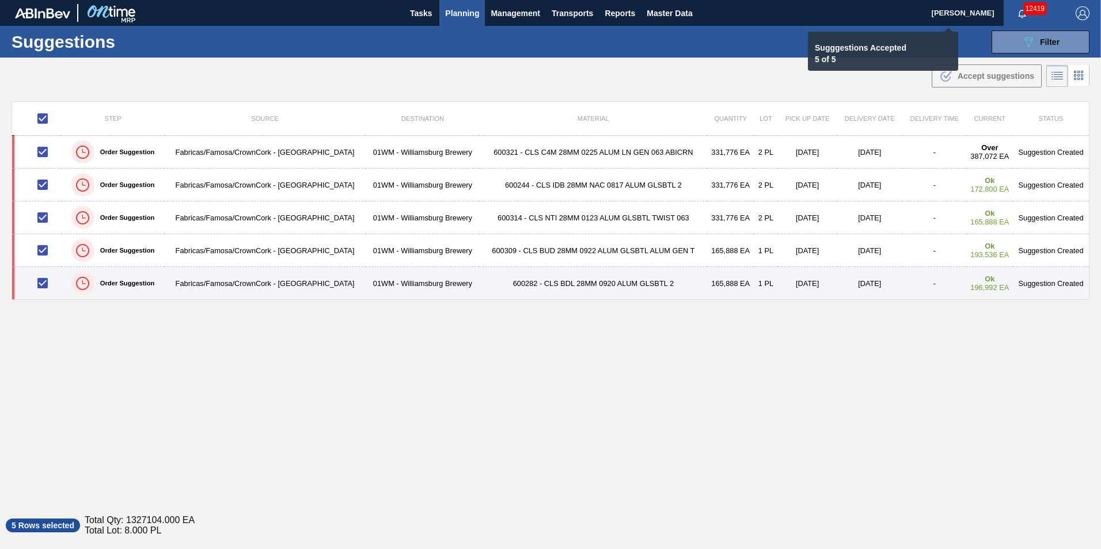
checkbox input "false"
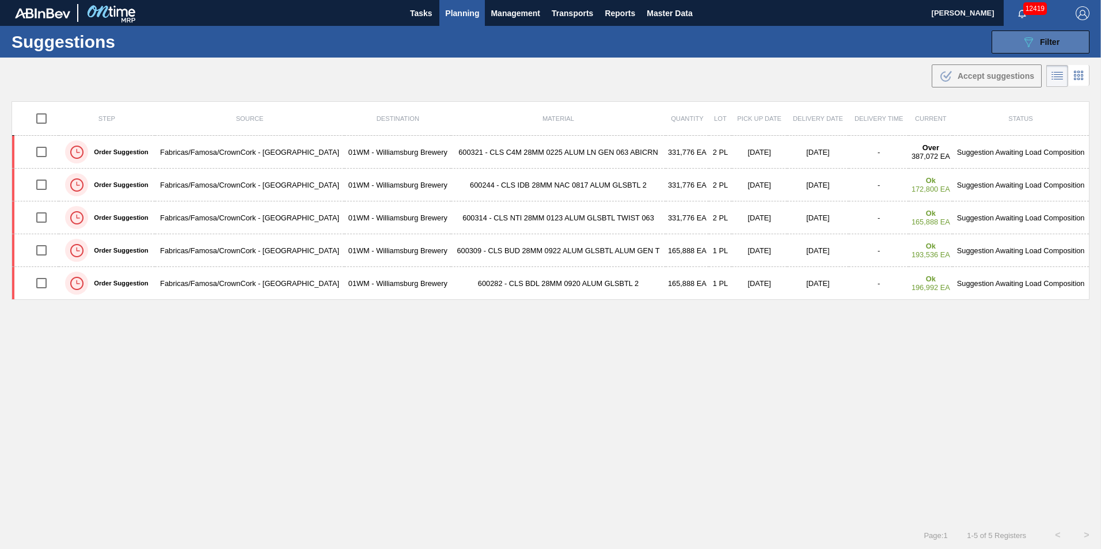
click at [1040, 41] on span "Filter" at bounding box center [1050, 41] width 20 height 9
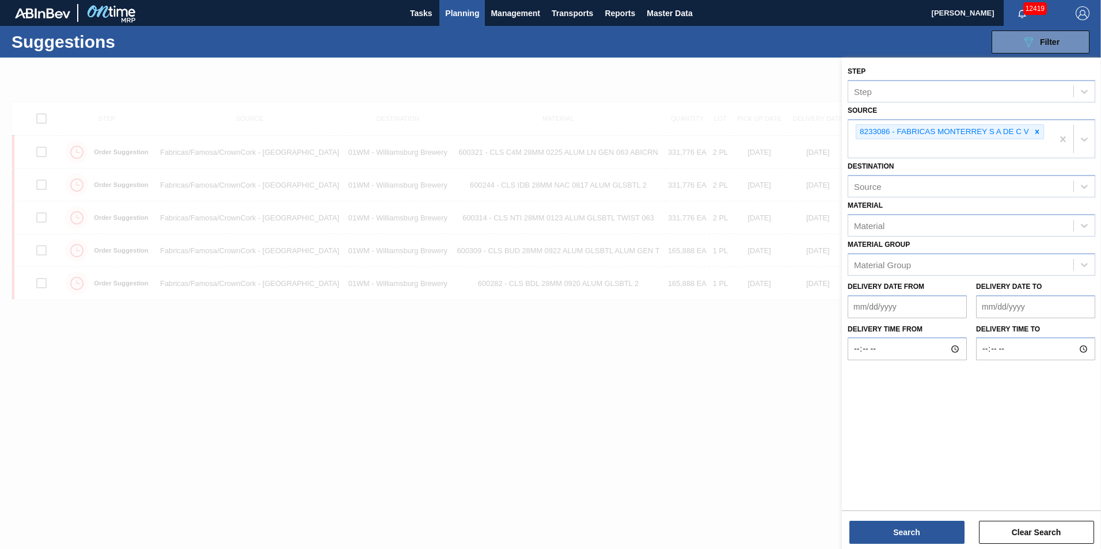
click at [550, 408] on div at bounding box center [550, 332] width 1101 height 549
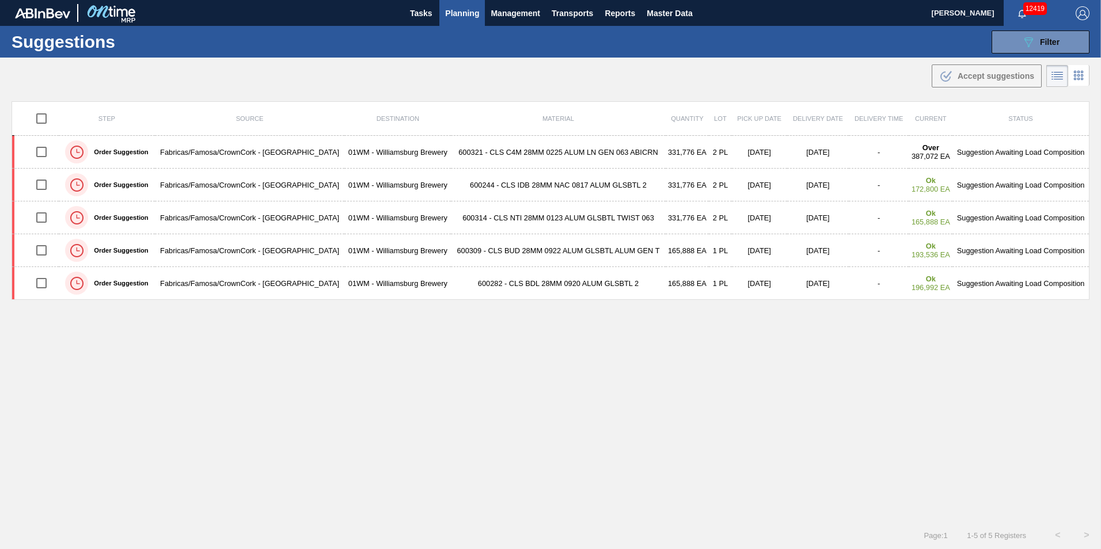
click at [460, 6] on span "Planning" at bounding box center [462, 13] width 34 height 14
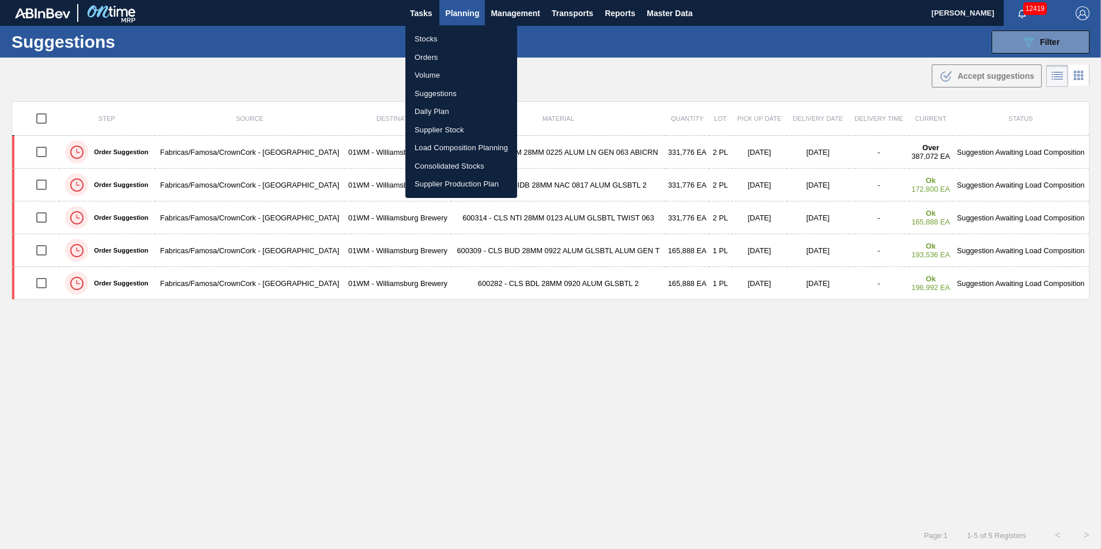
click at [463, 149] on li "Load Composition Planning" at bounding box center [461, 148] width 112 height 18
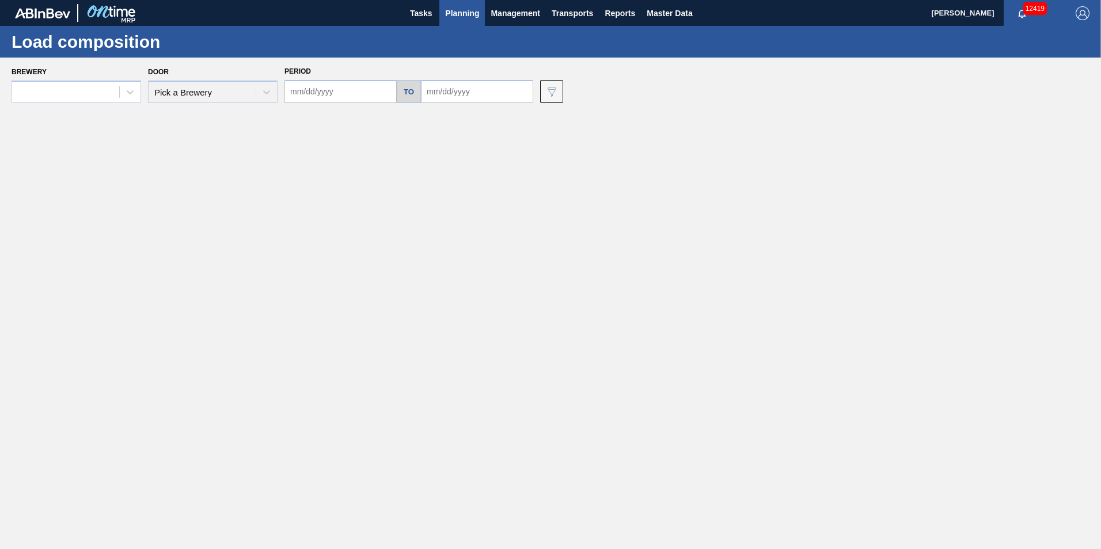
type input "[DATE]"
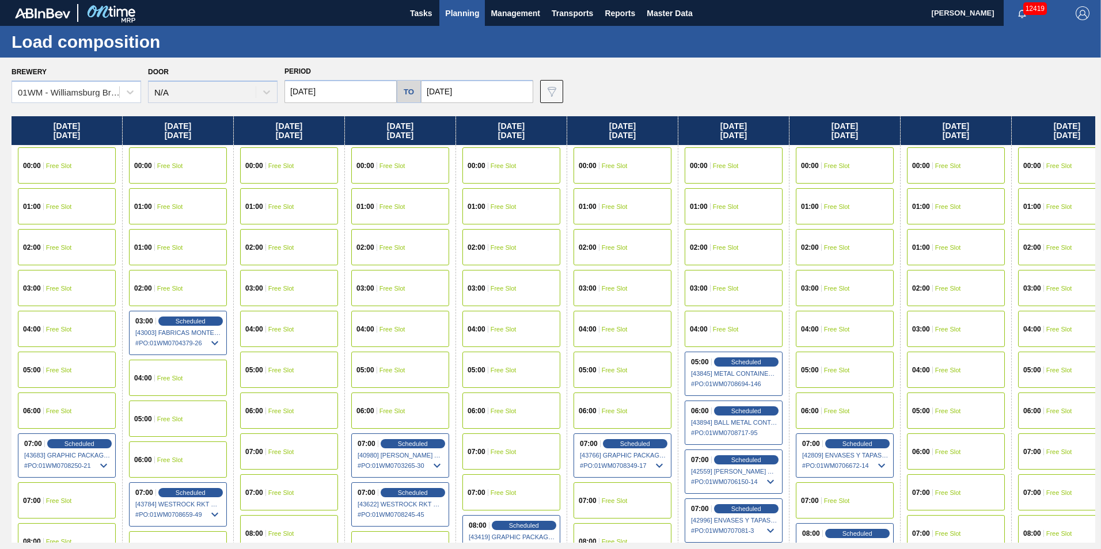
click at [463, 90] on input "[DATE]" at bounding box center [477, 91] width 112 height 23
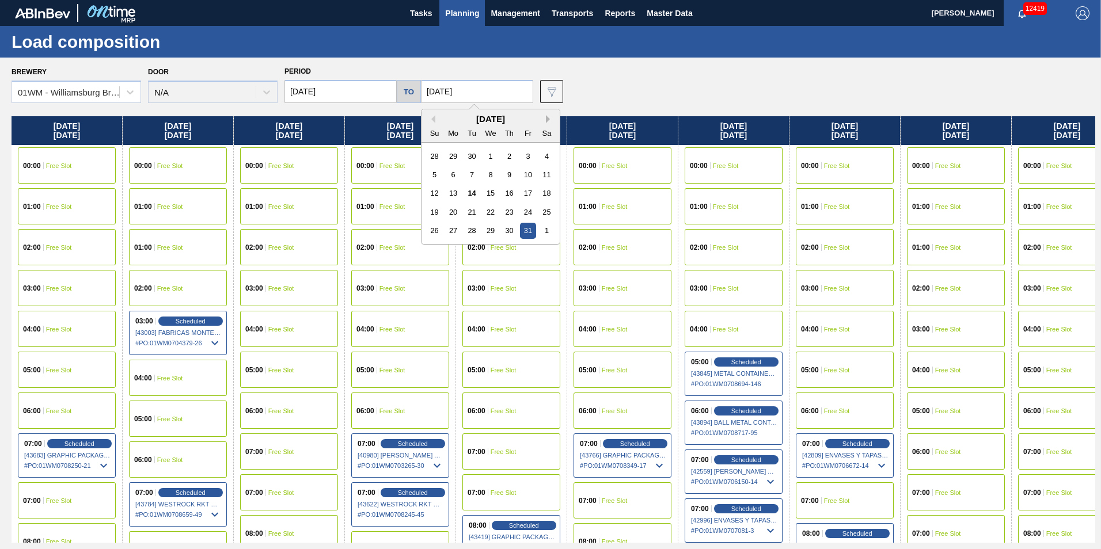
click at [546, 117] on button "Next Month" at bounding box center [550, 119] width 8 height 8
click at [523, 214] on div "21" at bounding box center [528, 212] width 16 height 16
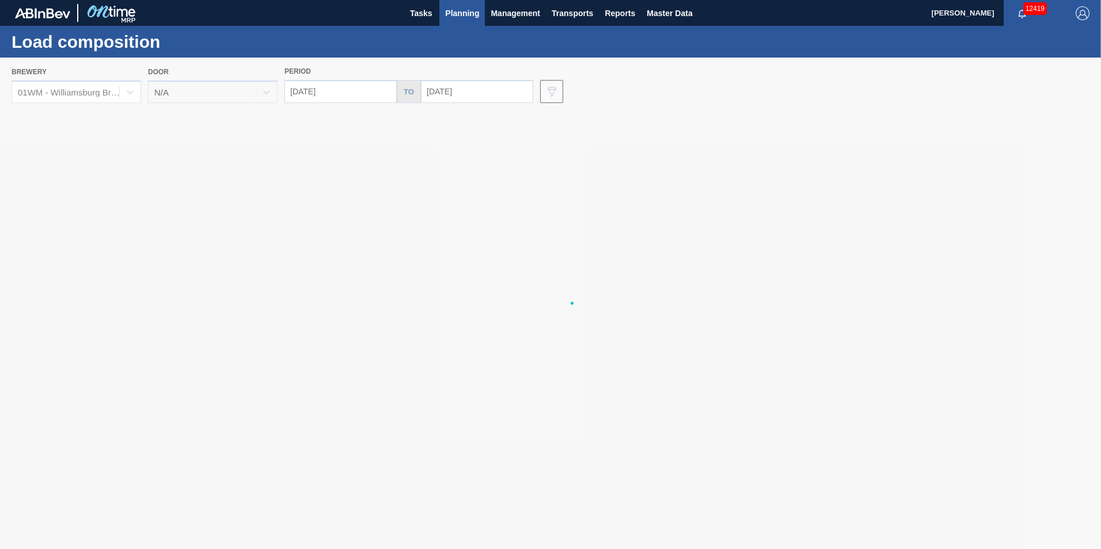
type input "[DATE]"
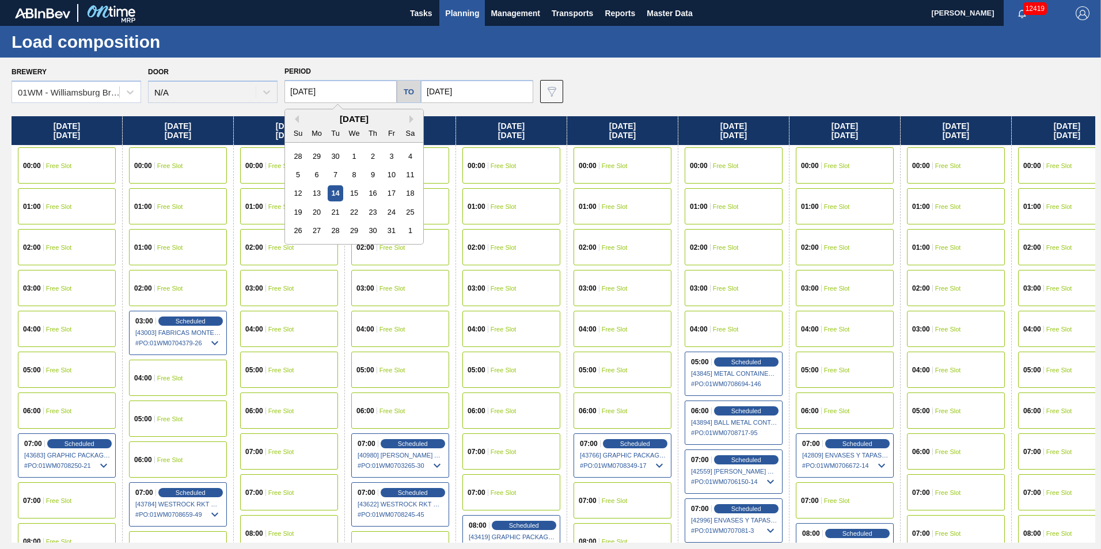
click at [348, 93] on input "[DATE]" at bounding box center [340, 91] width 112 height 23
click at [411, 117] on button "Next Month" at bounding box center [413, 119] width 8 height 8
click at [391, 216] on div "21" at bounding box center [391, 212] width 16 height 16
type input "[DATE]"
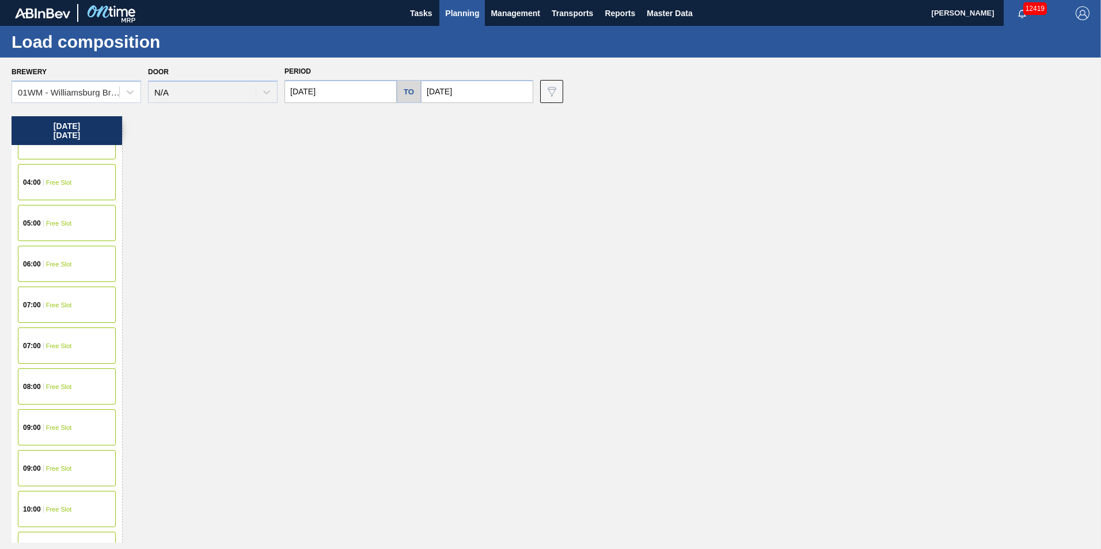
scroll to position [173, 0]
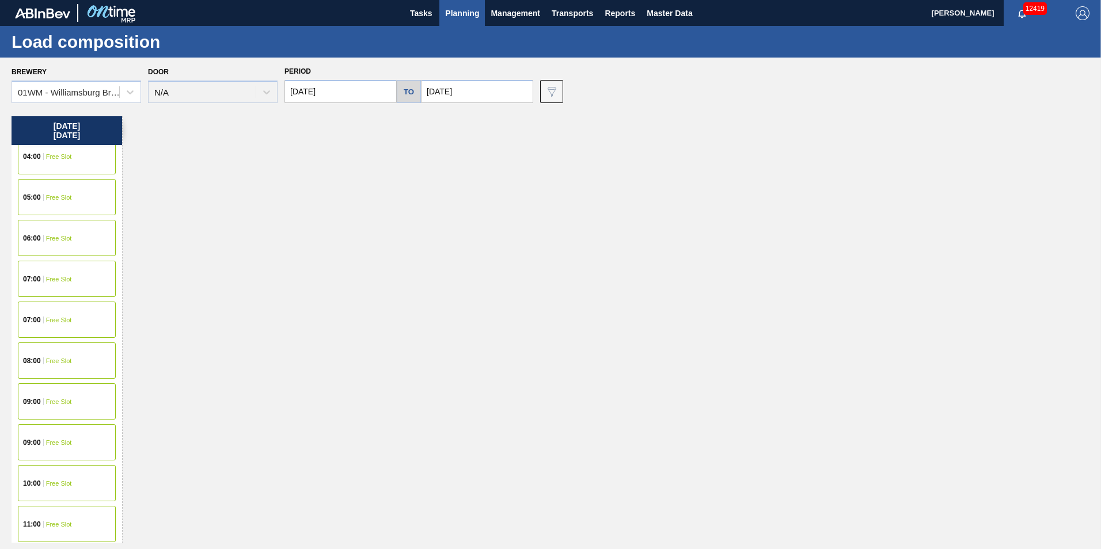
click at [73, 208] on div "05:00 Free Slot" at bounding box center [67, 197] width 98 height 36
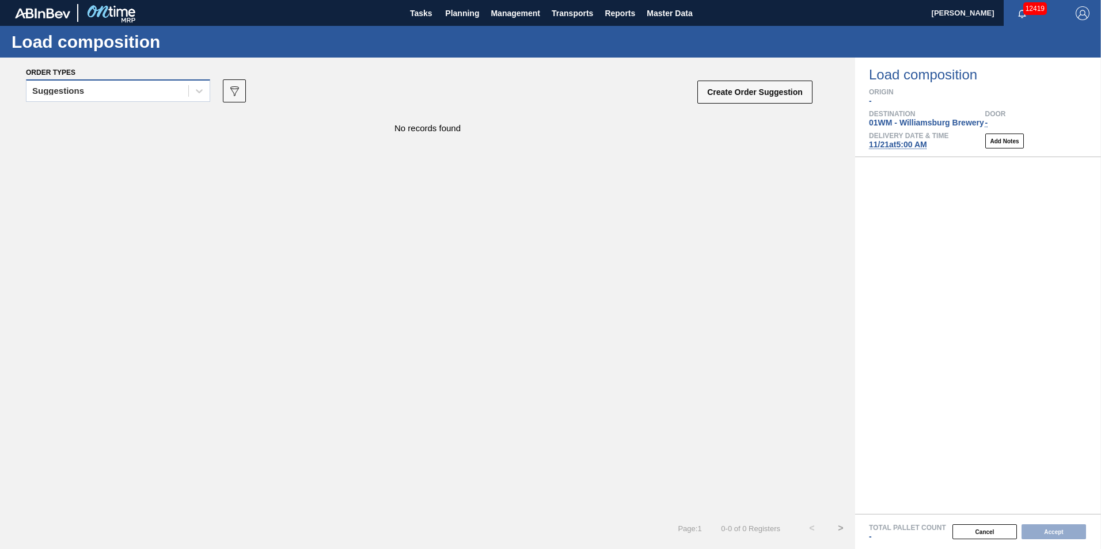
click at [143, 97] on div "Suggestions" at bounding box center [107, 91] width 162 height 17
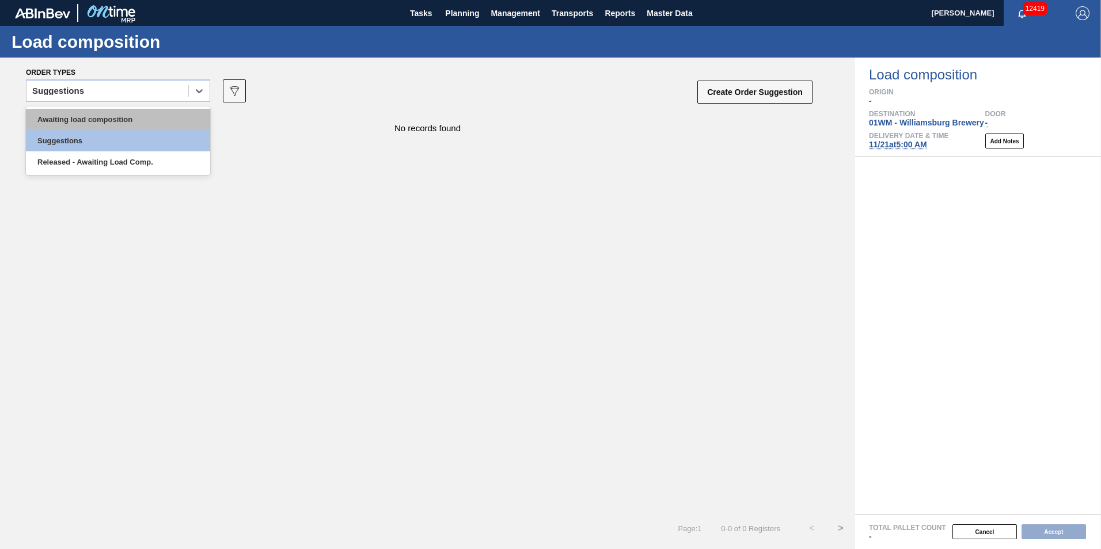
click at [136, 113] on div "Awaiting load composition" at bounding box center [118, 119] width 184 height 21
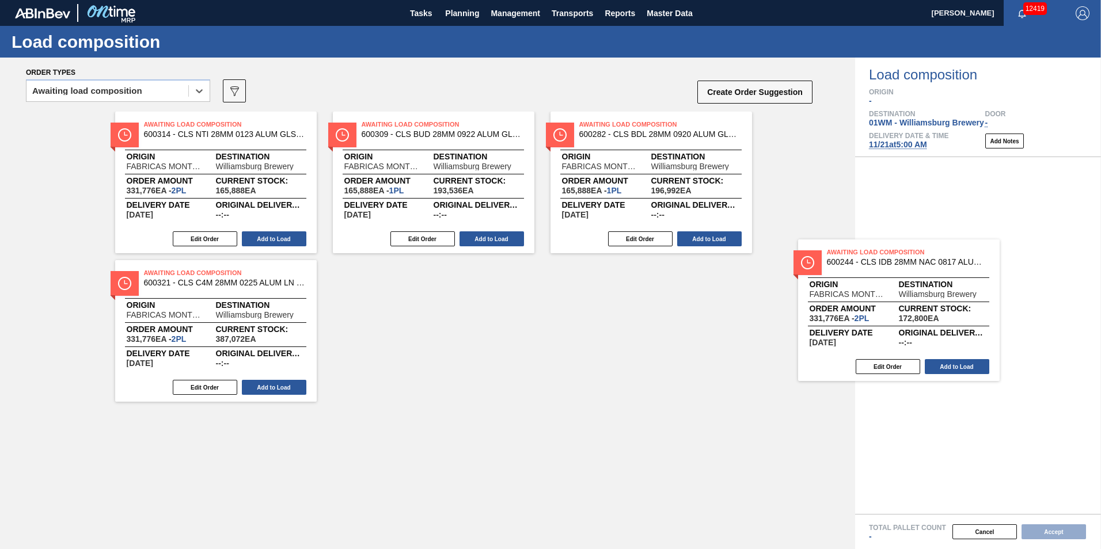
drag, startPoint x: 218, startPoint y: 175, endPoint x: 961, endPoint y: 292, distance: 752.9
click at [960, 294] on div "Order types option Awaiting load composition, selected. Select is focused ,type…" at bounding box center [550, 304] width 1101 height 492
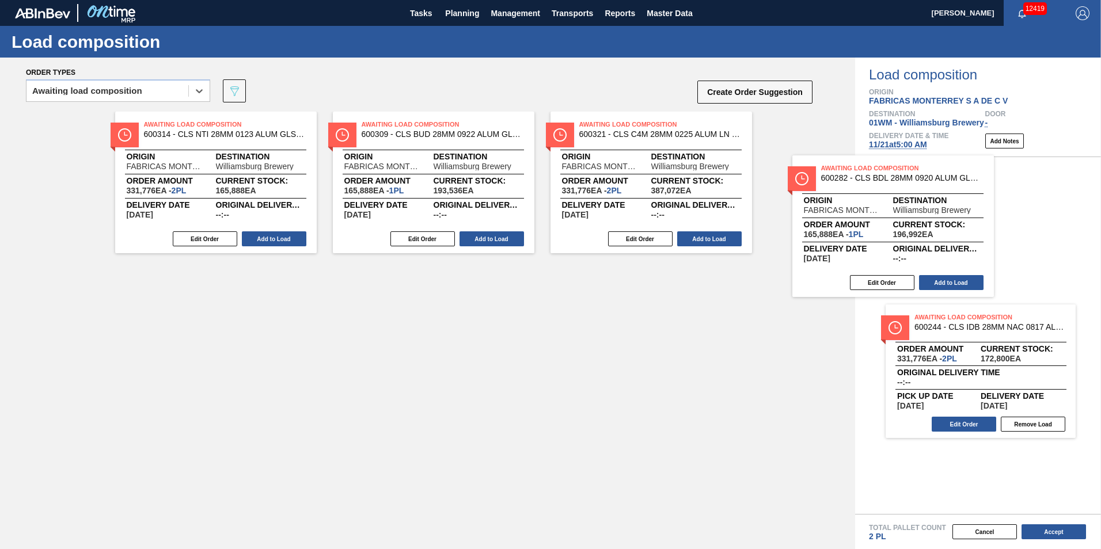
drag, startPoint x: 649, startPoint y: 187, endPoint x: 931, endPoint y: 234, distance: 286.5
click at [931, 234] on div "Order types option Awaiting load composition, selected. Select is focused ,type…" at bounding box center [550, 304] width 1101 height 492
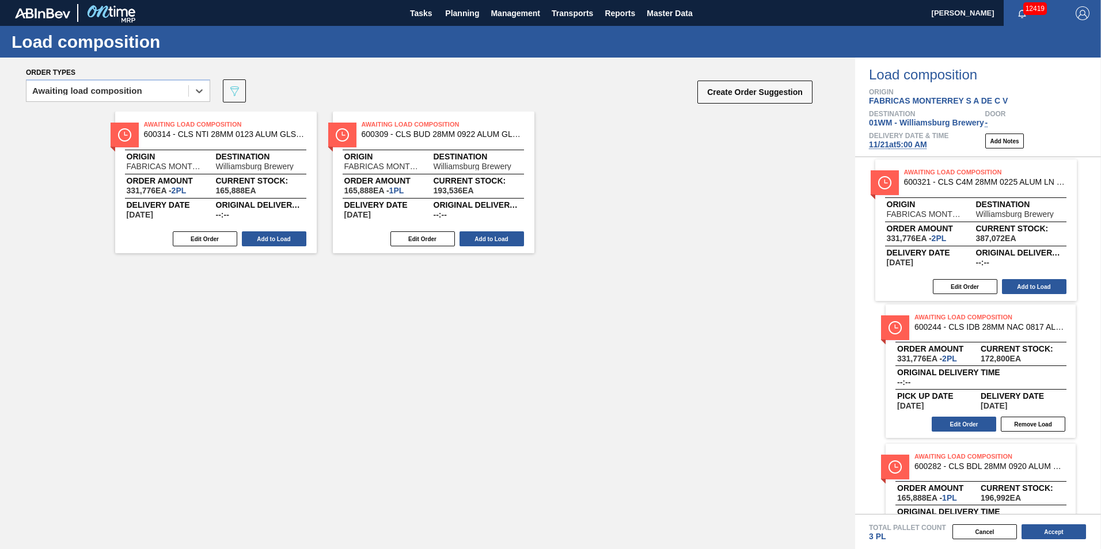
drag, startPoint x: 606, startPoint y: 170, endPoint x: 933, endPoint y: 219, distance: 330.5
click at [949, 220] on div "Order types option Awaiting load composition, selected. Select is focused ,type…" at bounding box center [550, 304] width 1101 height 492
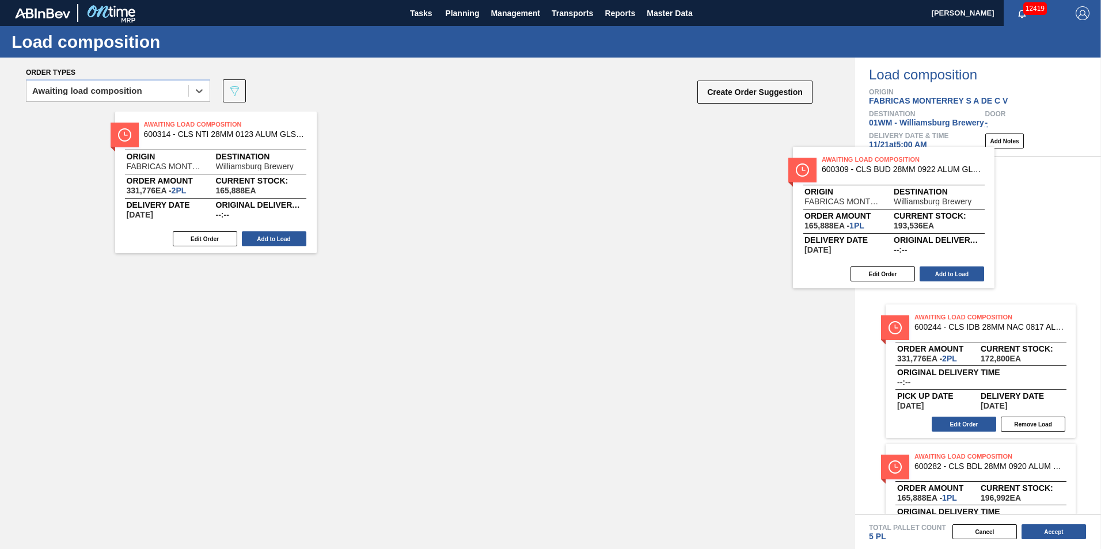
drag, startPoint x: 512, startPoint y: 192, endPoint x: 975, endPoint y: 225, distance: 464.6
click at [976, 227] on div "Order types option Awaiting load composition, selected. Select is focused ,type…" at bounding box center [550, 304] width 1101 height 492
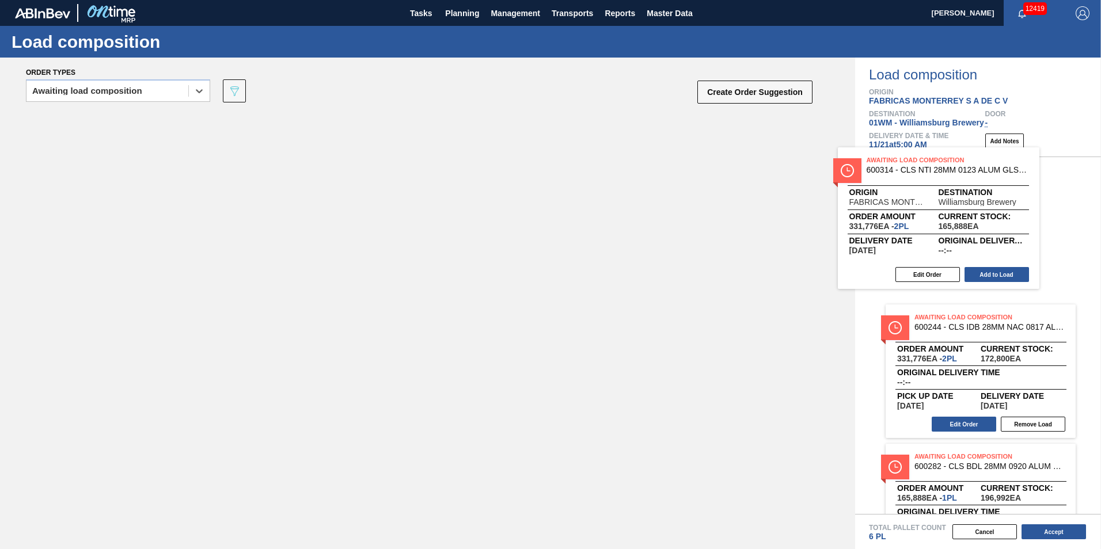
drag, startPoint x: 283, startPoint y: 201, endPoint x: 1023, endPoint y: 237, distance: 740.6
click at [1021, 237] on div "Order types option Awaiting load composition, selected. Select is focused ,type…" at bounding box center [550, 304] width 1101 height 492
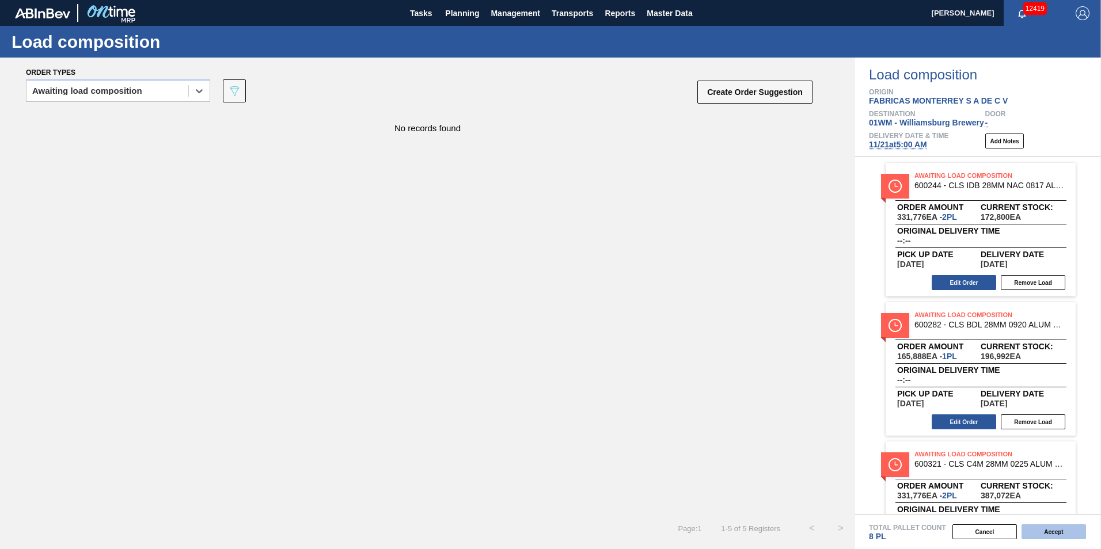
click at [1041, 531] on button "Accept" at bounding box center [1053, 531] width 64 height 15
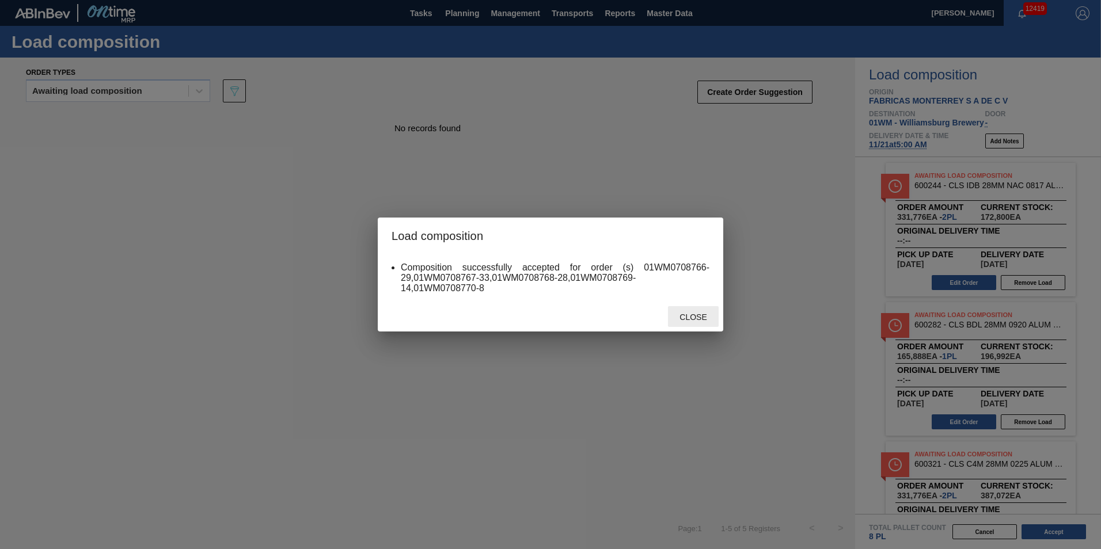
click at [688, 315] on span "Close" at bounding box center [692, 317] width 45 height 9
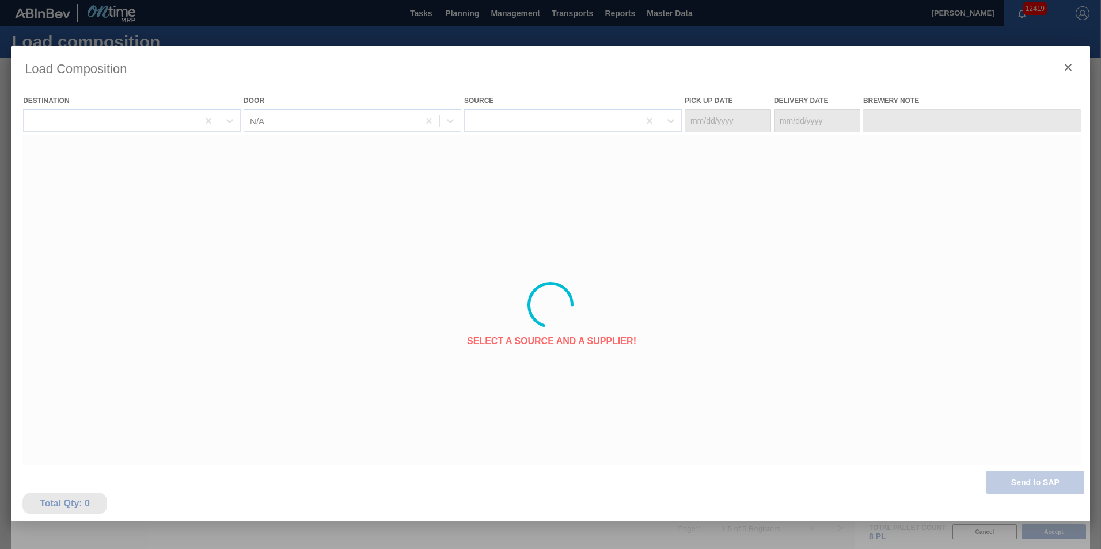
type Date "[DATE]"
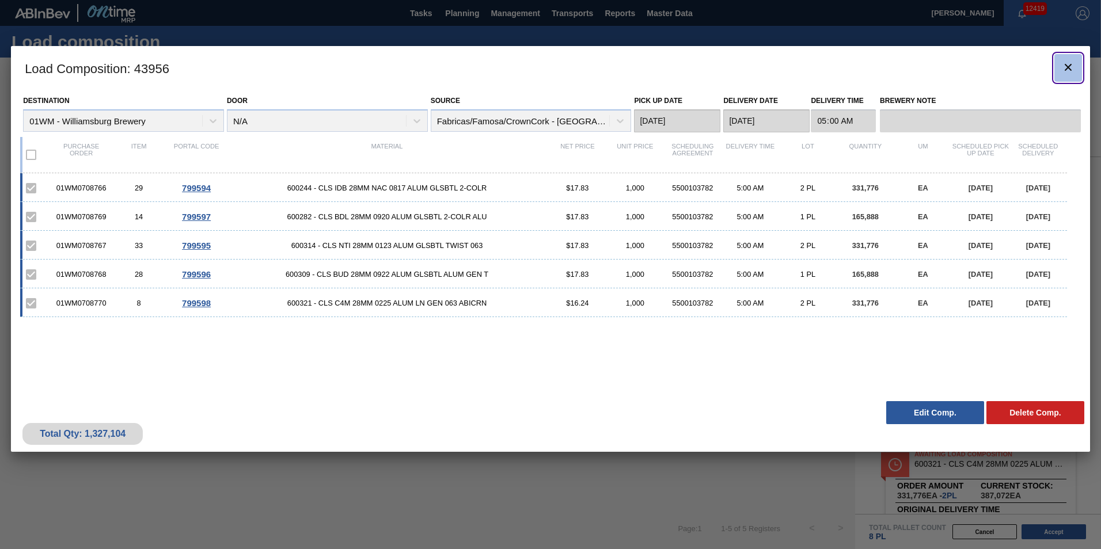
click at [1071, 60] on icon "botão de ícone" at bounding box center [1068, 67] width 14 height 14
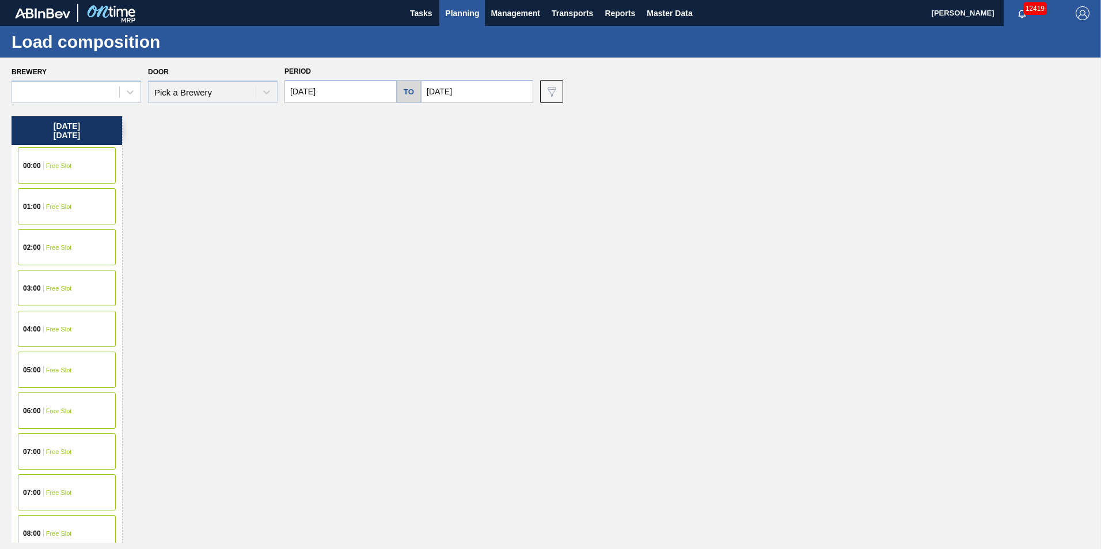
click at [345, 101] on input "[DATE]" at bounding box center [340, 91] width 112 height 23
click at [293, 116] on button "Previous Month" at bounding box center [295, 119] width 8 height 8
click at [333, 192] on div "14" at bounding box center [336, 193] width 16 height 16
click at [354, 96] on input "[DATE]" at bounding box center [340, 91] width 112 height 23
click at [314, 207] on div "Brewery Door Pick a Brewery Period [DATE] Previous Month Next Month [DATE] Su M…" at bounding box center [550, 303] width 1101 height 491
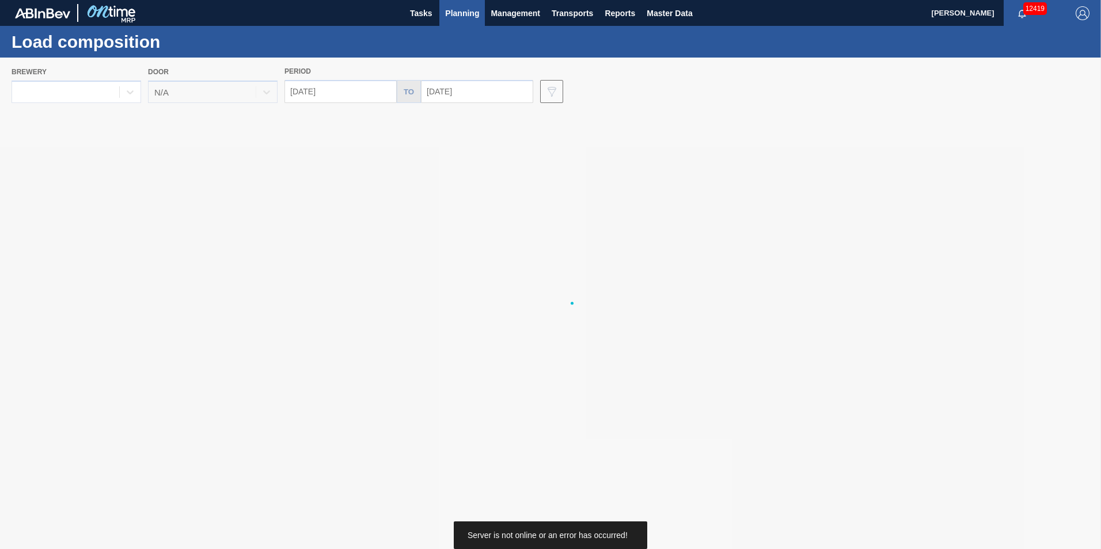
click at [311, 213] on div at bounding box center [550, 304] width 1101 height 492
click at [335, 90] on div at bounding box center [550, 304] width 1101 height 492
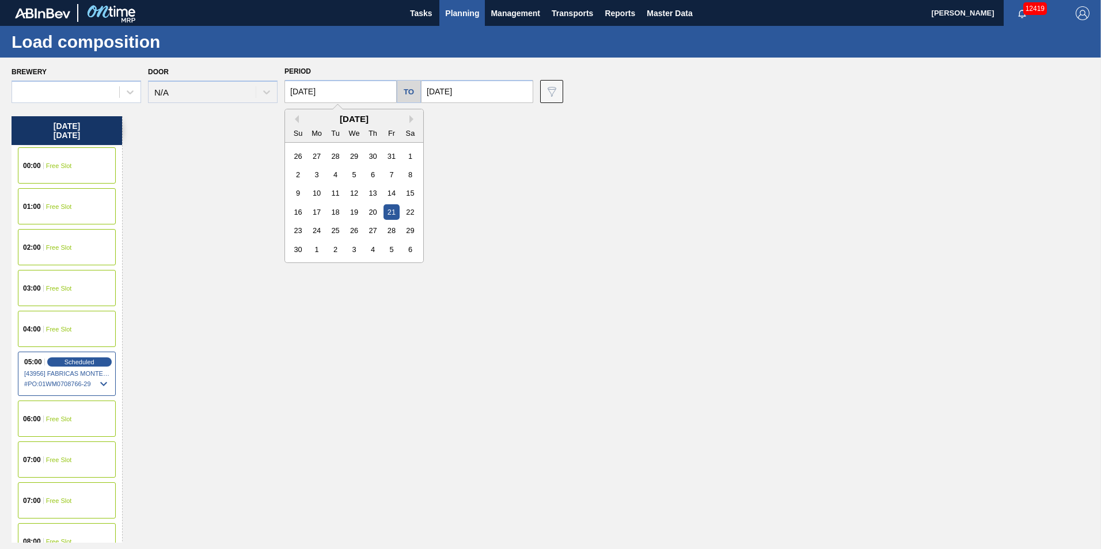
click at [324, 88] on input "[DATE]" at bounding box center [340, 91] width 112 height 23
click at [296, 118] on button "Previous Month" at bounding box center [295, 119] width 8 height 8
click at [316, 207] on div "20" at bounding box center [317, 212] width 16 height 16
type input "[DATE]"
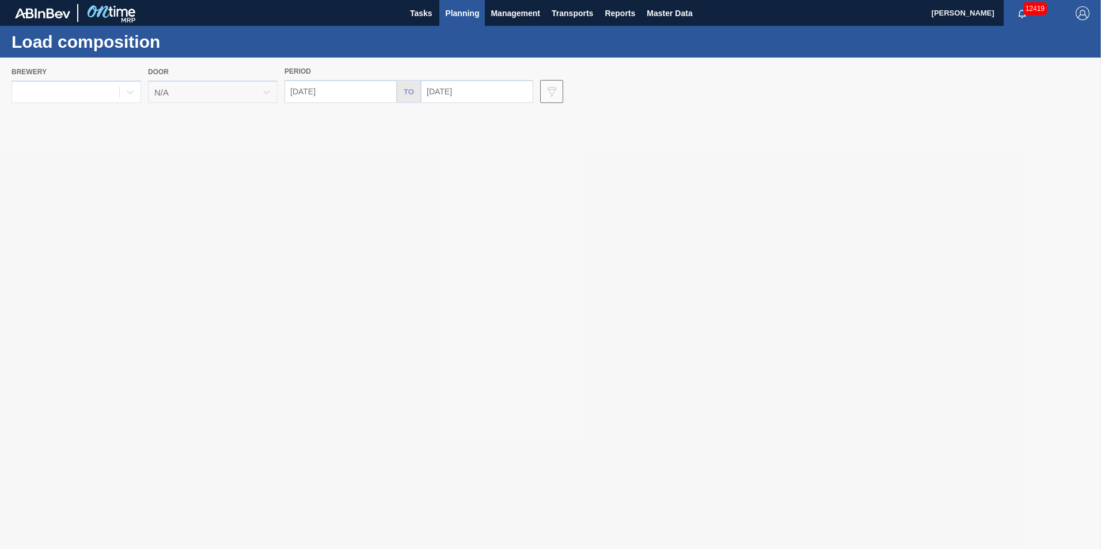
click at [454, 92] on input "[DATE]" at bounding box center [477, 91] width 112 height 23
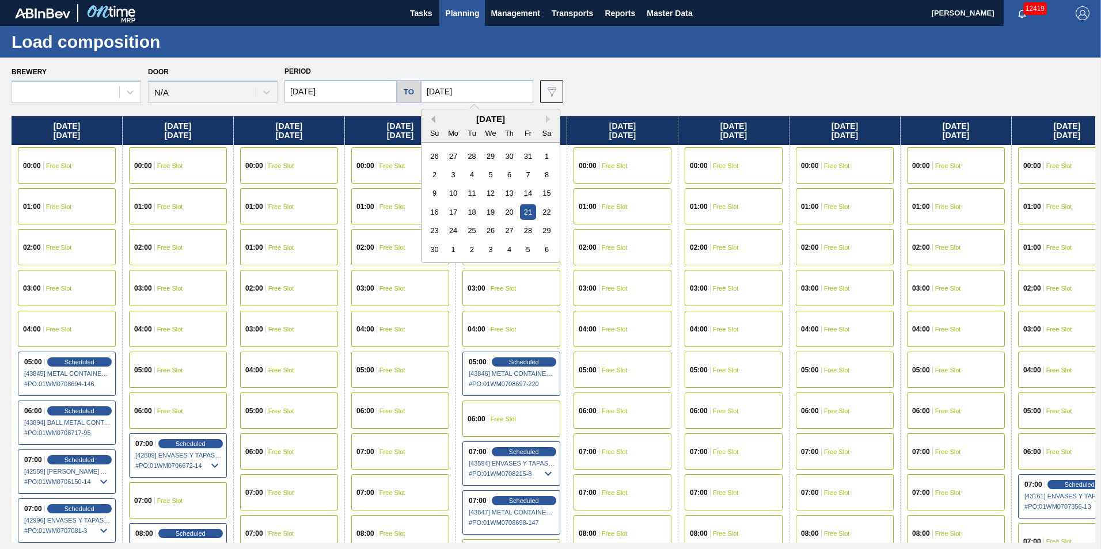
click at [431, 120] on button "Previous Month" at bounding box center [431, 119] width 8 height 8
click at [546, 115] on button "Next Month" at bounding box center [550, 119] width 8 height 8
click at [429, 174] on div "2" at bounding box center [435, 175] width 16 height 16
type input "[DATE]"
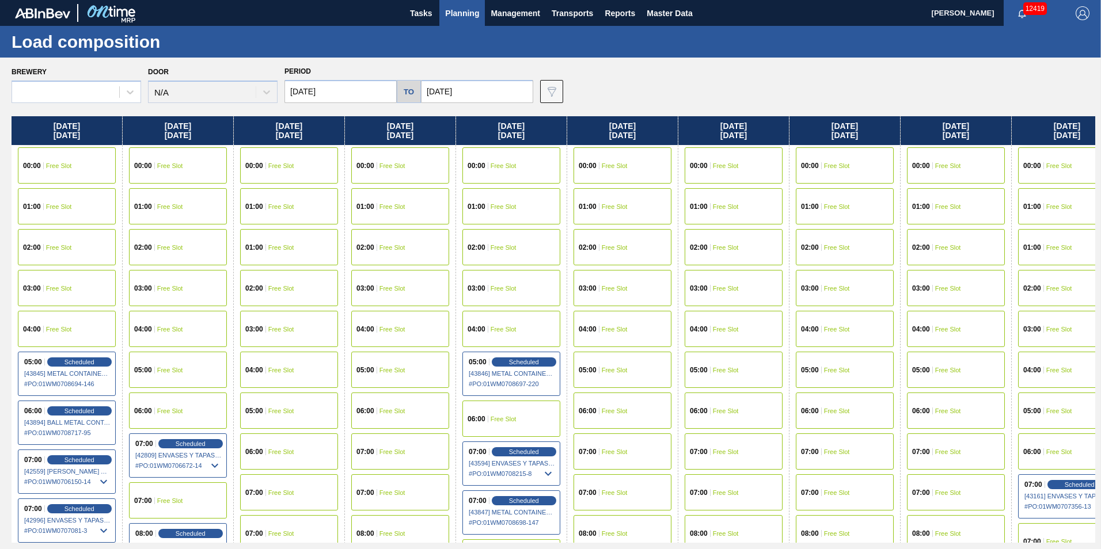
click at [621, 88] on div "Brewery Door N/A Period [DATE] to [DATE] Data view filter Unavailable Emergency…" at bounding box center [553, 83] width 1083 height 40
click at [457, 14] on span "Planning" at bounding box center [462, 13] width 34 height 14
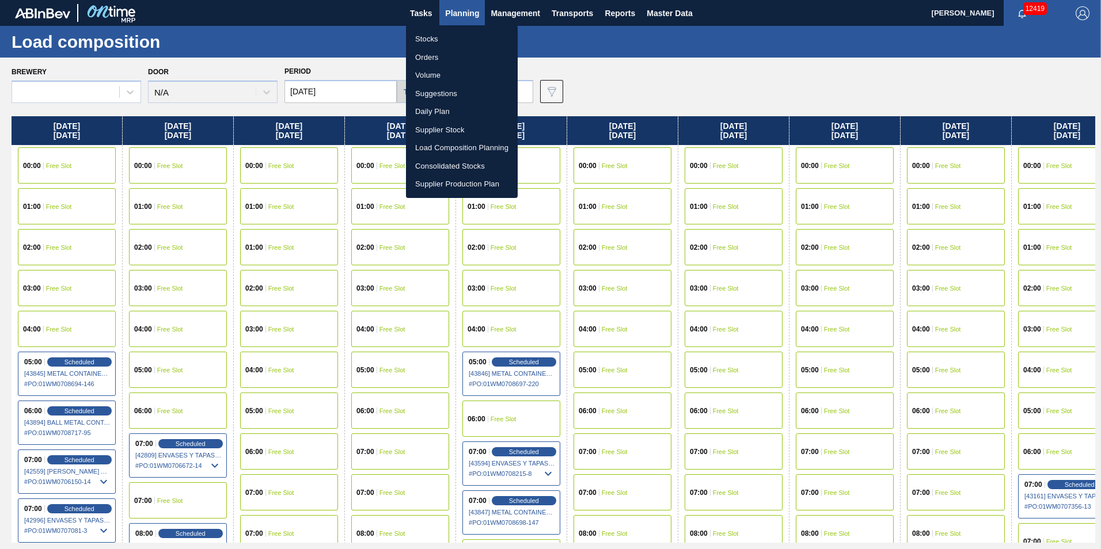
click at [442, 94] on li "Suggestions" at bounding box center [462, 94] width 112 height 18
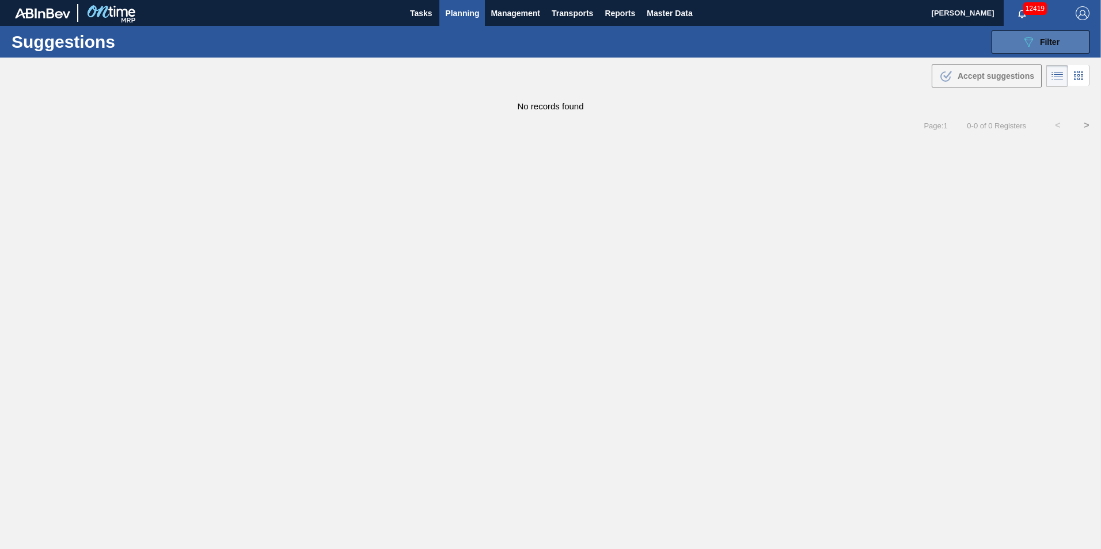
click at [1034, 43] on icon "089F7B8B-B2A5-4AFE-B5C0-19BA573D28AC" at bounding box center [1028, 42] width 14 height 14
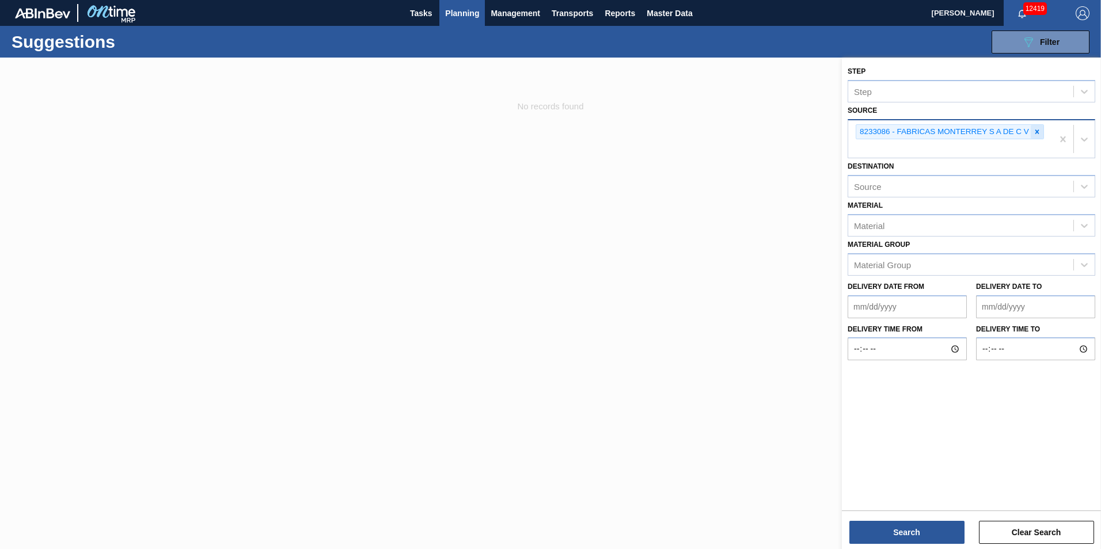
click at [1037, 135] on icon at bounding box center [1037, 132] width 8 height 8
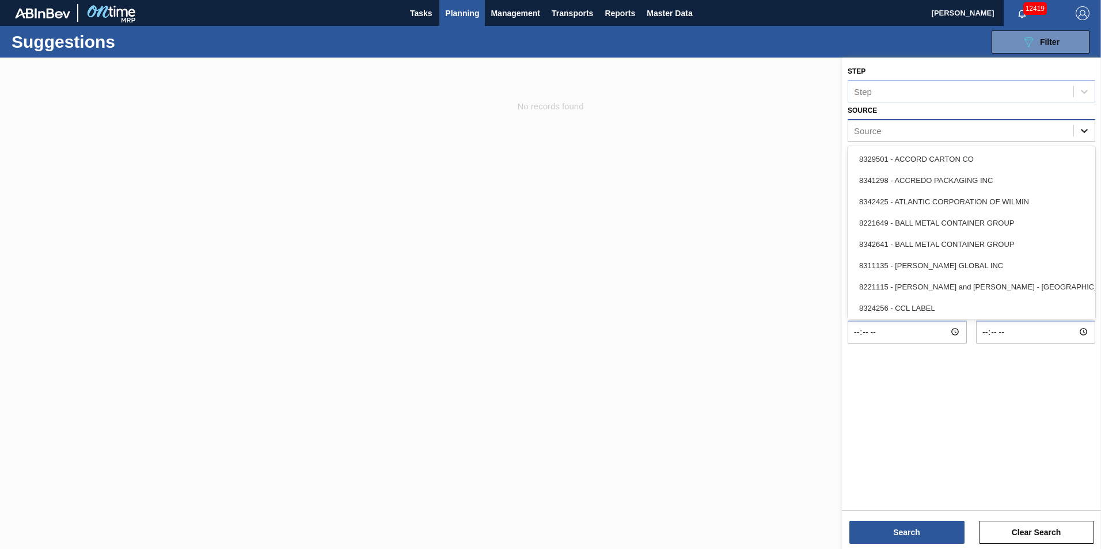
click at [1083, 129] on icon at bounding box center [1084, 131] width 12 height 12
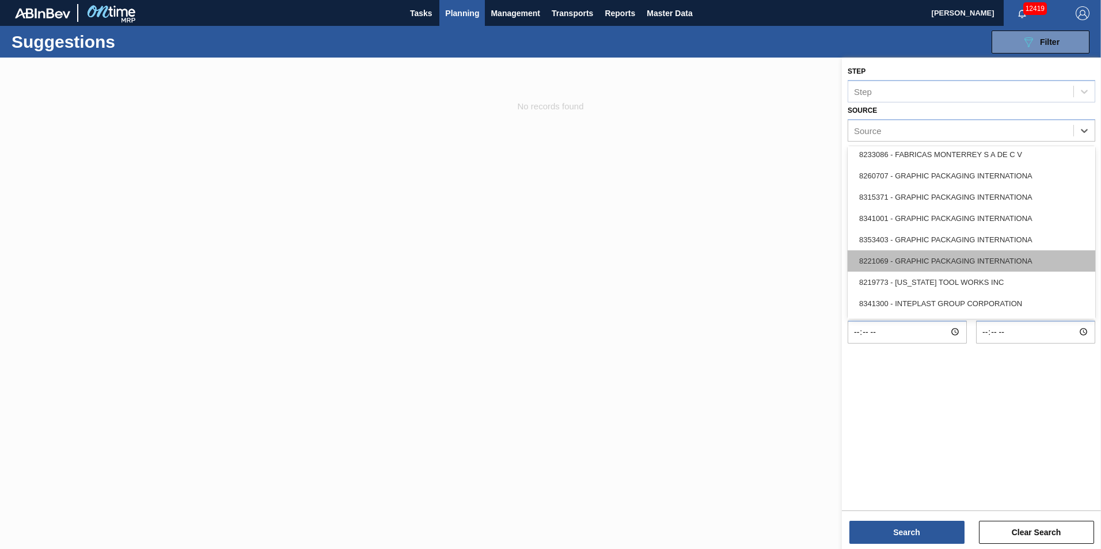
scroll to position [230, 0]
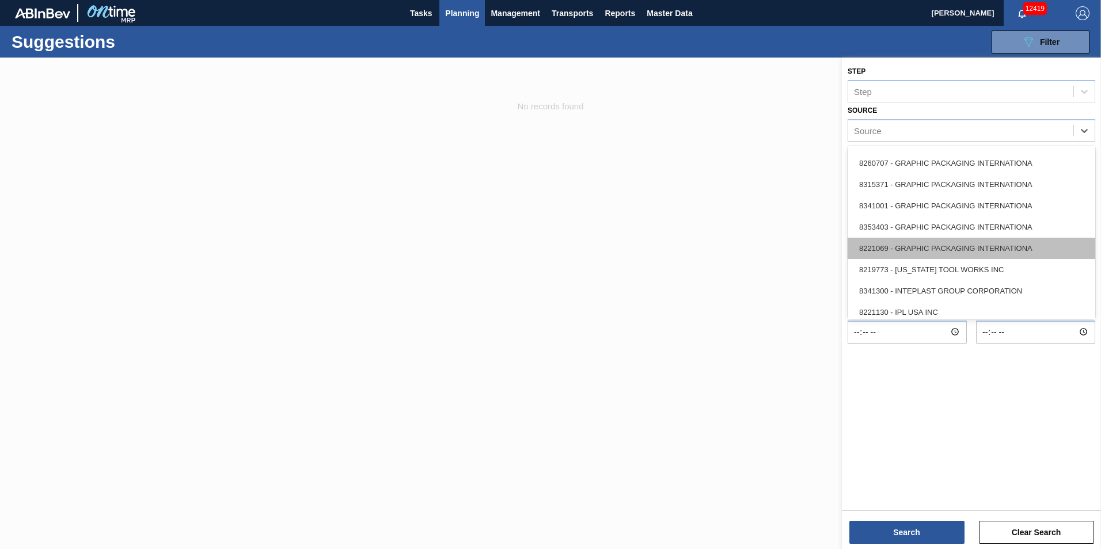
click at [954, 253] on div "8221069 - GRAPHIC PACKAGING INTERNATIONA" at bounding box center [971, 248] width 248 height 21
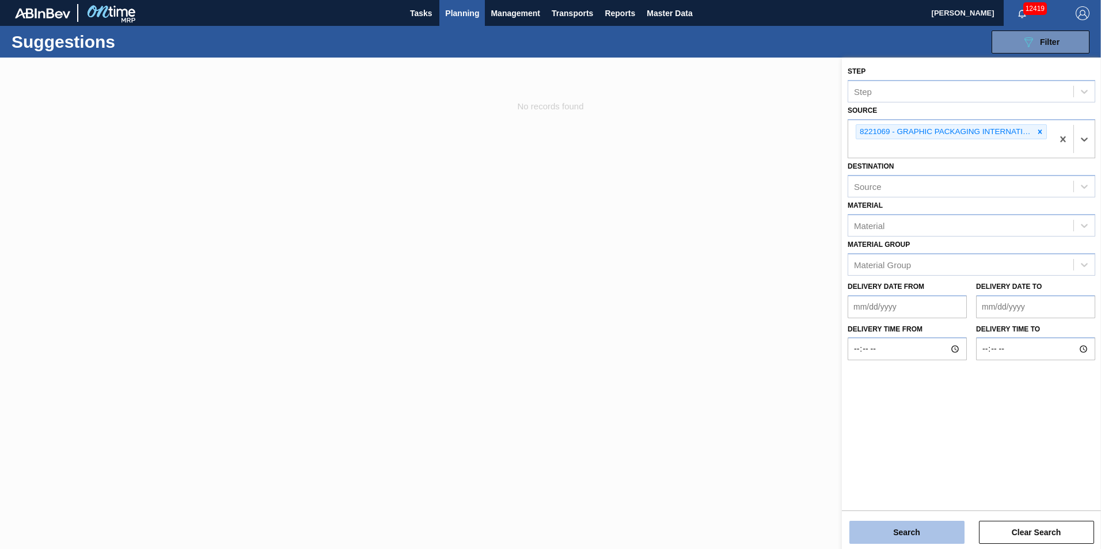
click at [916, 540] on button "Search" at bounding box center [906, 532] width 115 height 23
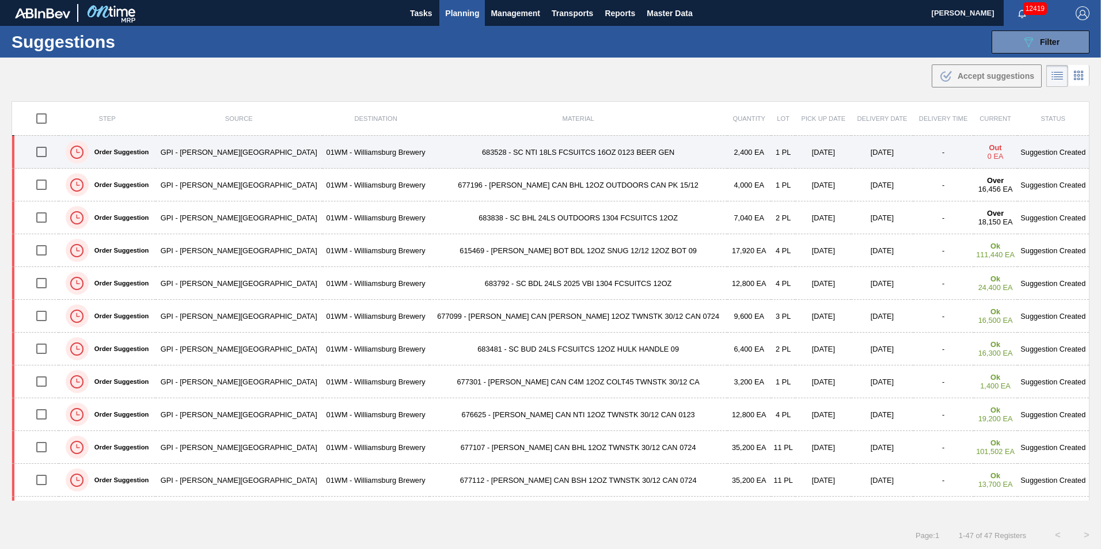
click at [462, 147] on td "683528 - SC NTI 18LS FCSUITCS 16OZ 0123 BEER GEN" at bounding box center [578, 152] width 298 height 33
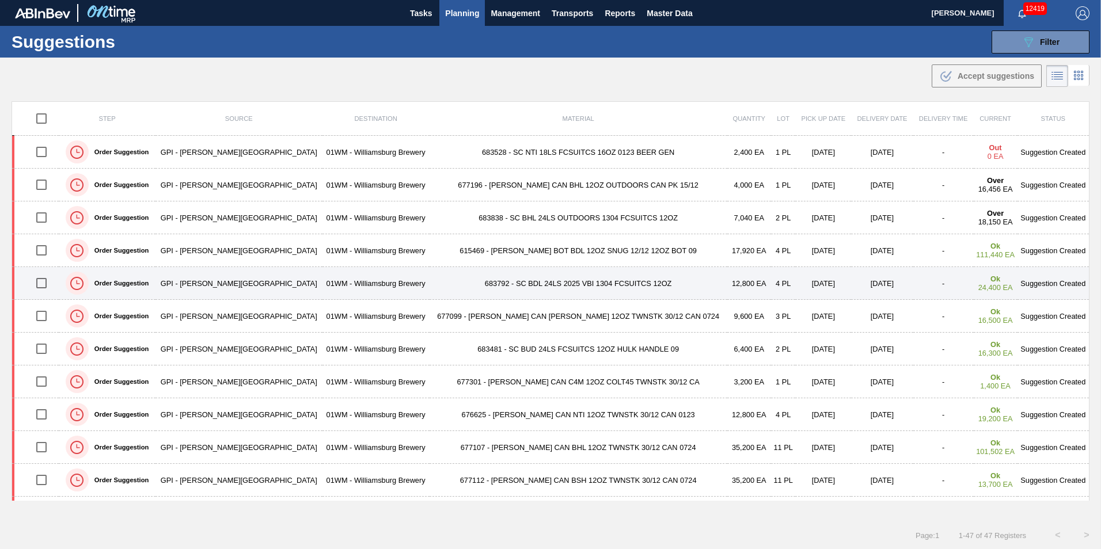
click at [45, 286] on input "checkbox" at bounding box center [41, 283] width 24 height 24
checkbox input "true"
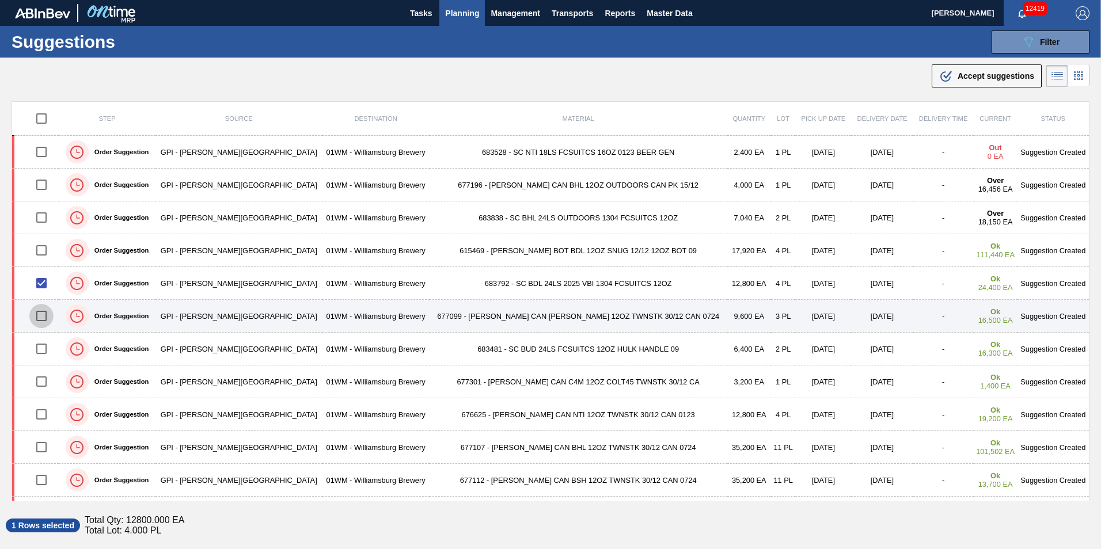
click at [43, 313] on input "checkbox" at bounding box center [41, 316] width 24 height 24
checkbox input "true"
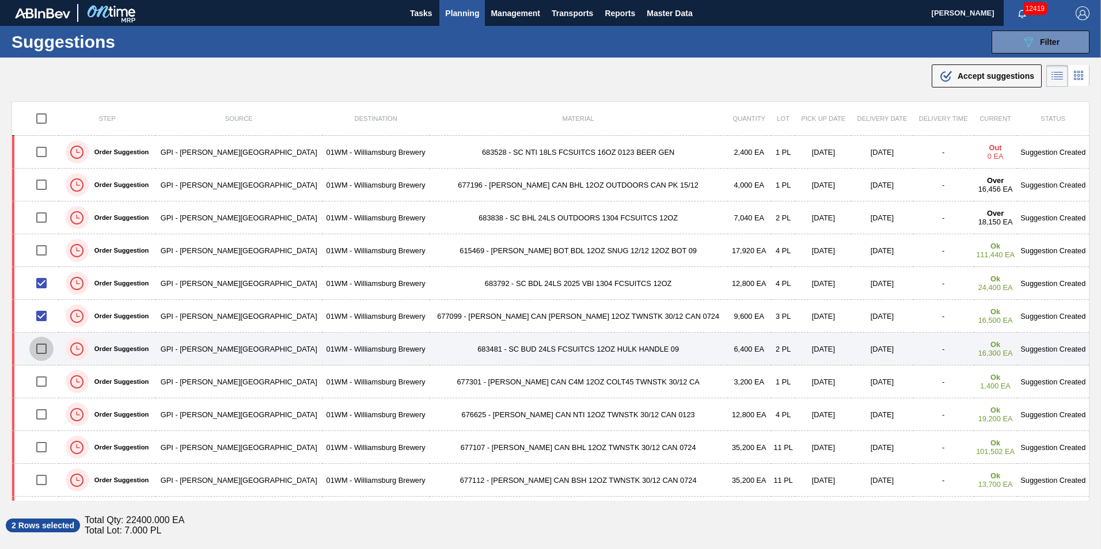
click at [41, 348] on input "checkbox" at bounding box center [41, 349] width 24 height 24
checkbox input "true"
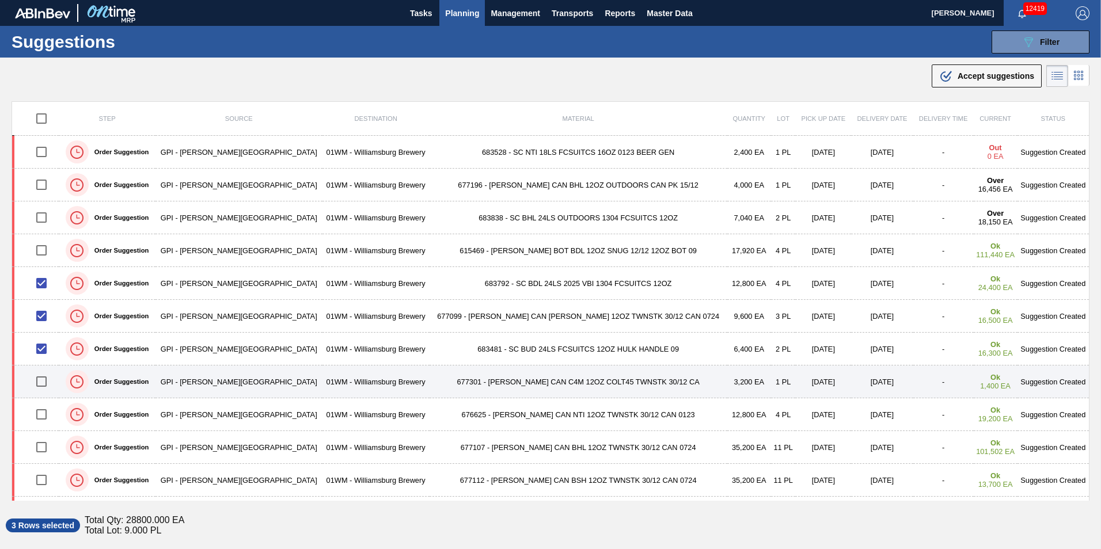
click at [46, 375] on input "checkbox" at bounding box center [41, 382] width 24 height 24
checkbox input "true"
click at [42, 397] on td at bounding box center [35, 382] width 47 height 33
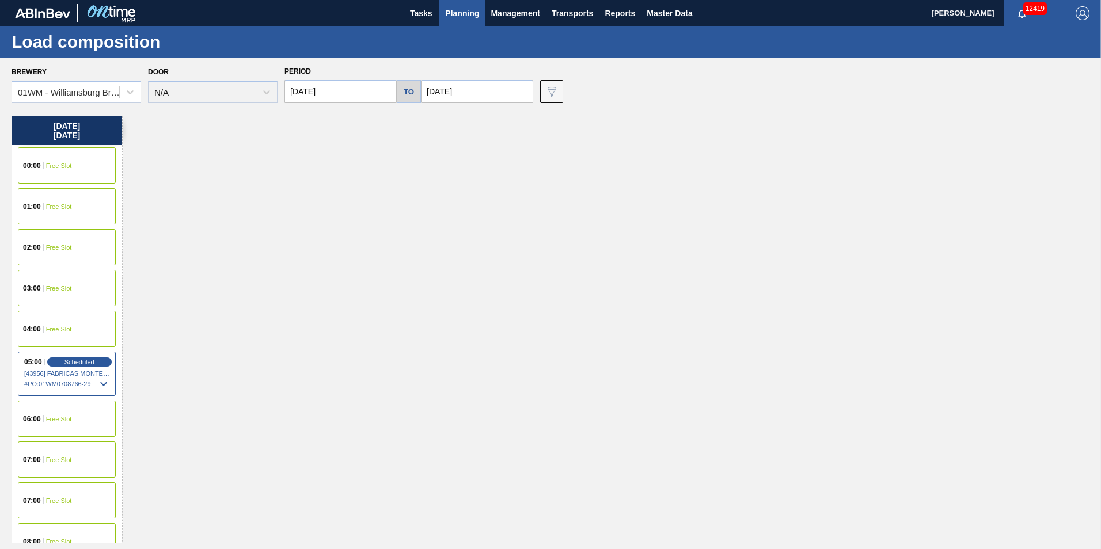
click at [344, 91] on input "[DATE]" at bounding box center [340, 91] width 112 height 23
click at [293, 116] on button "Previous Month" at bounding box center [295, 119] width 8 height 8
click at [317, 207] on div "20" at bounding box center [317, 212] width 16 height 16
type input "[DATE]"
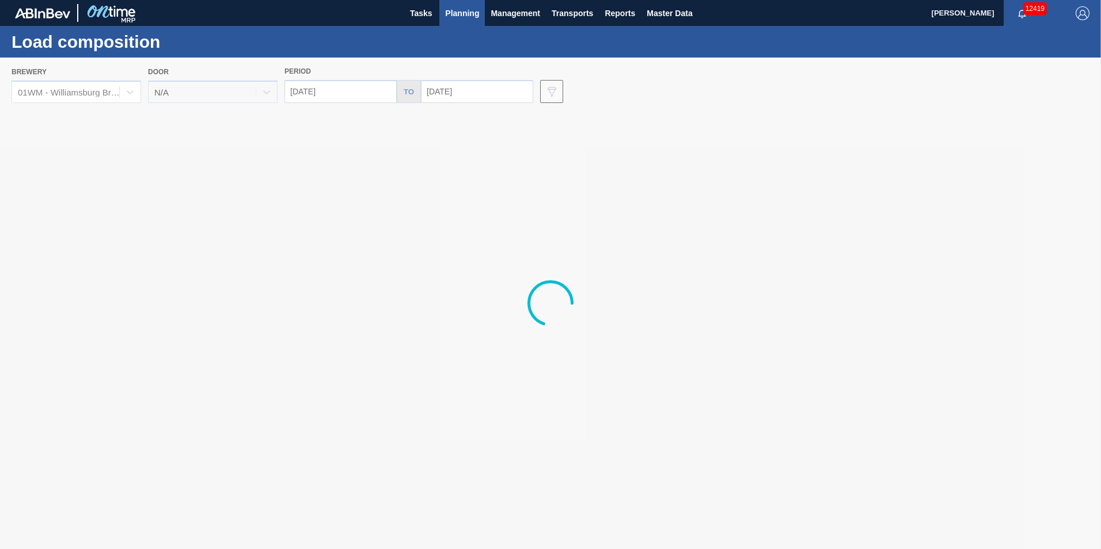
click at [465, 90] on div at bounding box center [550, 304] width 1101 height 492
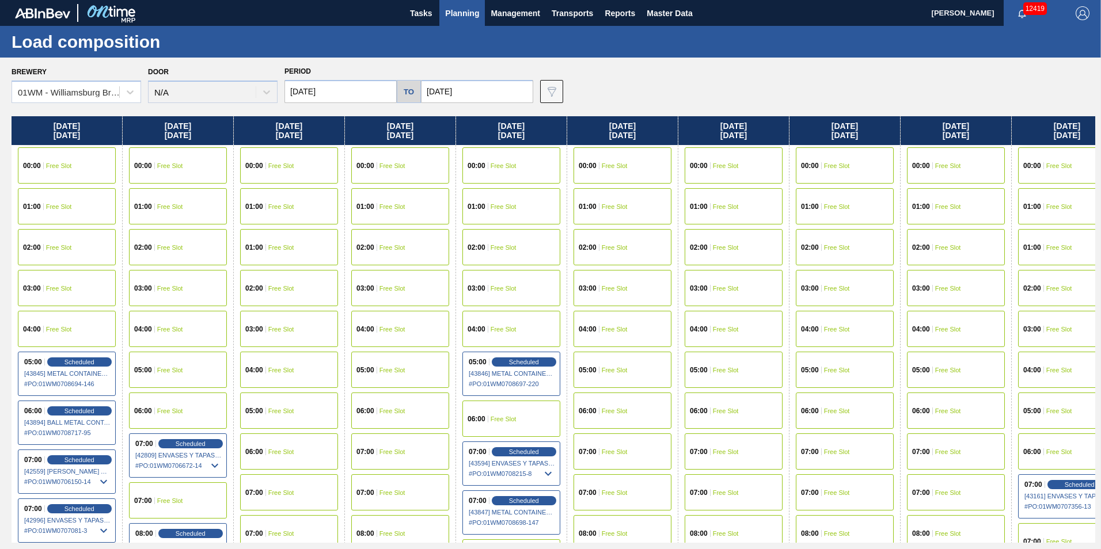
click at [445, 90] on input "[DATE]" at bounding box center [477, 91] width 112 height 23
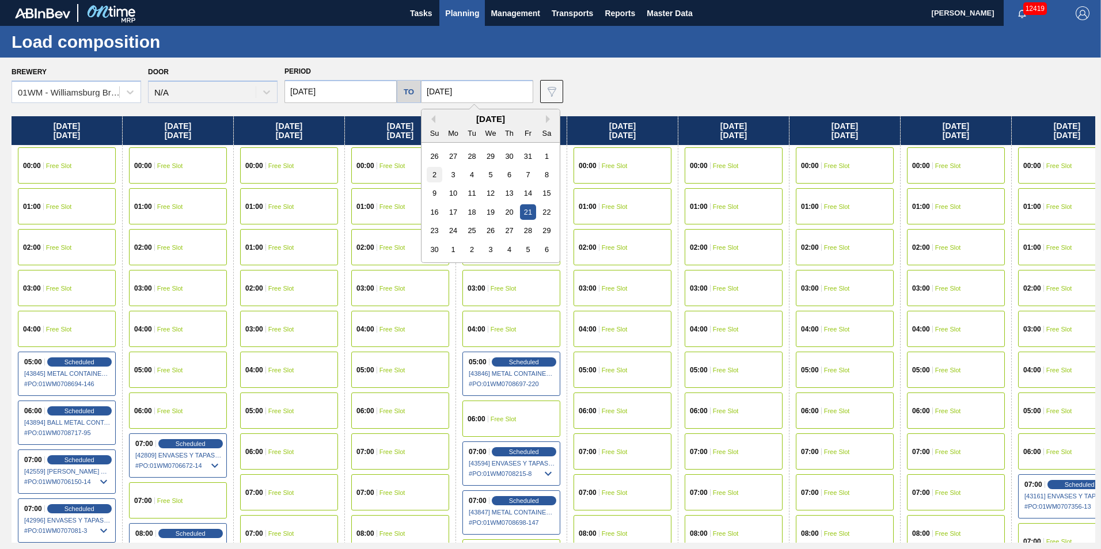
click at [435, 174] on div "2" at bounding box center [435, 175] width 16 height 16
type input "[DATE]"
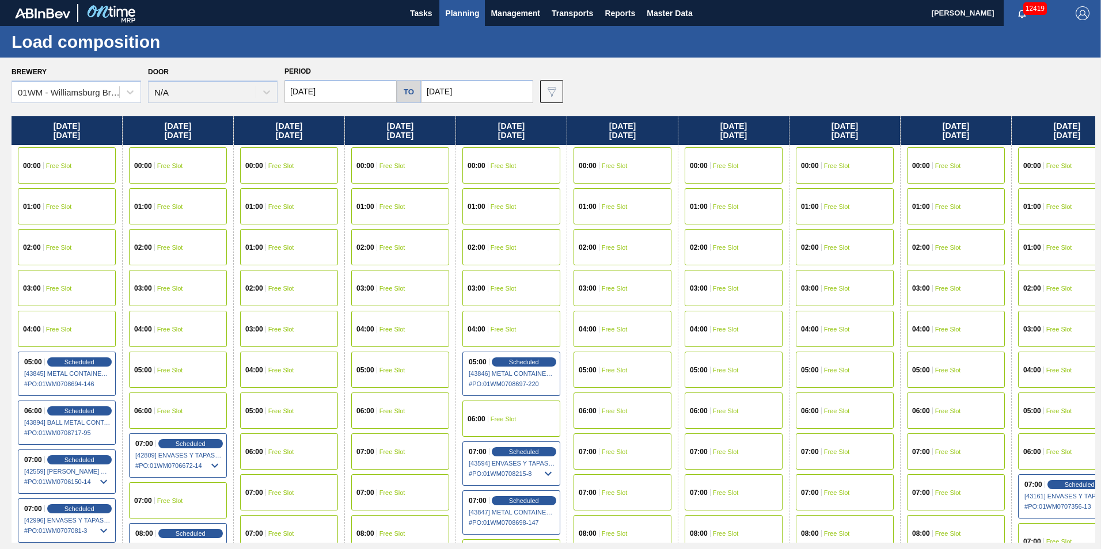
click at [471, 12] on span "Planning" at bounding box center [462, 13] width 34 height 14
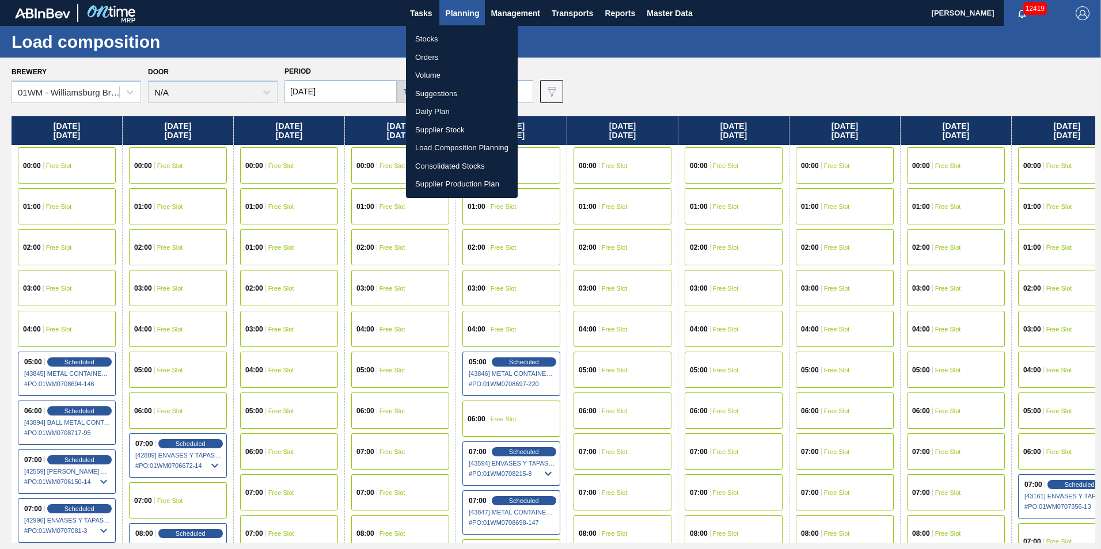
click at [450, 144] on li "Load Composition Planning" at bounding box center [462, 148] width 112 height 18
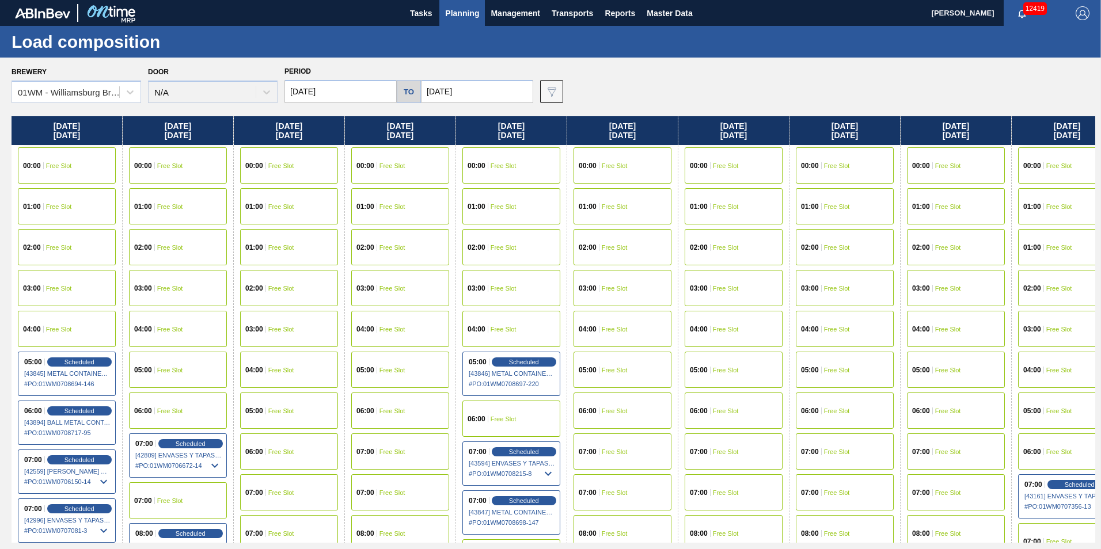
click at [470, 10] on span "Planning" at bounding box center [462, 13] width 34 height 14
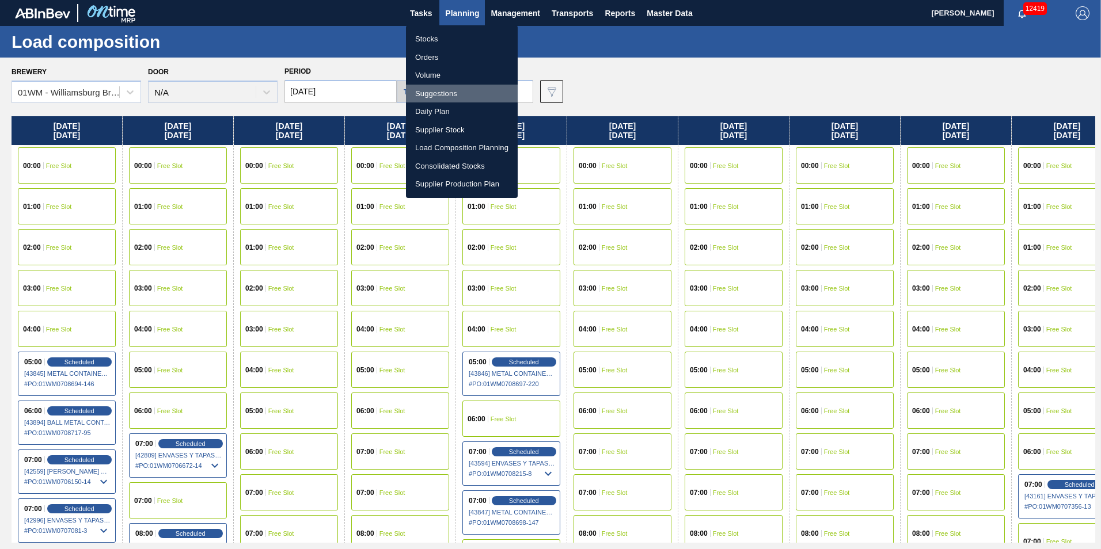
click at [453, 93] on li "Suggestions" at bounding box center [462, 94] width 112 height 18
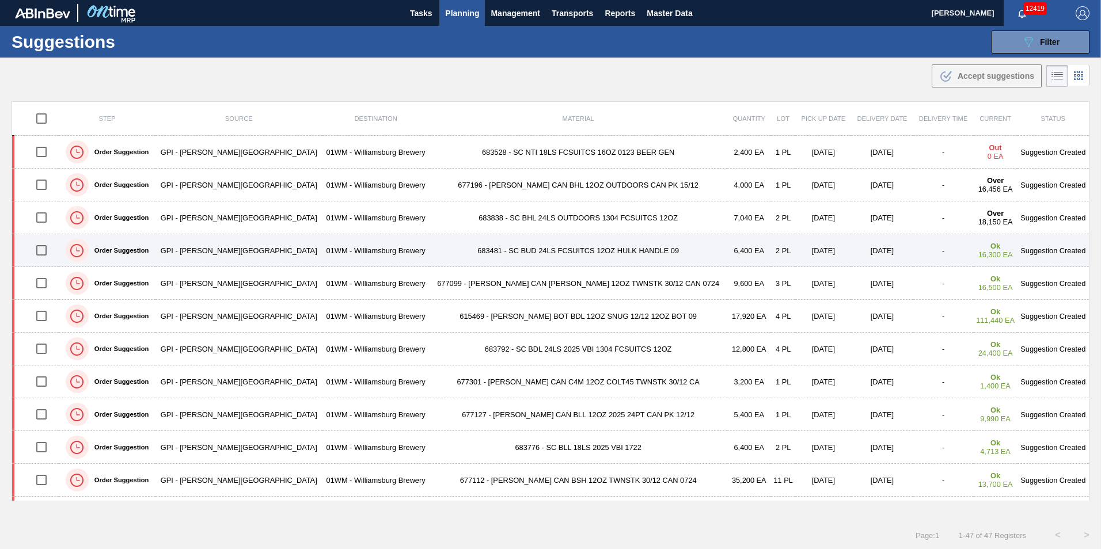
scroll to position [58, 0]
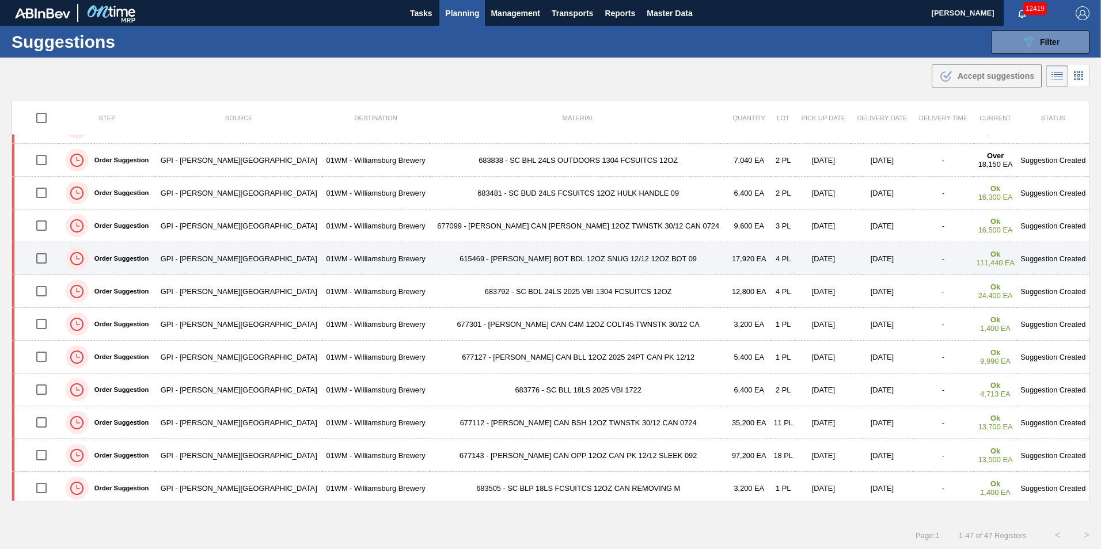
click at [46, 257] on input "checkbox" at bounding box center [41, 258] width 24 height 24
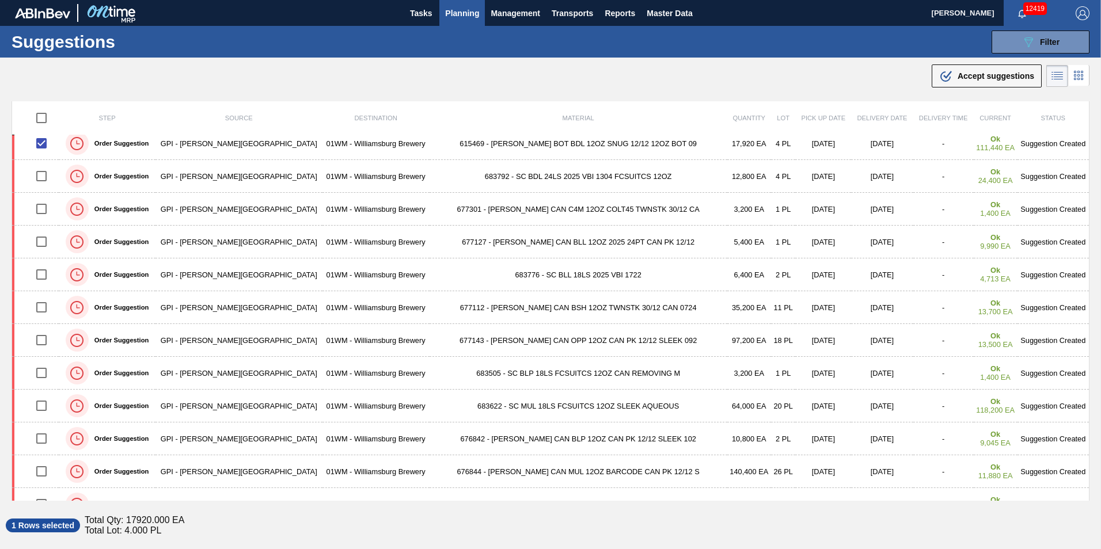
scroll to position [0, 0]
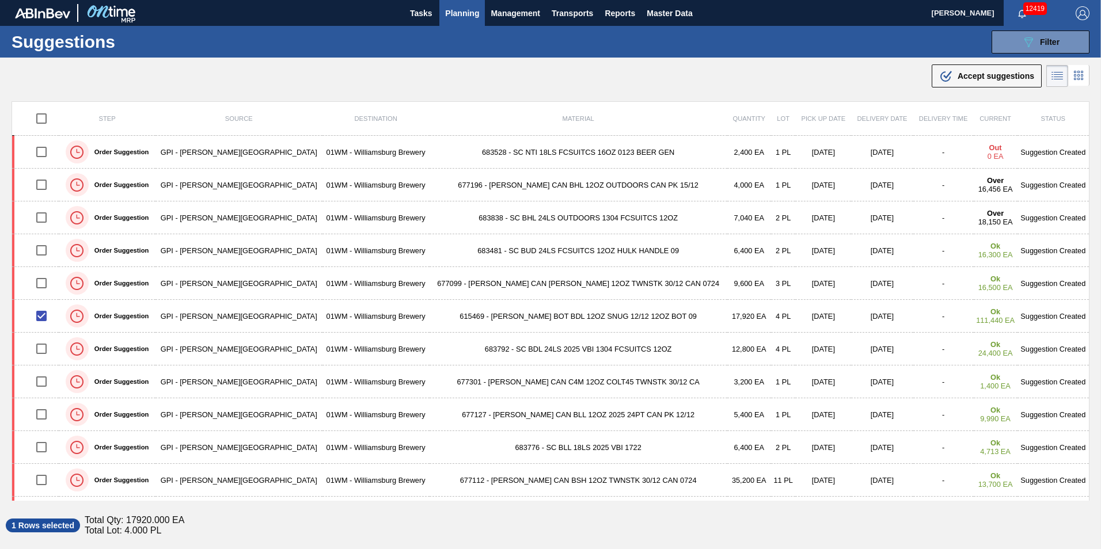
click at [454, 13] on span "Planning" at bounding box center [462, 13] width 34 height 14
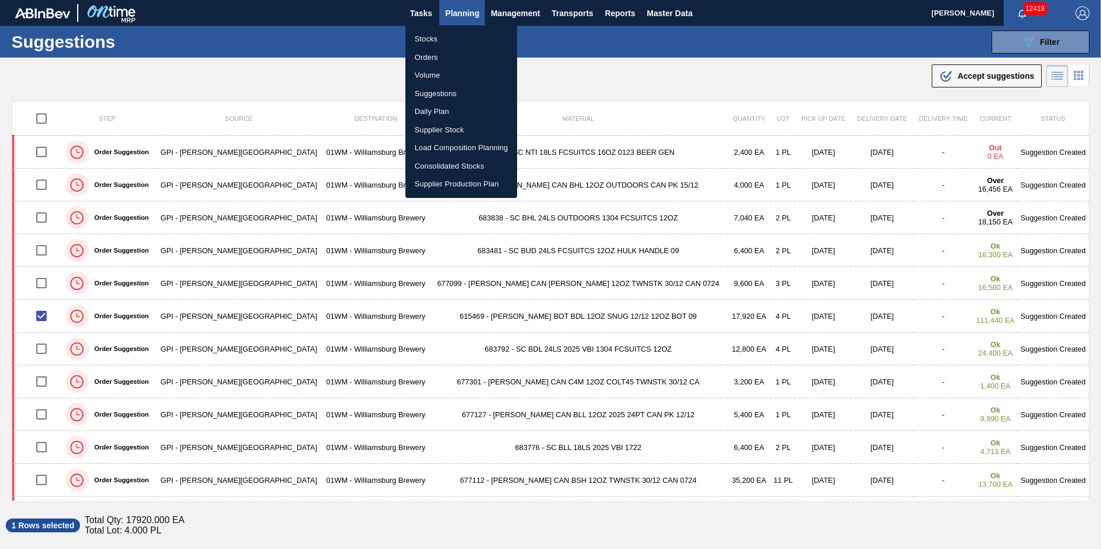
click at [224, 21] on div at bounding box center [550, 274] width 1101 height 549
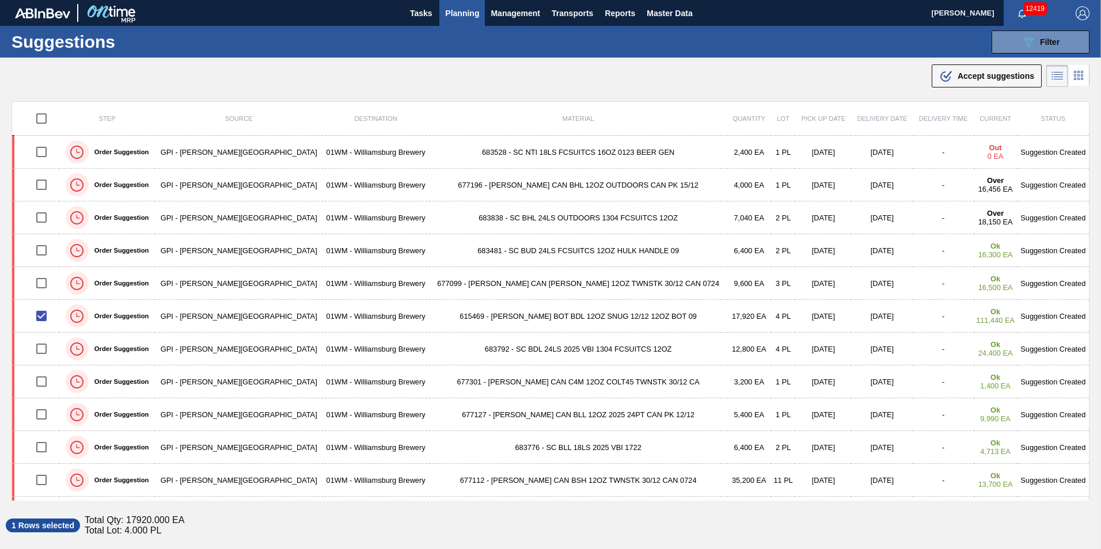
click at [456, 10] on span "Planning" at bounding box center [462, 13] width 34 height 14
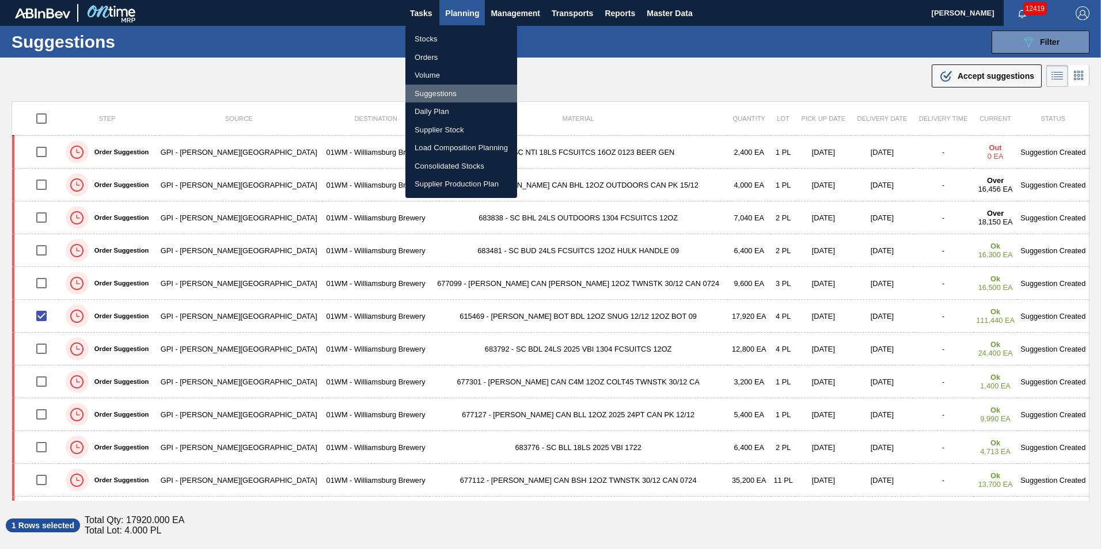
click at [442, 94] on li "Suggestions" at bounding box center [461, 94] width 112 height 18
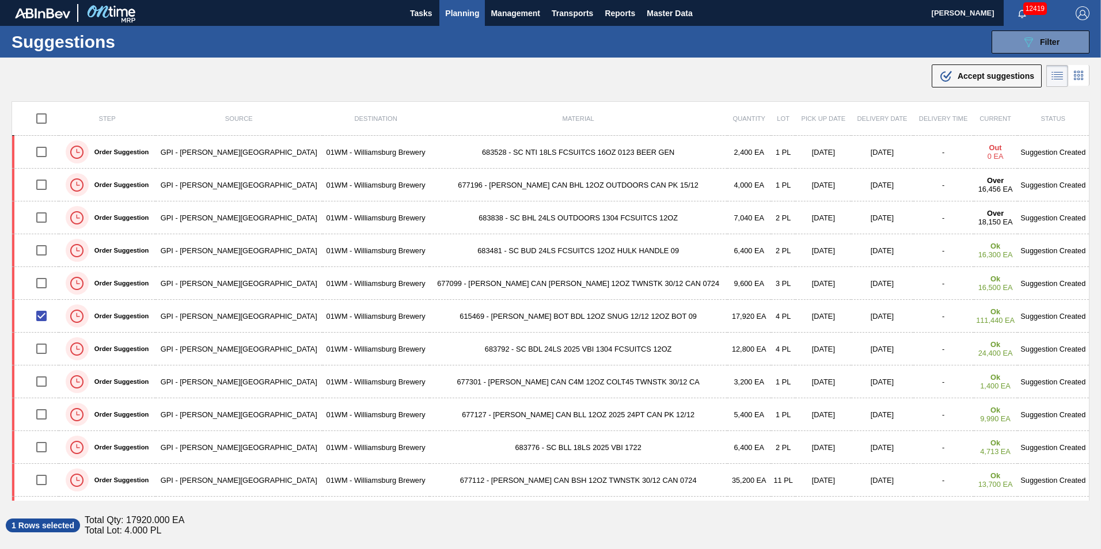
click at [460, 14] on span "Planning" at bounding box center [462, 13] width 34 height 14
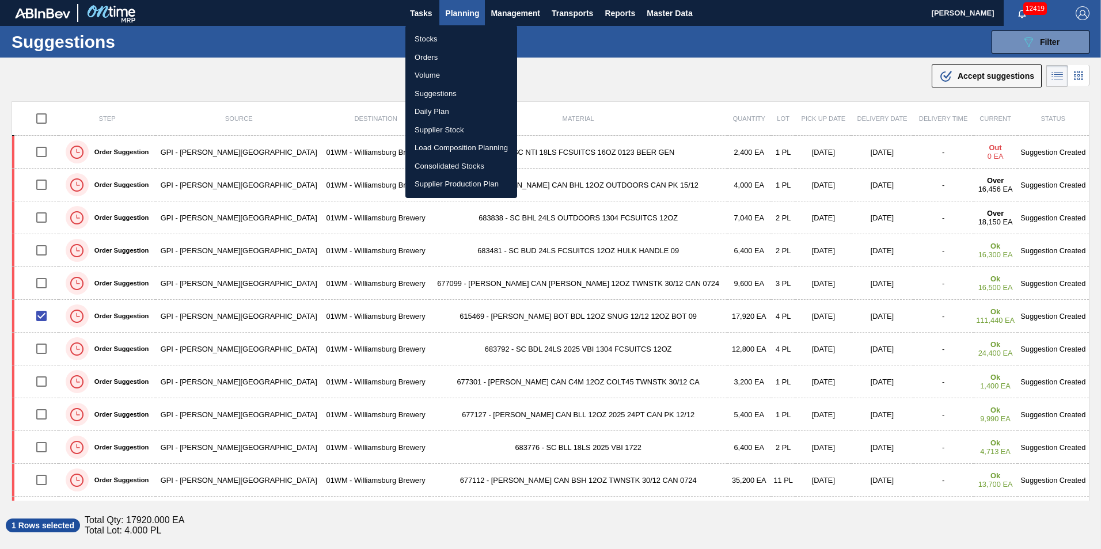
click at [543, 44] on div at bounding box center [550, 274] width 1101 height 549
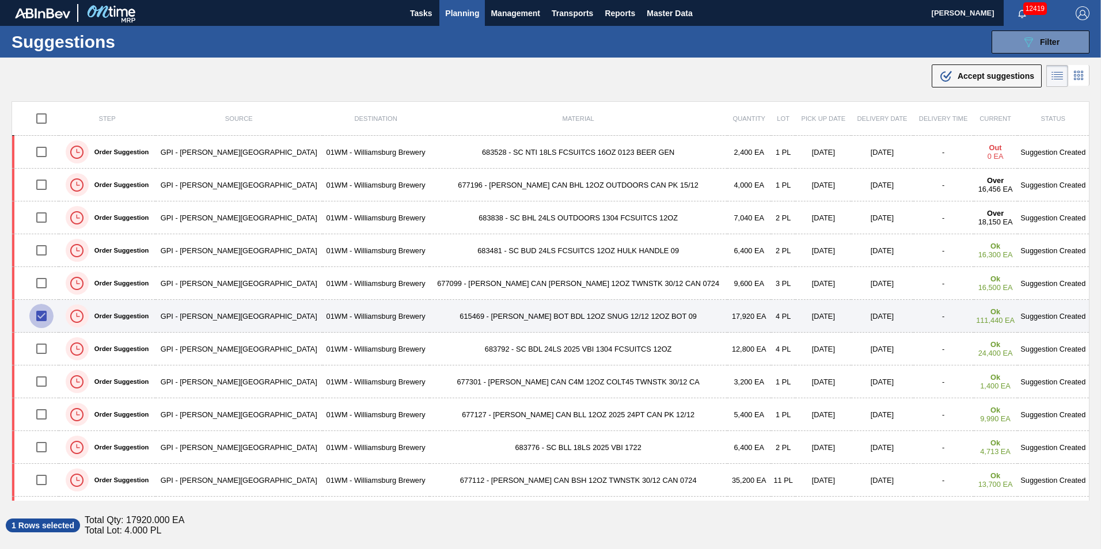
click at [45, 319] on input "checkbox" at bounding box center [41, 316] width 24 height 24
checkbox input "false"
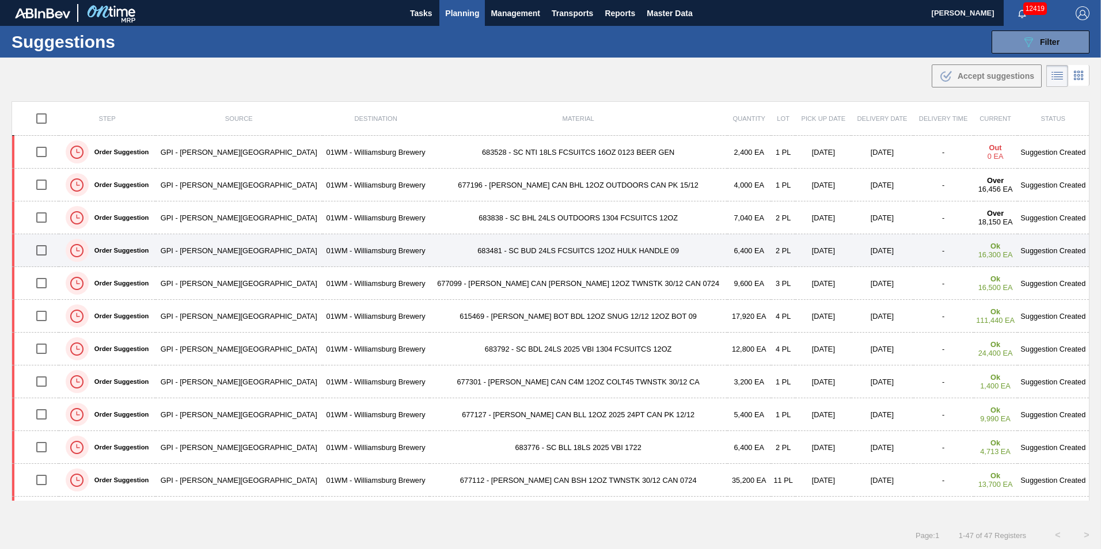
click at [57, 252] on div at bounding box center [41, 250] width 32 height 24
click at [47, 248] on input "checkbox" at bounding box center [41, 250] width 24 height 24
checkbox input "true"
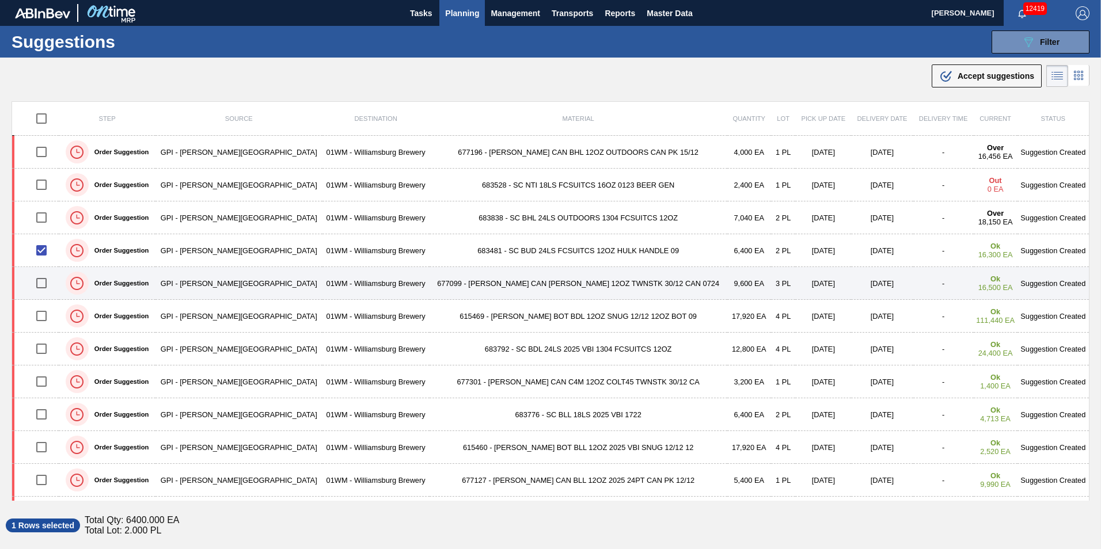
click at [48, 283] on input "checkbox" at bounding box center [41, 283] width 24 height 24
checkbox input "true"
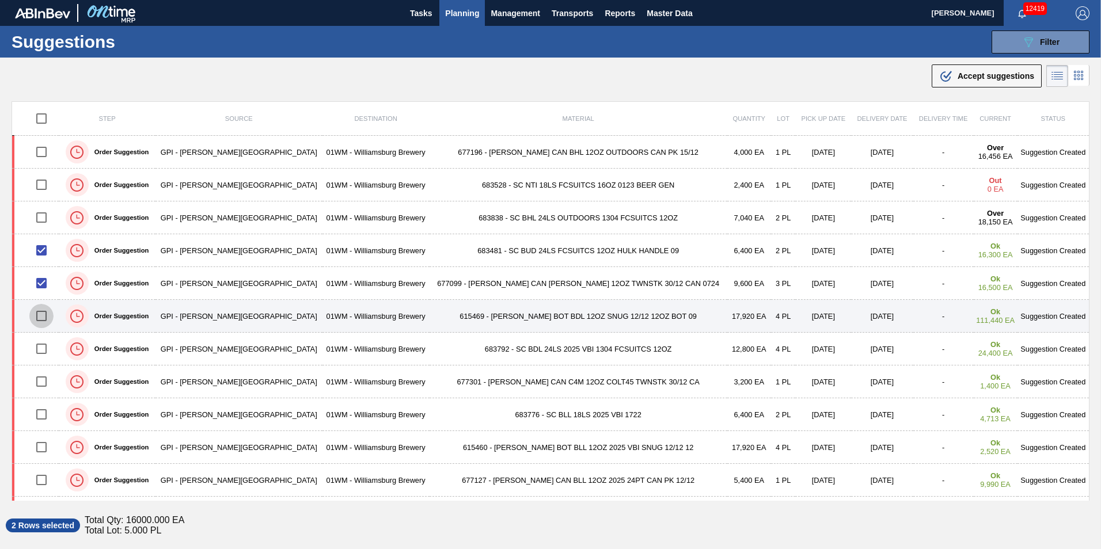
click at [47, 313] on input "checkbox" at bounding box center [41, 316] width 24 height 24
checkbox input "true"
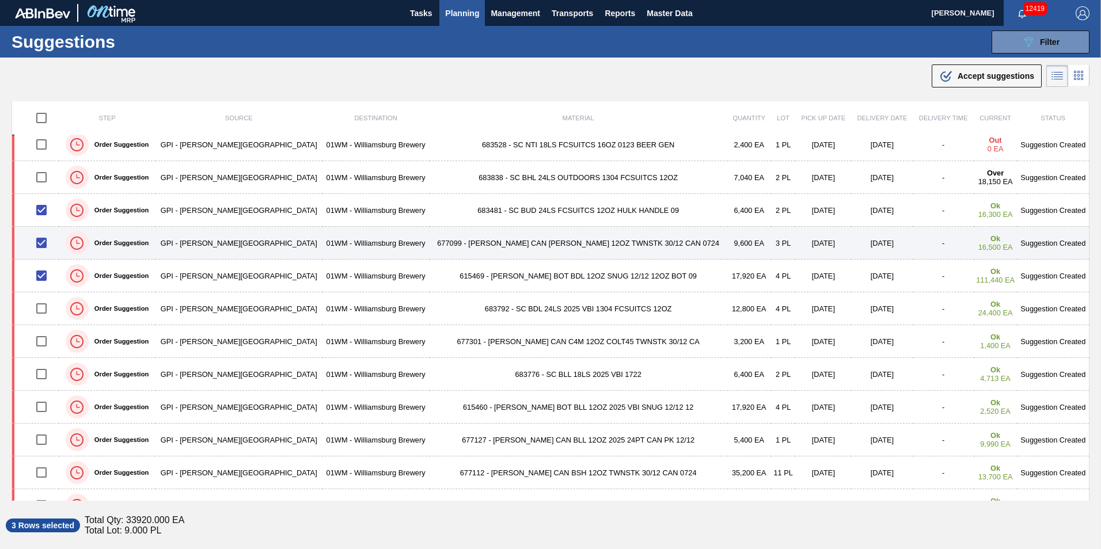
scroll to position [58, 0]
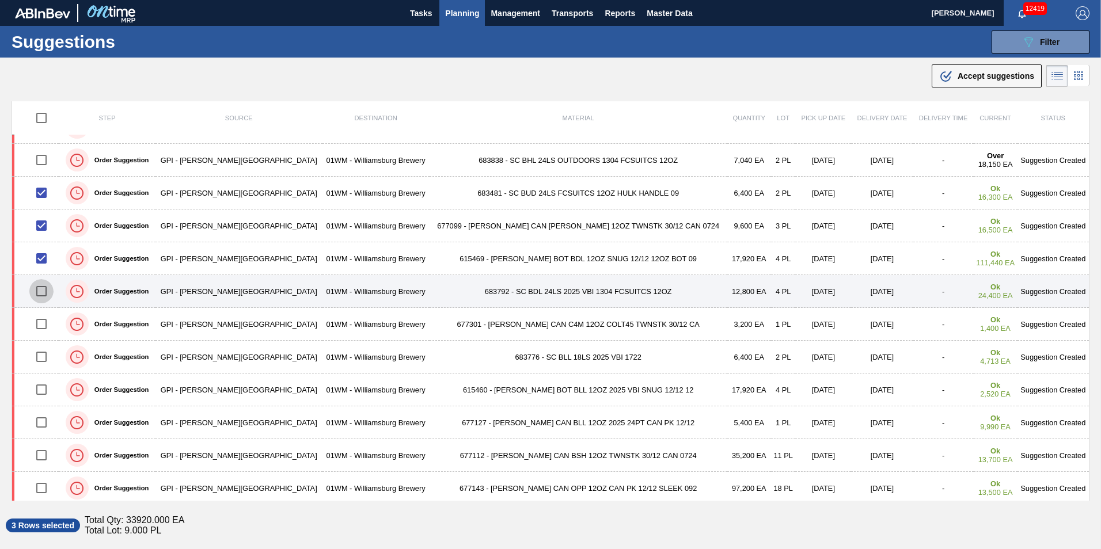
click at [46, 292] on input "checkbox" at bounding box center [41, 291] width 24 height 24
checkbox input "true"
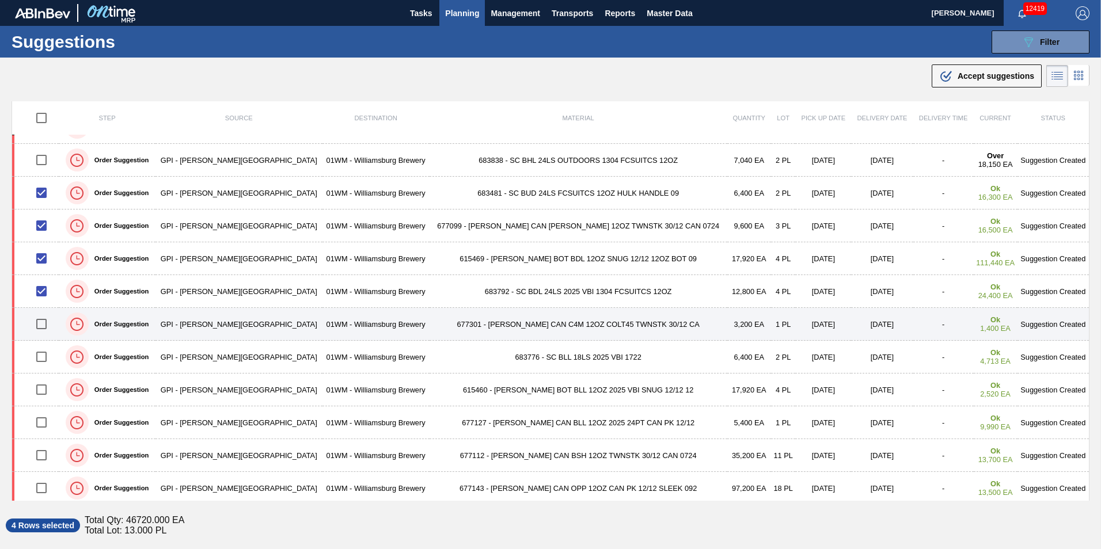
click at [46, 323] on input "checkbox" at bounding box center [41, 324] width 24 height 24
checkbox input "true"
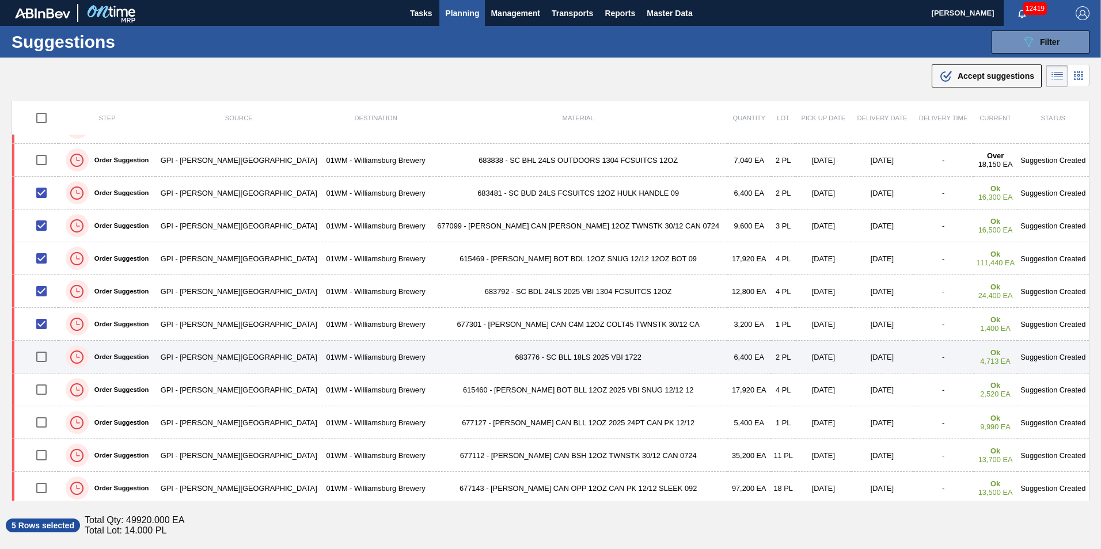
click at [47, 356] on input "checkbox" at bounding box center [41, 357] width 24 height 24
checkbox input "true"
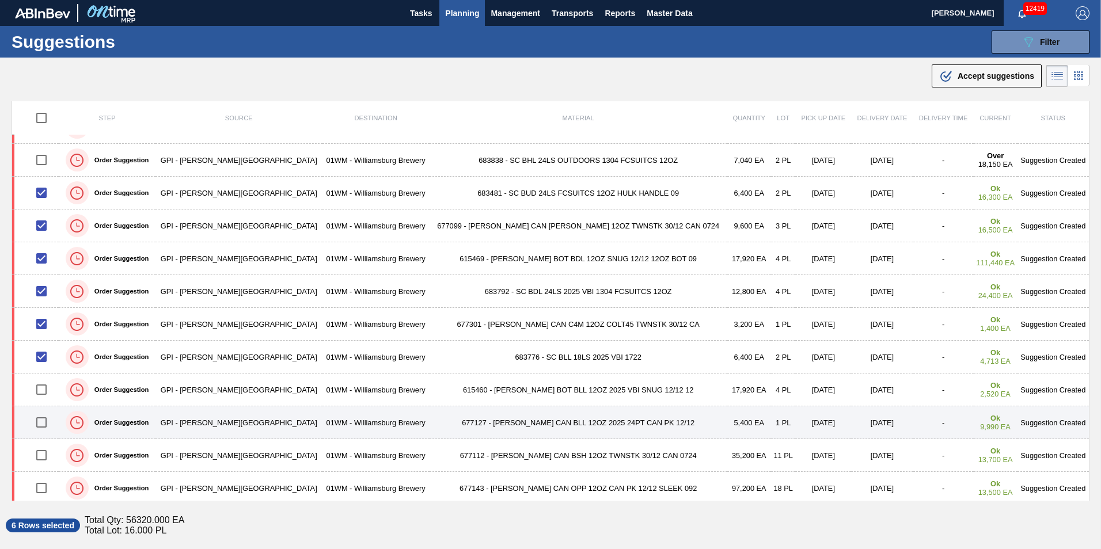
click at [47, 422] on input "checkbox" at bounding box center [41, 422] width 24 height 24
checkbox input "true"
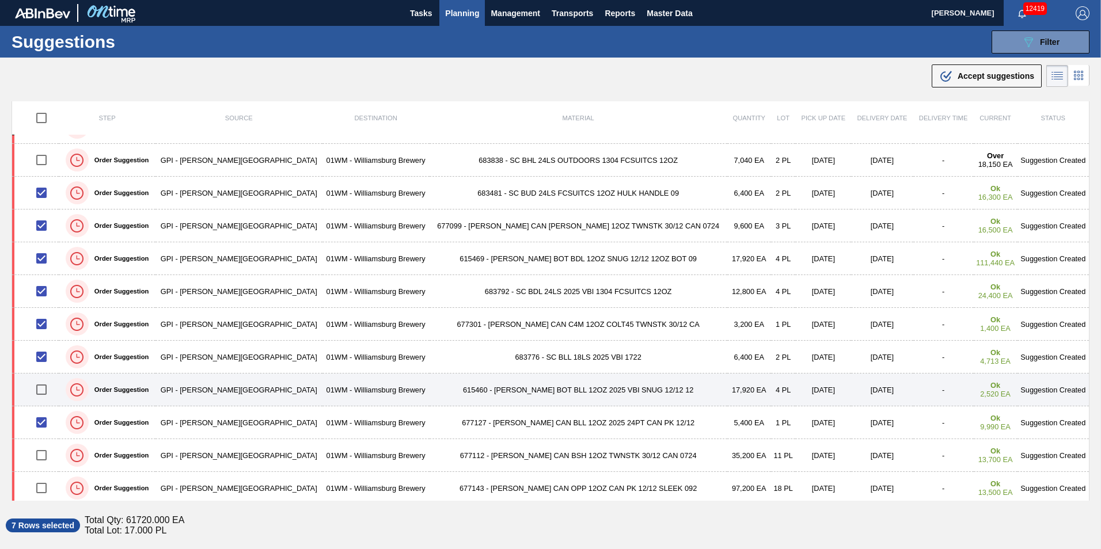
click at [50, 391] on input "checkbox" at bounding box center [41, 390] width 24 height 24
checkbox input "true"
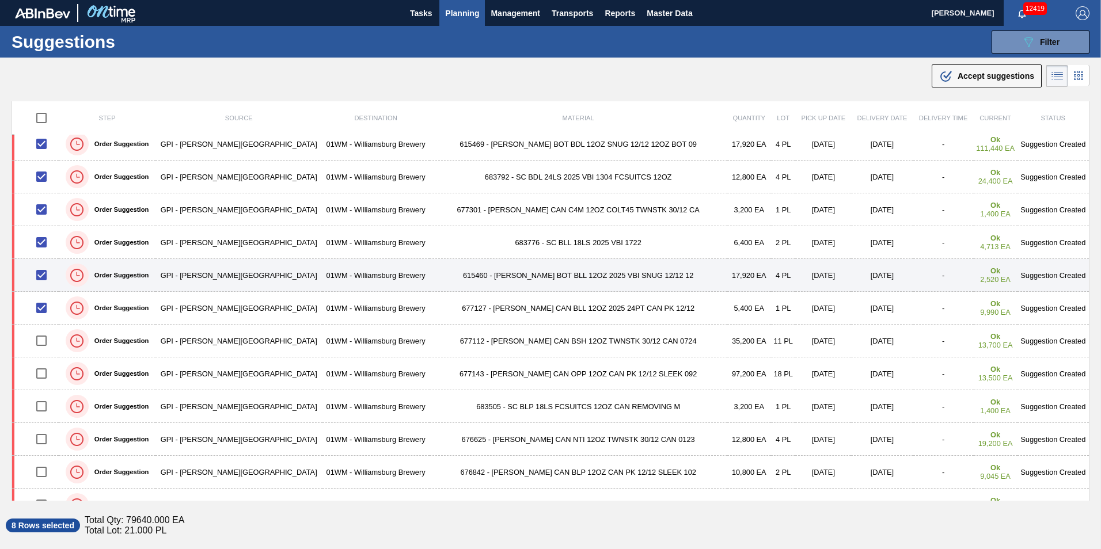
scroll to position [173, 0]
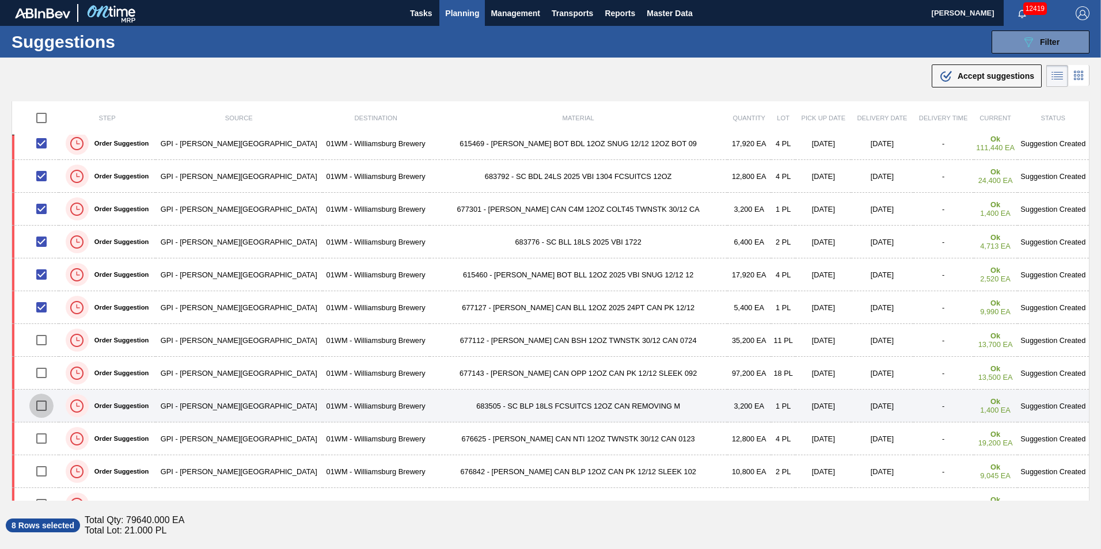
click at [44, 406] on input "checkbox" at bounding box center [41, 406] width 24 height 24
checkbox input "true"
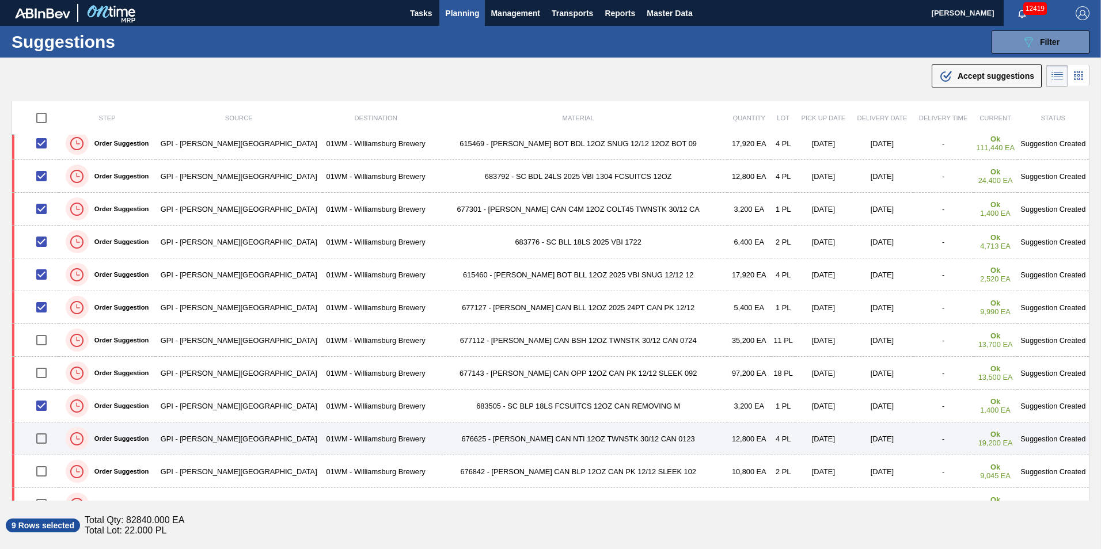
click at [45, 433] on input "checkbox" at bounding box center [41, 439] width 24 height 24
checkbox input "true"
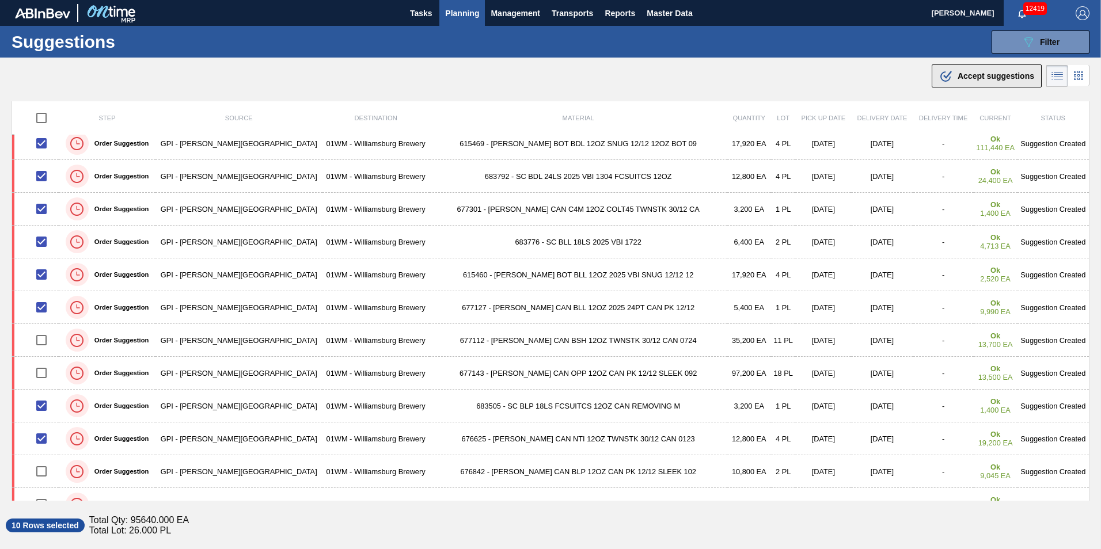
click at [992, 71] on span "Accept suggestions" at bounding box center [995, 75] width 77 height 9
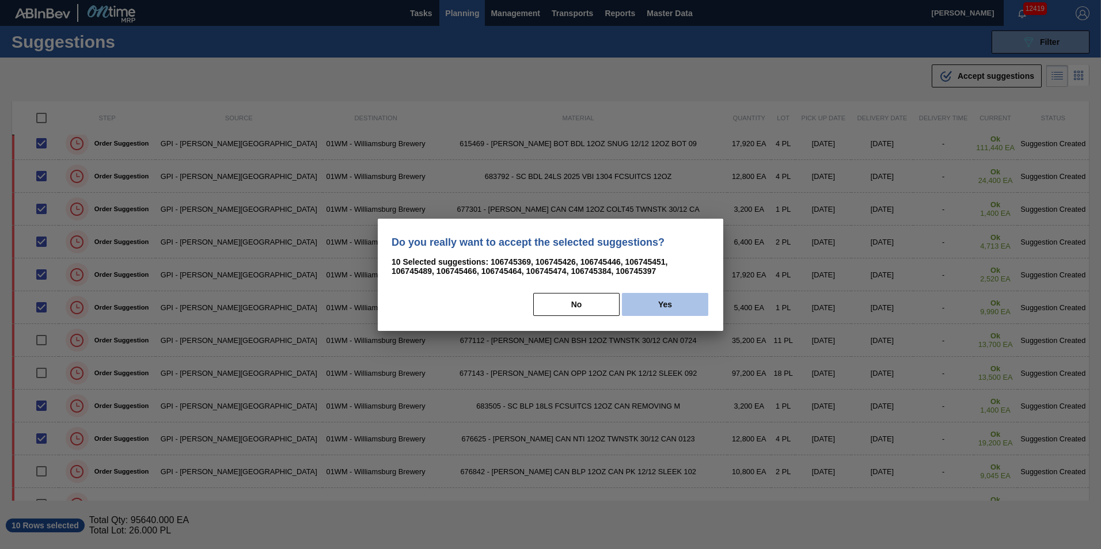
click at [676, 315] on button "Yes" at bounding box center [665, 304] width 86 height 23
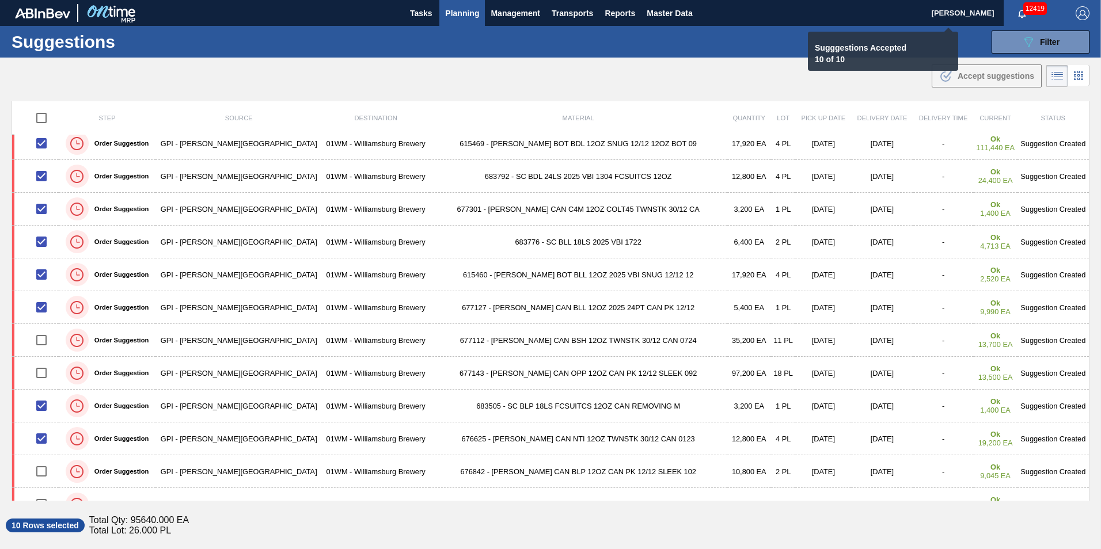
checkbox input "false"
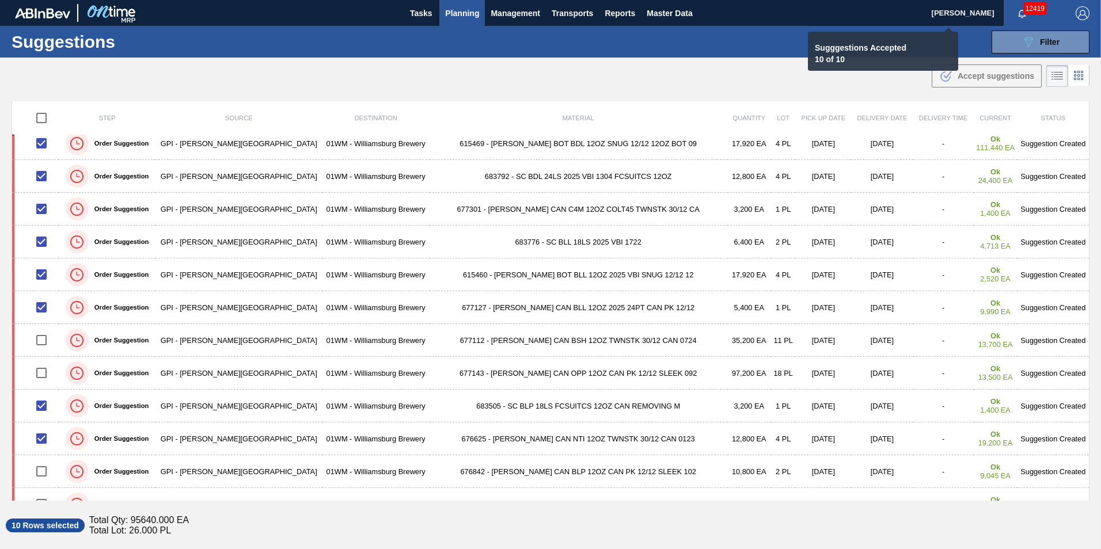
checkbox input "false"
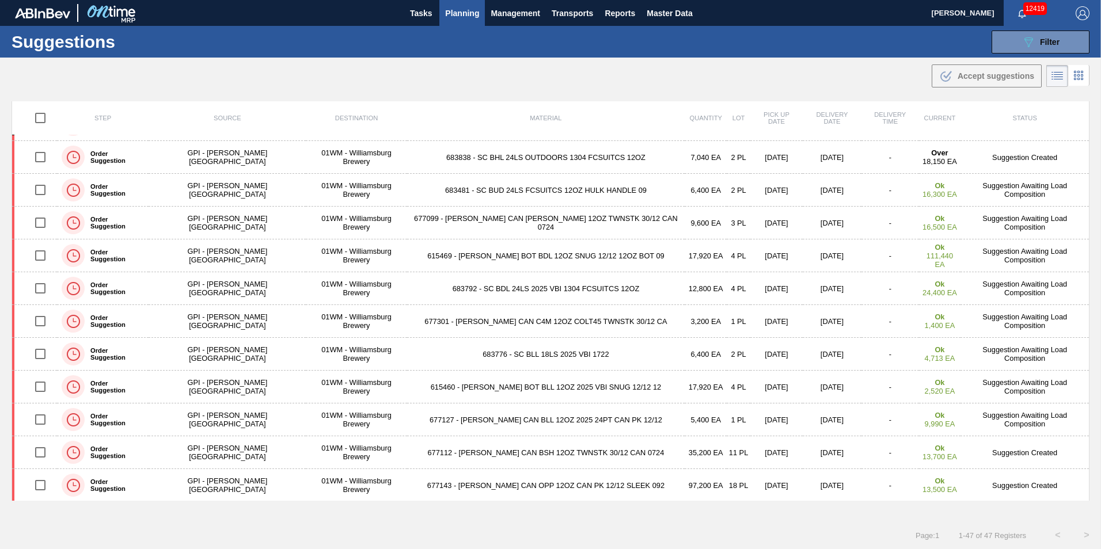
scroll to position [0, 0]
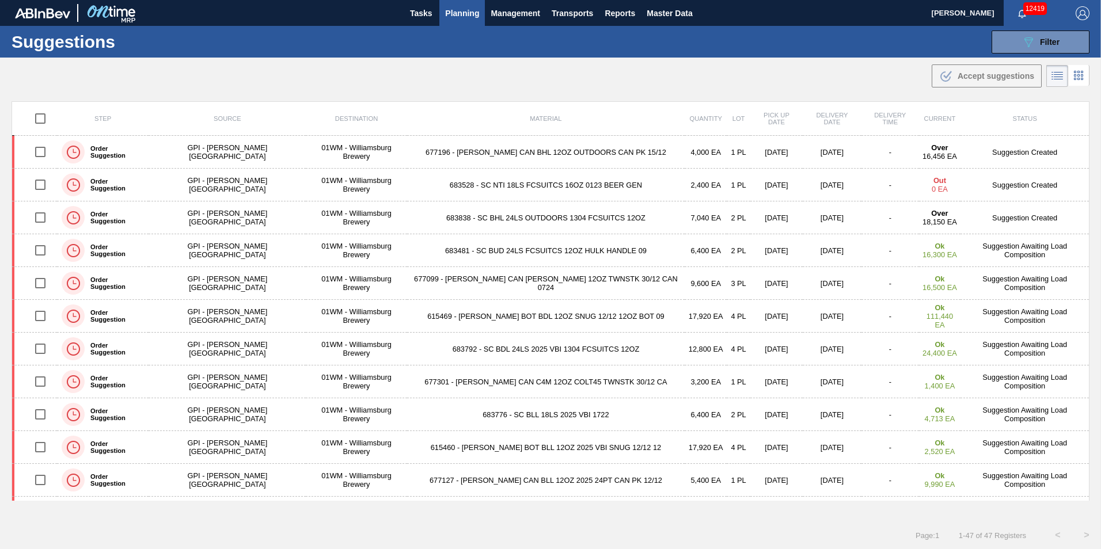
click at [471, 16] on span "Planning" at bounding box center [462, 13] width 34 height 14
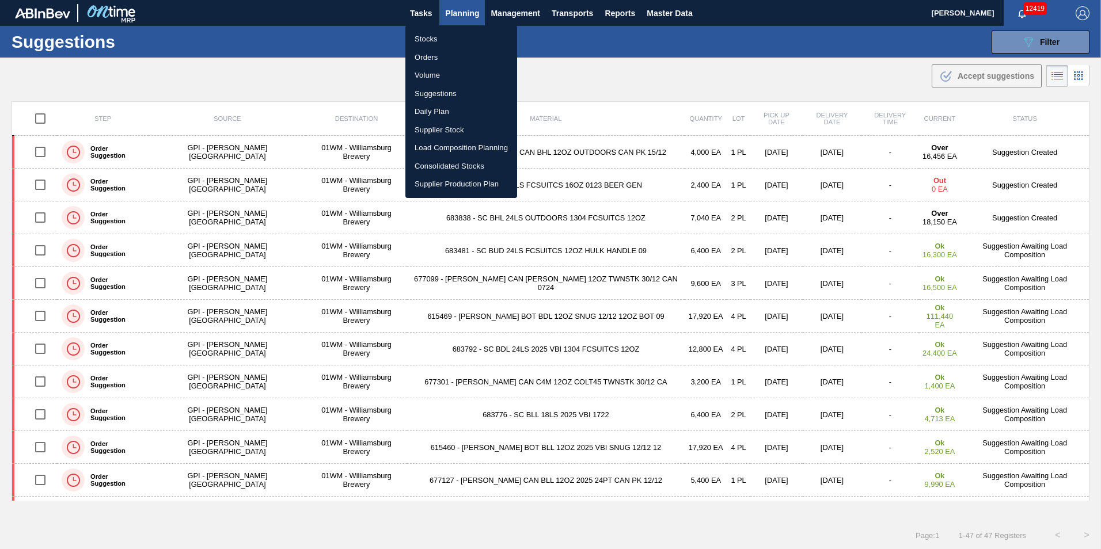
click at [456, 89] on li "Suggestions" at bounding box center [461, 94] width 112 height 18
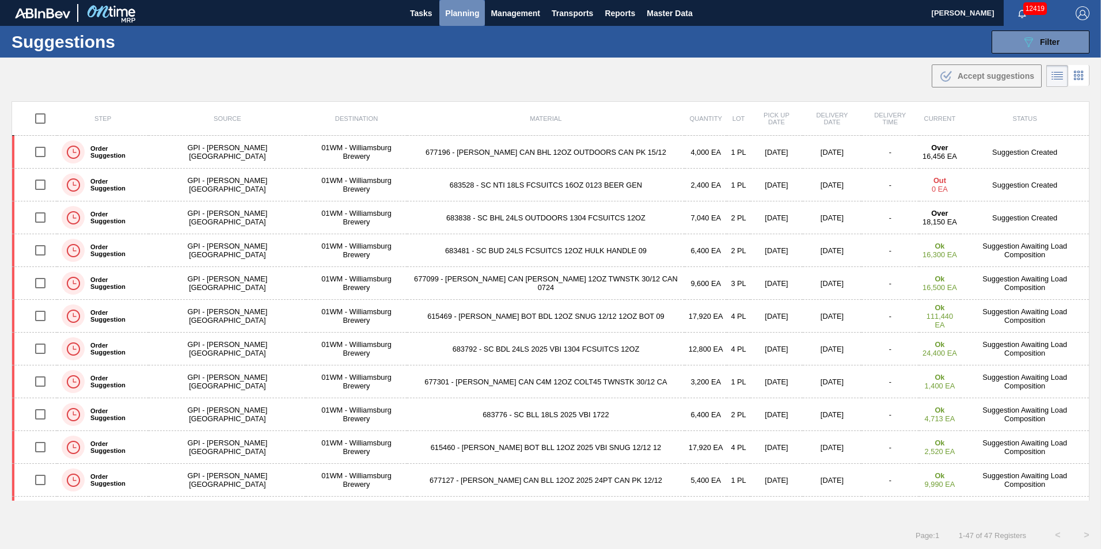
click at [462, 9] on span "Planning" at bounding box center [462, 13] width 34 height 14
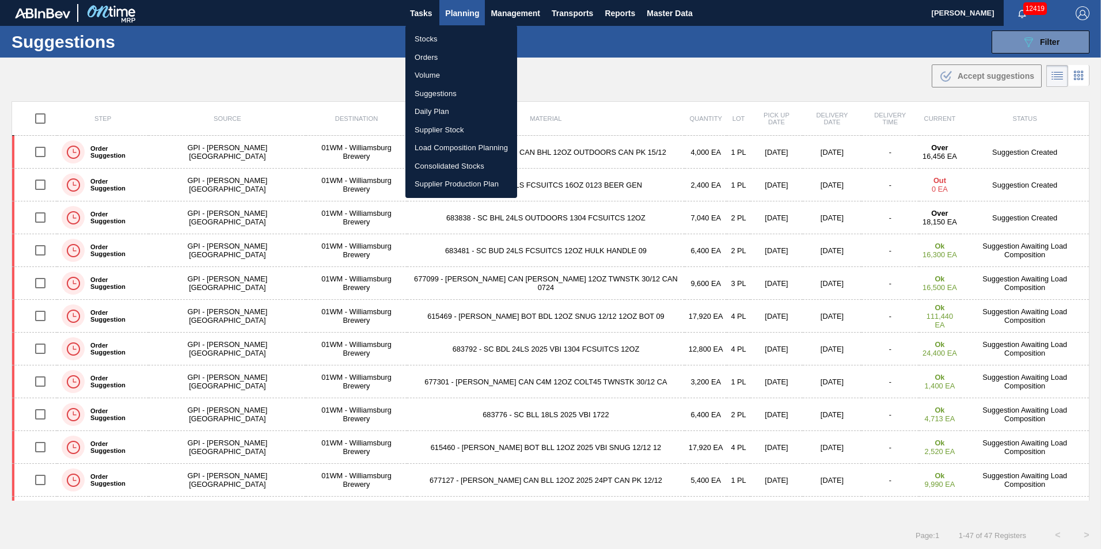
click at [443, 100] on li "Suggestions" at bounding box center [461, 94] width 112 height 18
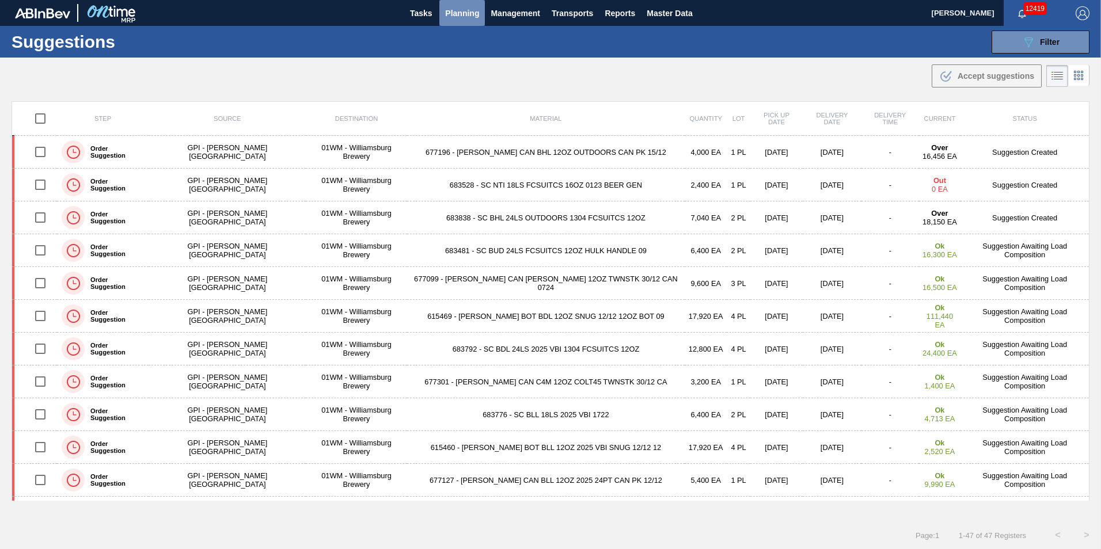
click at [462, 12] on span "Planning" at bounding box center [462, 13] width 34 height 14
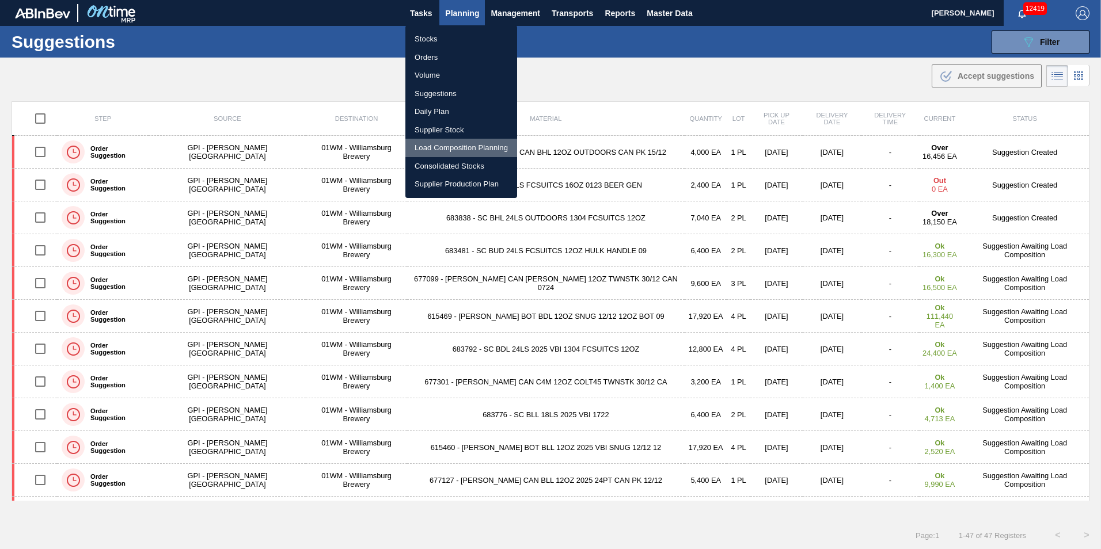
click at [483, 146] on li "Load Composition Planning" at bounding box center [461, 148] width 112 height 18
